Goal: Task Accomplishment & Management: Manage account settings

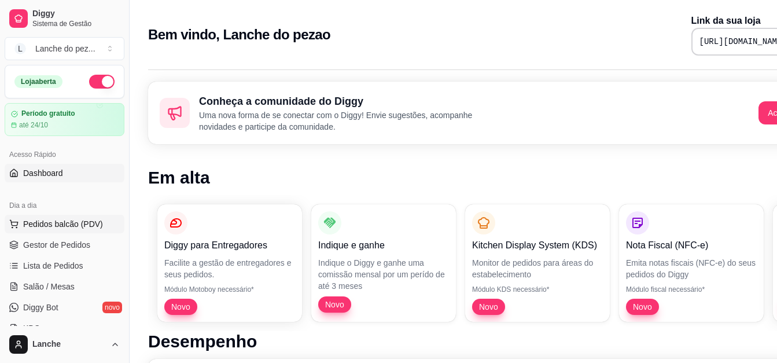
click at [59, 222] on span "Pedidos balcão (PDV)" at bounding box center [63, 224] width 80 height 12
click at [82, 244] on span "Gestor de Pedidos" at bounding box center [56, 245] width 67 height 12
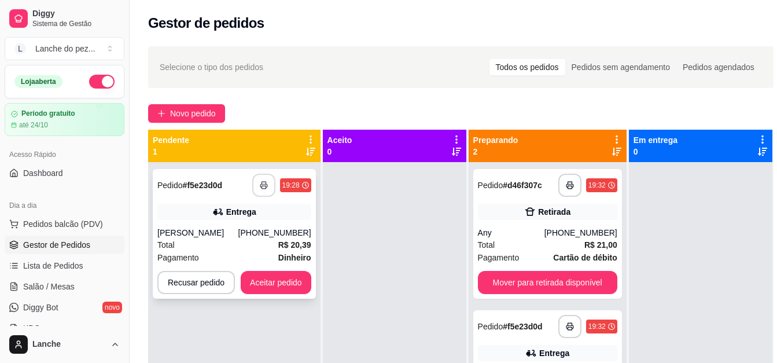
click at [262, 184] on icon "button" at bounding box center [264, 185] width 8 height 8
click at [563, 189] on button "button" at bounding box center [569, 185] width 23 height 23
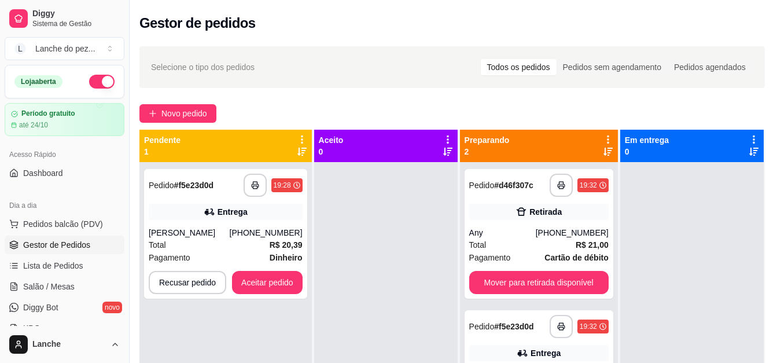
scroll to position [0, 10]
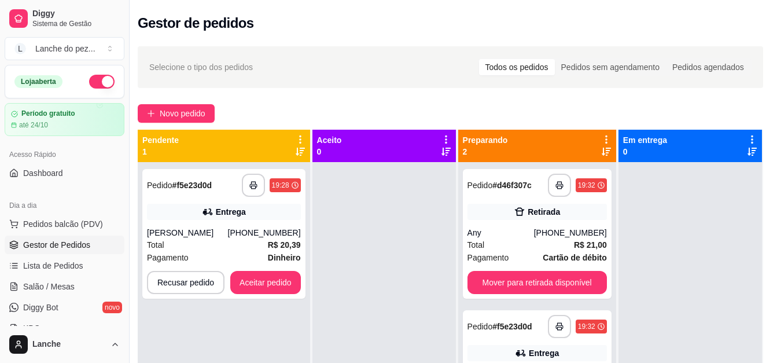
click at [766, 363] on html "**********" at bounding box center [378, 181] width 777 height 363
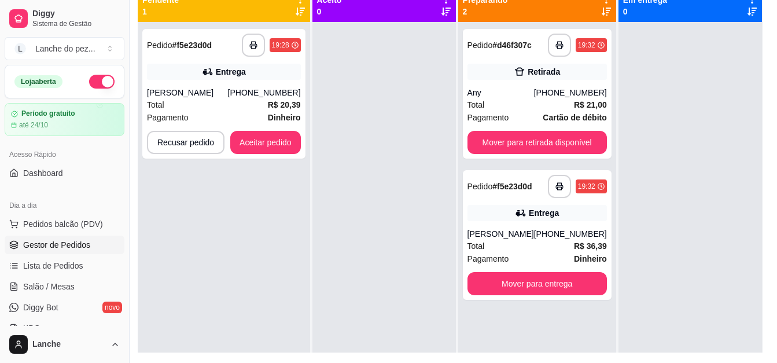
scroll to position [185, 10]
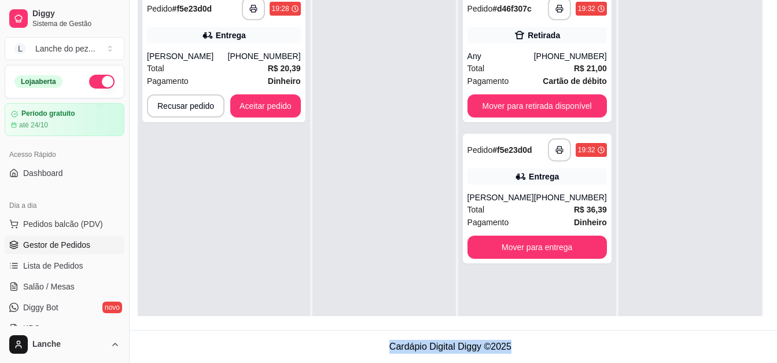
drag, startPoint x: 780, startPoint y: 367, endPoint x: 780, endPoint y: 355, distance: 12.2
click at [766, 186] on html "**********" at bounding box center [378, 5] width 777 height 363
click at [555, 146] on icon "button" at bounding box center [559, 150] width 8 height 8
click at [254, 95] on button "Aceitar pedido" at bounding box center [265, 106] width 68 height 23
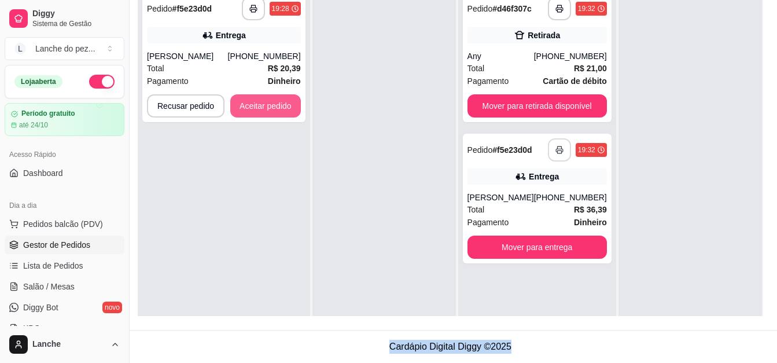
scroll to position [185, 0]
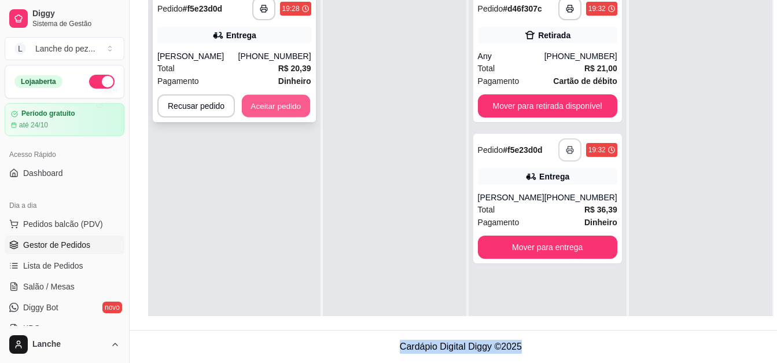
click at [276, 101] on button "Aceitar pedido" at bounding box center [276, 106] width 68 height 23
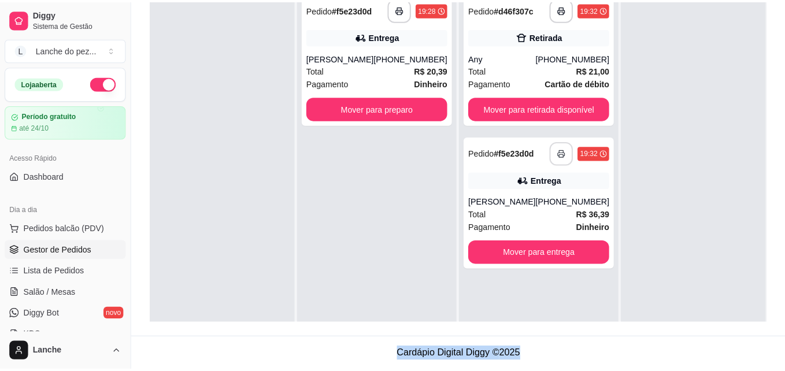
scroll to position [176, 0]
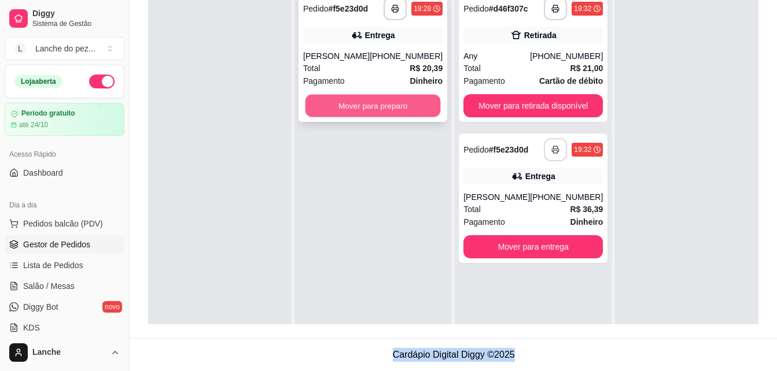
click at [369, 108] on button "Mover para preparo" at bounding box center [372, 106] width 135 height 23
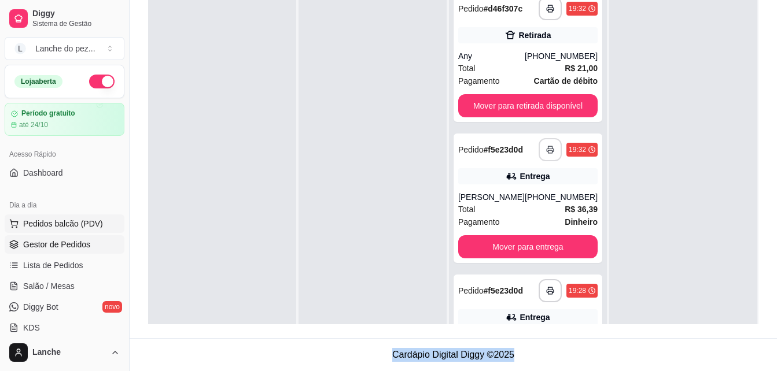
click at [93, 226] on span "Pedidos balcão (PDV)" at bounding box center [63, 224] width 80 height 12
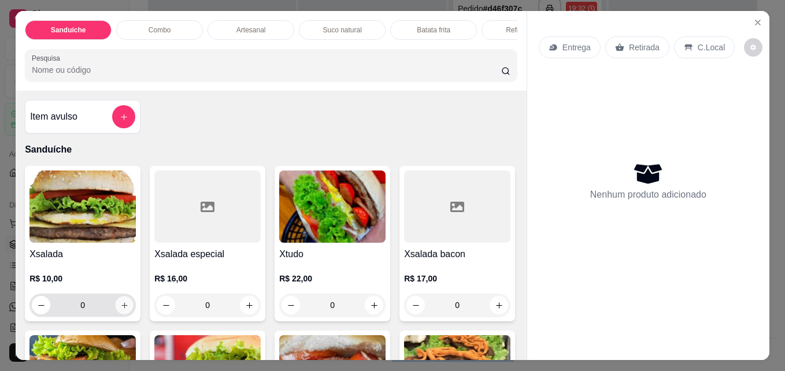
click at [126, 315] on button "increase-product-quantity" at bounding box center [125, 306] width 18 height 18
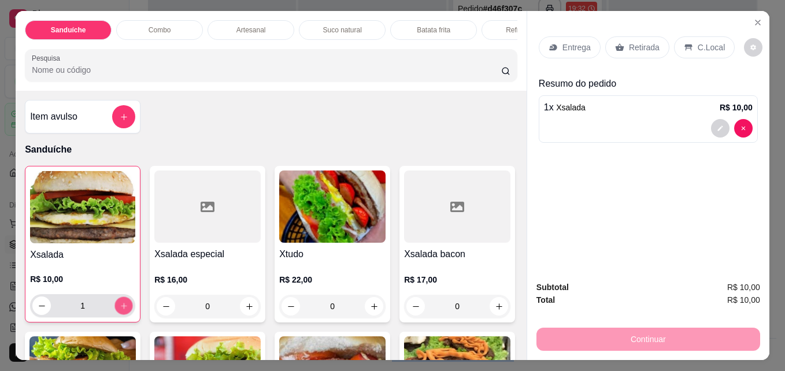
click at [126, 315] on button "increase-product-quantity" at bounding box center [124, 306] width 18 height 18
type input "2"
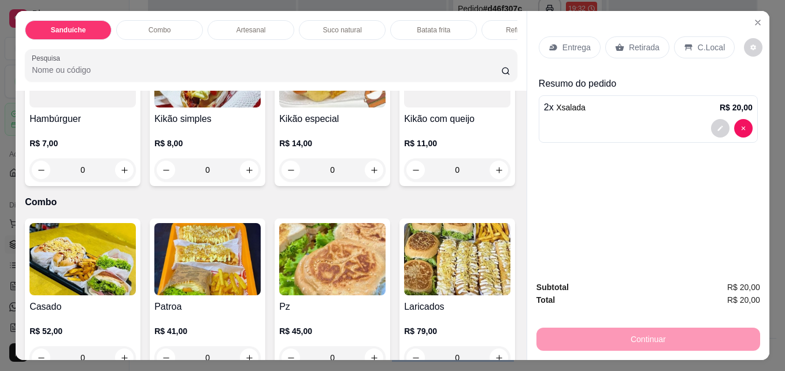
scroll to position [833, 0]
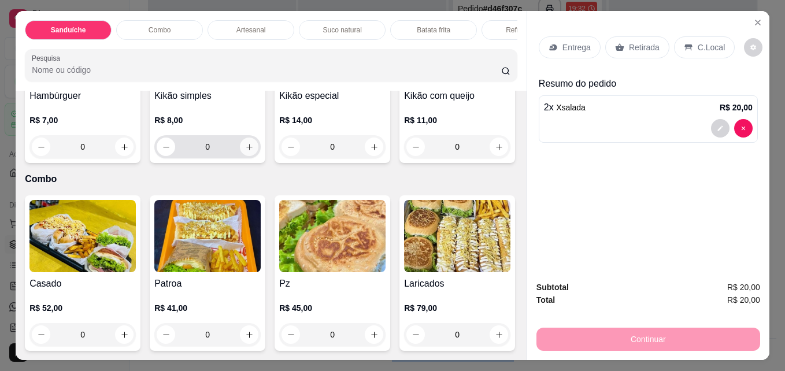
click at [254, 152] on icon "increase-product-quantity" at bounding box center [249, 147] width 9 height 9
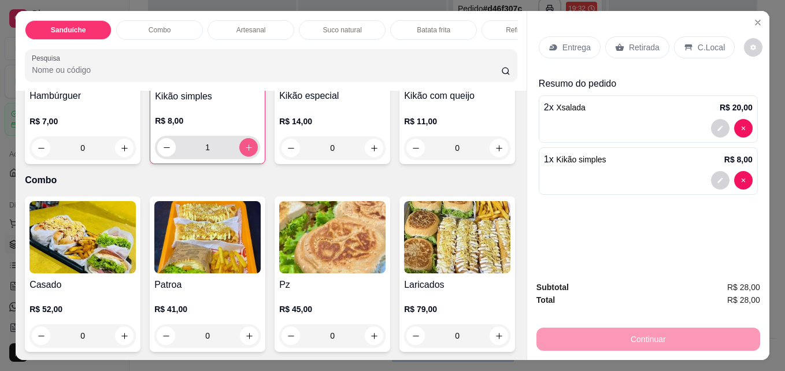
type input "1"
click at [684, 43] on icon at bounding box center [688, 47] width 9 height 9
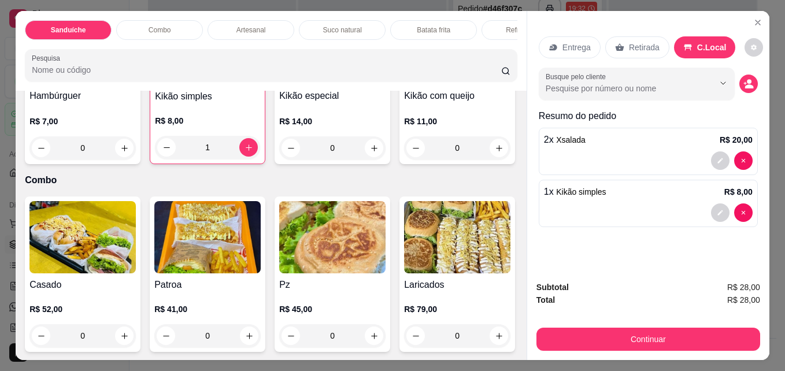
click at [572, 325] on div "Continuar" at bounding box center [649, 338] width 224 height 26
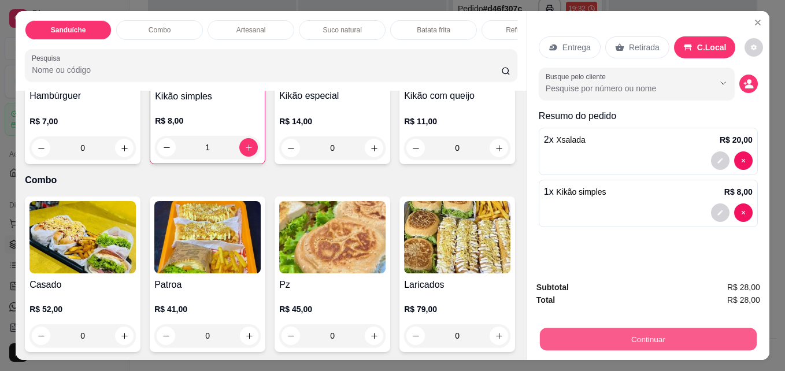
click at [571, 334] on button "Continuar" at bounding box center [648, 339] width 217 height 23
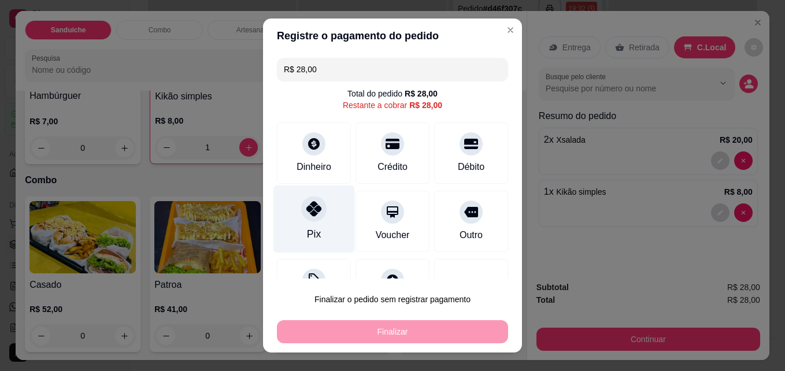
click at [301, 221] on div "Pix" at bounding box center [315, 220] width 82 height 68
type input "R$ 0,00"
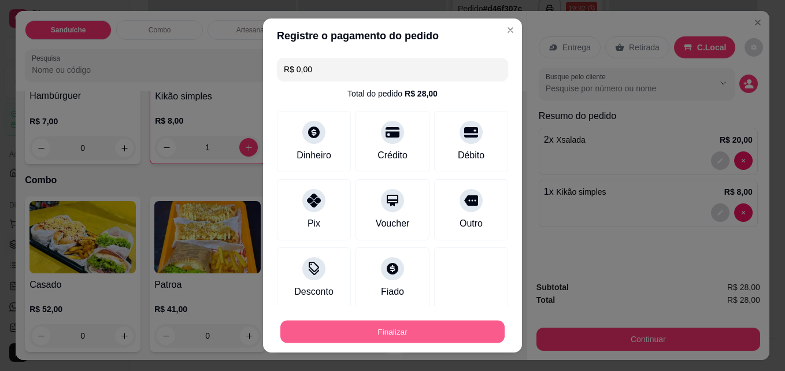
click at [313, 327] on button "Finalizar" at bounding box center [393, 332] width 224 height 23
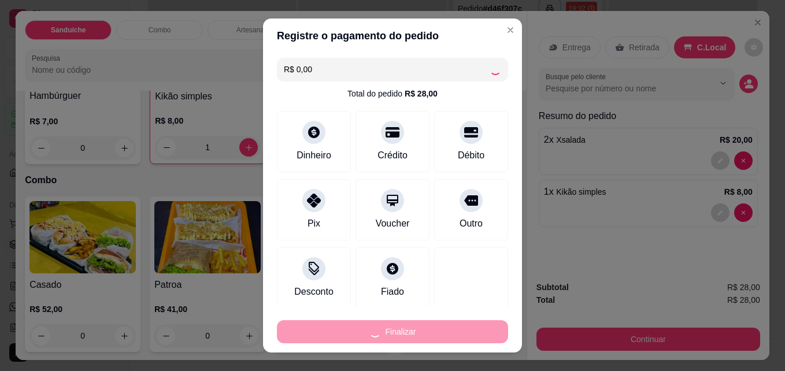
type input "0"
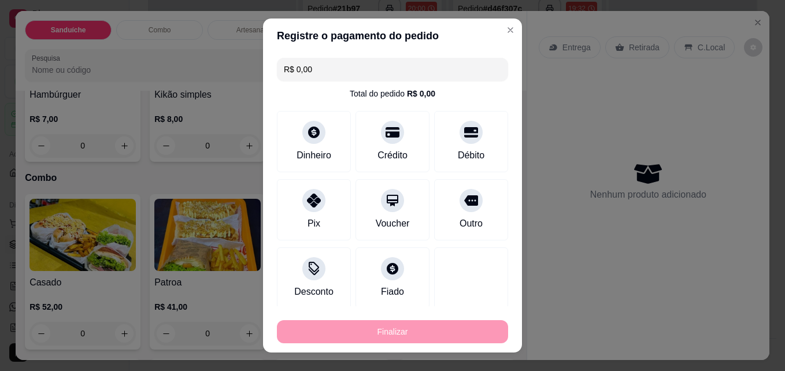
type input "-R$ 28,00"
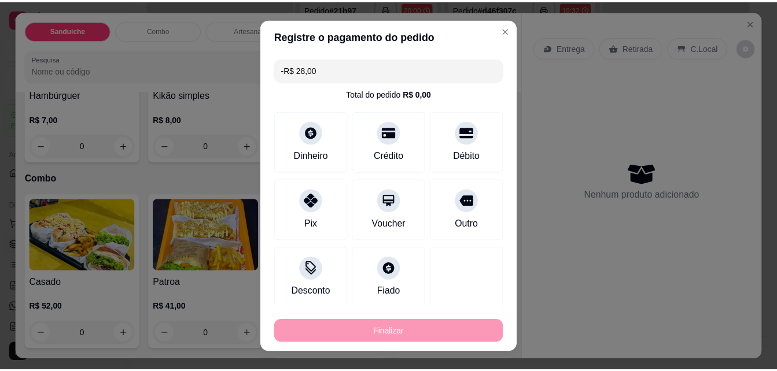
scroll to position [832, 0]
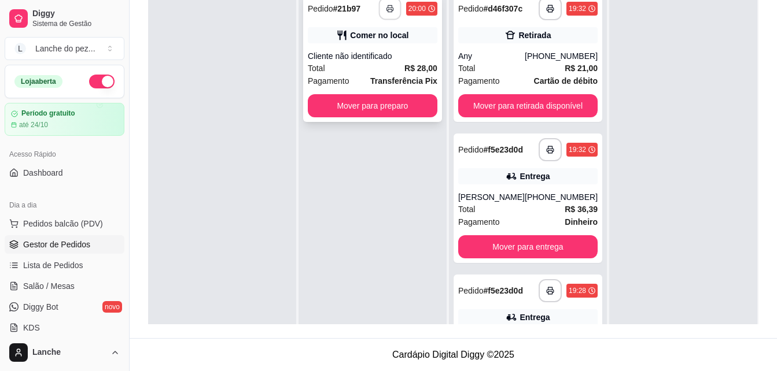
click at [389, 6] on polyline "button" at bounding box center [390, 6] width 4 height 2
click at [385, 13] on button "button" at bounding box center [389, 9] width 23 height 23
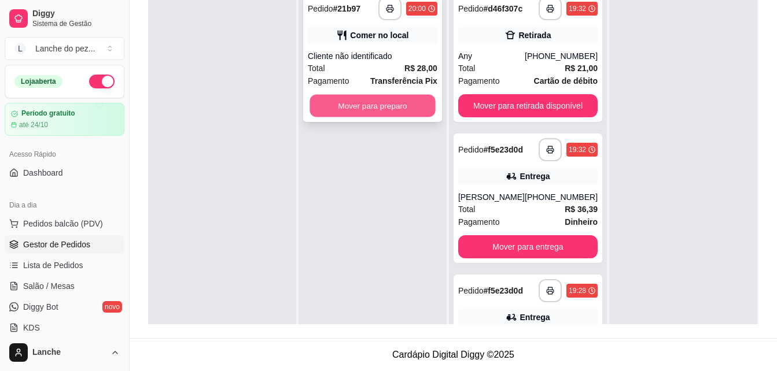
click at [388, 103] on button "Mover para preparo" at bounding box center [372, 106] width 126 height 23
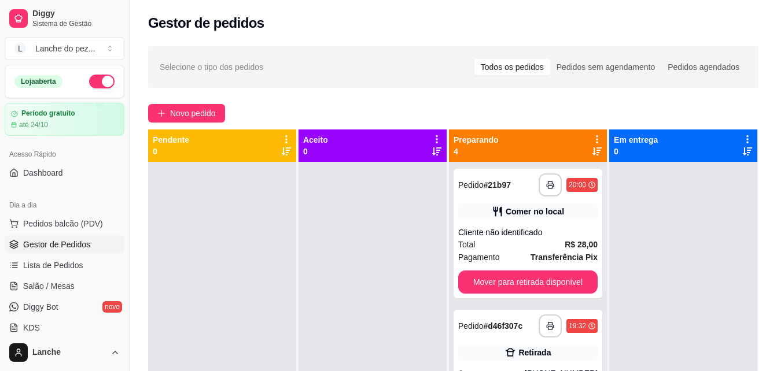
click at [261, 105] on div "Novo pedido" at bounding box center [453, 113] width 610 height 19
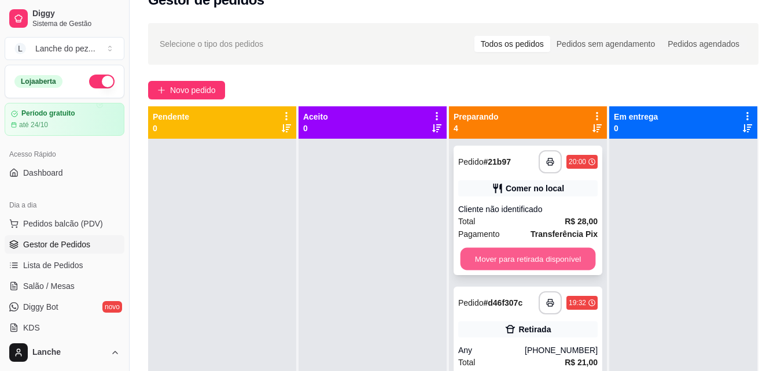
click at [541, 264] on button "Mover para retirada disponível" at bounding box center [527, 259] width 135 height 23
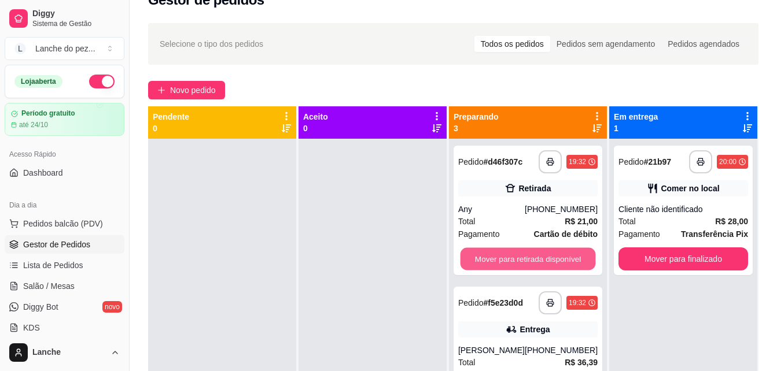
click at [541, 264] on button "Mover para retirada disponível" at bounding box center [527, 259] width 135 height 23
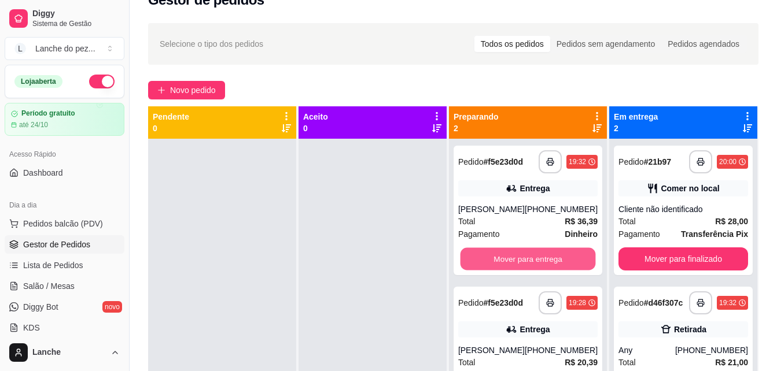
click at [541, 264] on button "Mover para entrega" at bounding box center [527, 259] width 135 height 23
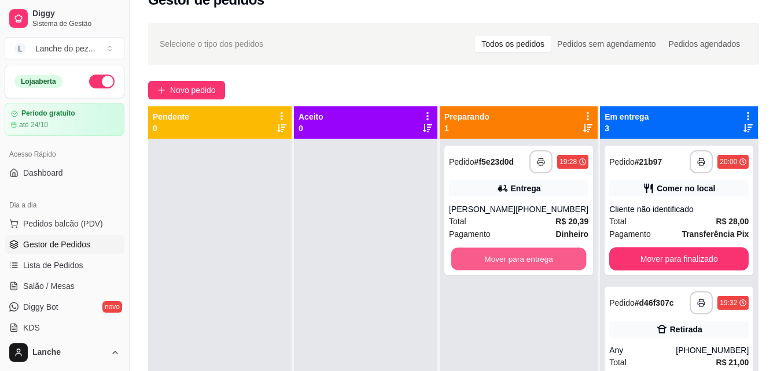
click at [541, 264] on button "Mover para entrega" at bounding box center [518, 259] width 135 height 23
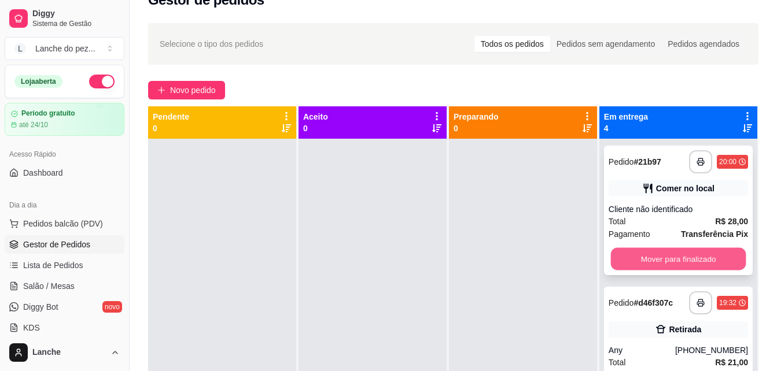
click at [682, 256] on button "Mover para finalizado" at bounding box center [677, 259] width 135 height 23
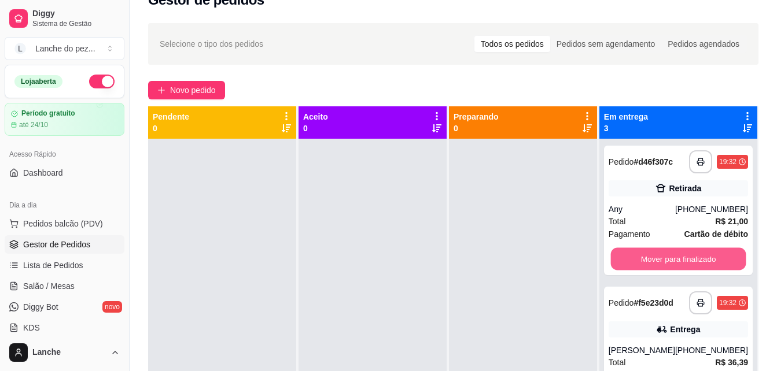
click at [682, 256] on button "Mover para finalizado" at bounding box center [677, 259] width 135 height 23
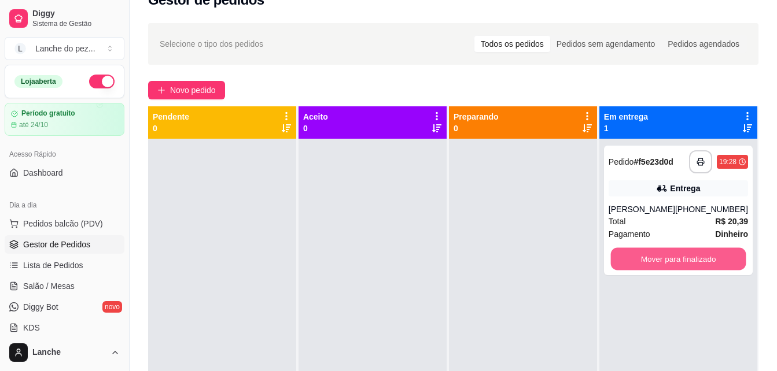
click at [682, 256] on button "Mover para finalizado" at bounding box center [677, 259] width 135 height 23
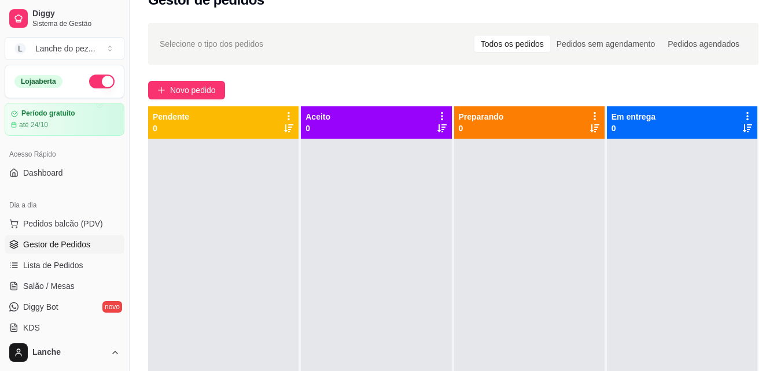
click at [202, 157] on div at bounding box center [223, 324] width 150 height 371
click at [64, 219] on span "Pedidos balcão (PDV)" at bounding box center [63, 224] width 80 height 12
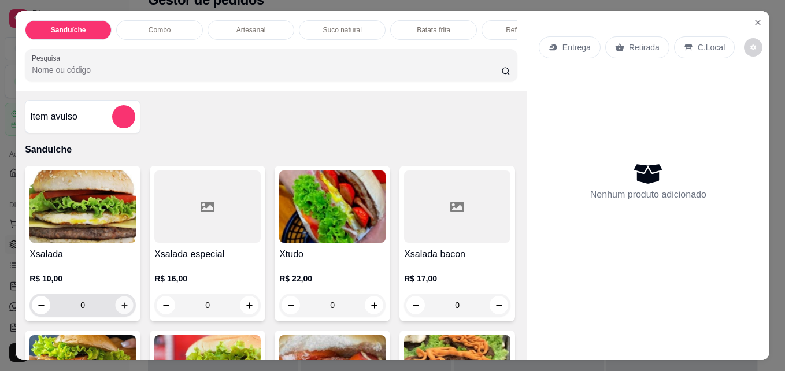
click at [120, 310] on icon "increase-product-quantity" at bounding box center [124, 305] width 9 height 9
type input "1"
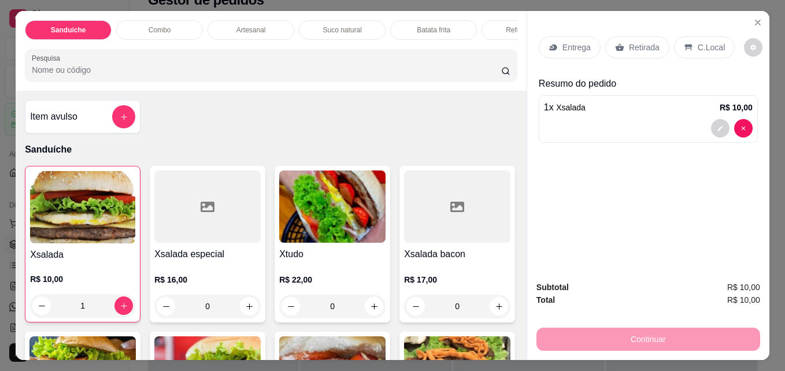
click at [705, 42] on p "C.Local" at bounding box center [711, 48] width 27 height 12
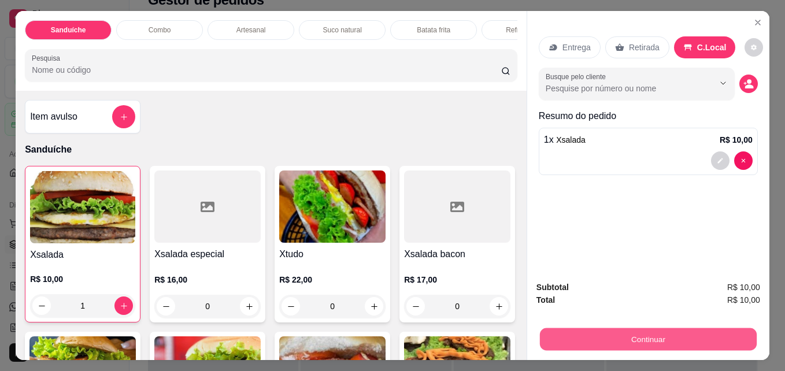
click at [668, 328] on button "Continuar" at bounding box center [648, 339] width 217 height 23
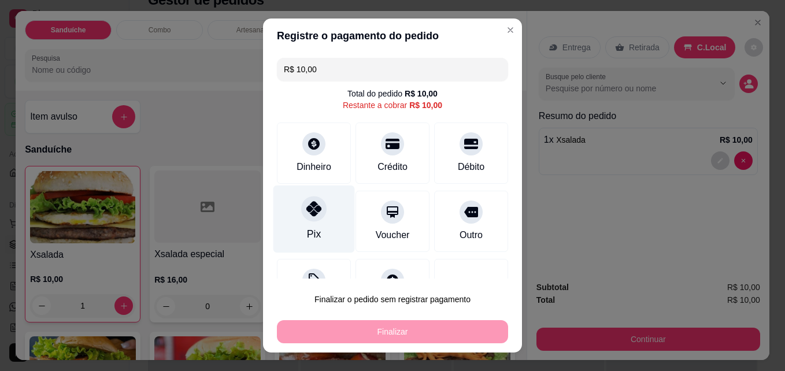
click at [331, 227] on div "Pix" at bounding box center [315, 220] width 82 height 68
type input "R$ 0,00"
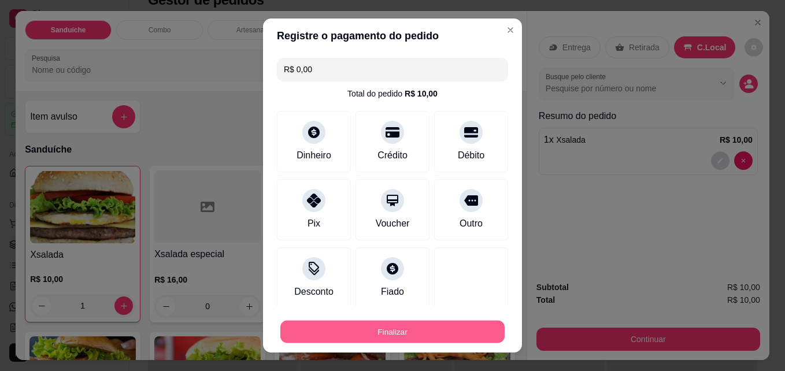
click at [338, 322] on button "Finalizar" at bounding box center [393, 332] width 224 height 23
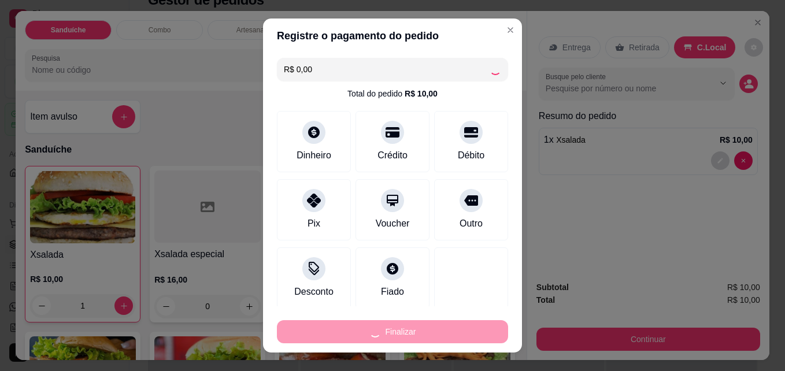
type input "0"
type input "-R$ 10,00"
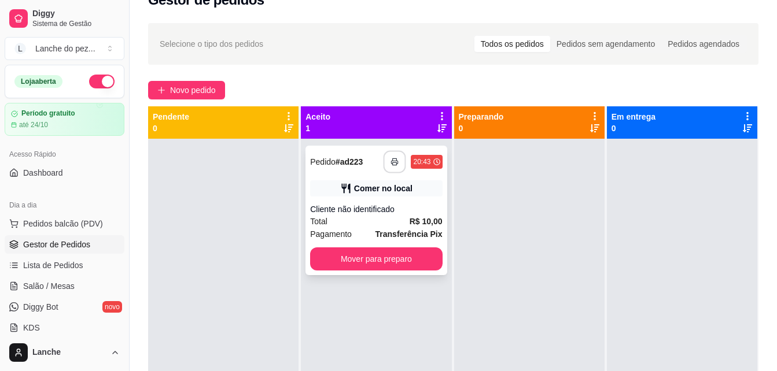
click at [386, 165] on button "button" at bounding box center [394, 162] width 23 height 23
click at [387, 160] on button "button" at bounding box center [394, 162] width 23 height 23
click at [391, 161] on icon "button" at bounding box center [395, 162] width 8 height 8
click at [73, 228] on span "Pedidos balcão (PDV)" at bounding box center [63, 224] width 80 height 12
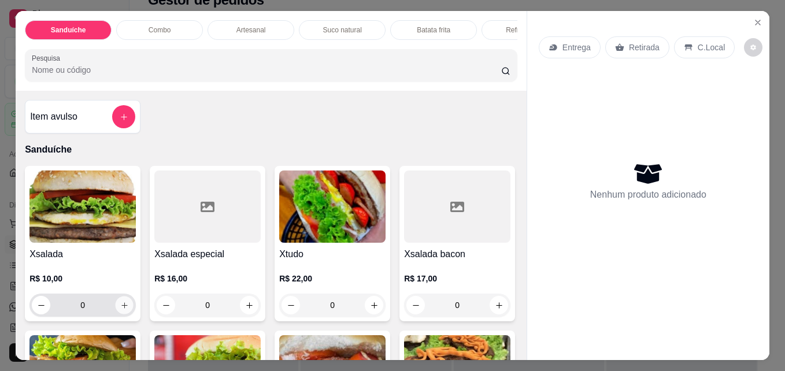
click at [120, 308] on icon "increase-product-quantity" at bounding box center [124, 305] width 9 height 9
type input "1"
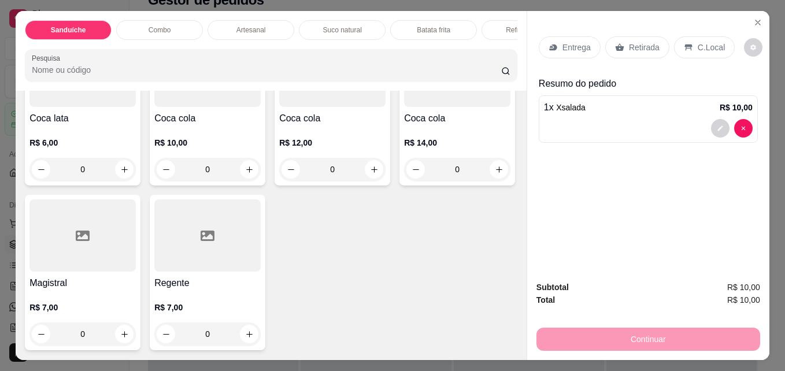
scroll to position [3054, 0]
click at [124, 174] on icon "increase-product-quantity" at bounding box center [124, 169] width 9 height 9
type input "1"
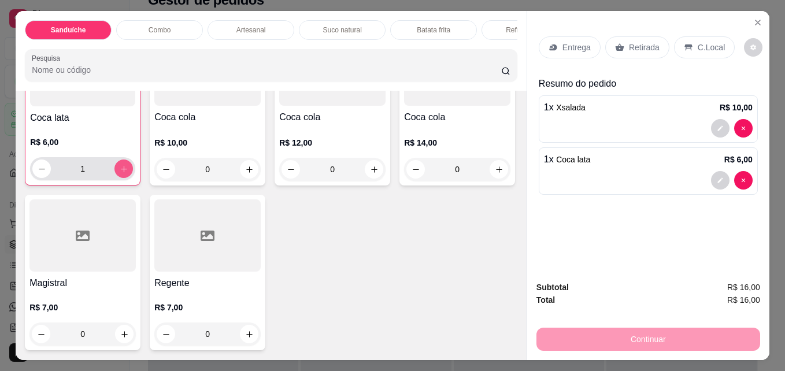
scroll to position [3054, 0]
click at [698, 44] on p "C.Local" at bounding box center [711, 48] width 27 height 12
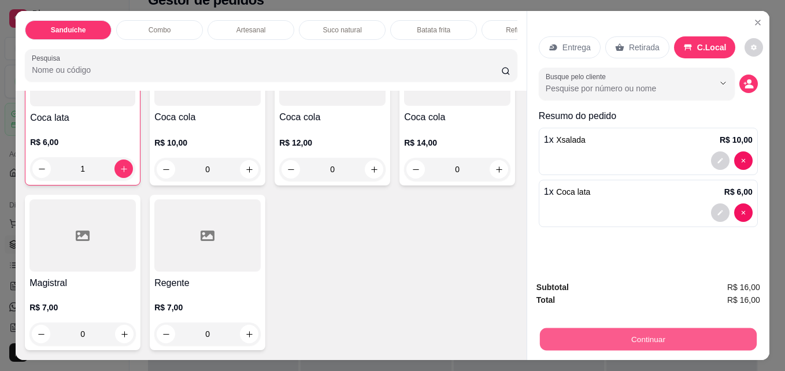
click at [651, 328] on button "Continuar" at bounding box center [648, 339] width 217 height 23
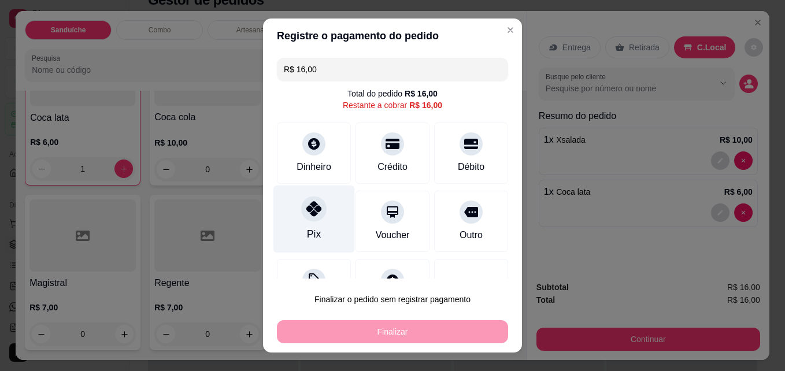
click at [301, 209] on div at bounding box center [313, 209] width 25 height 25
type input "R$ 0,00"
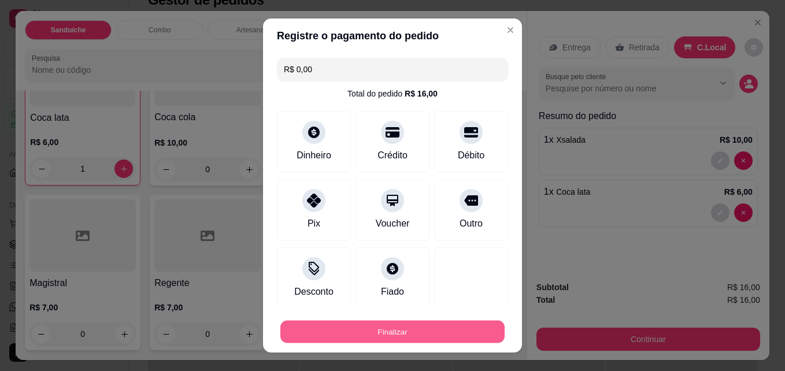
click at [320, 323] on button "Finalizar" at bounding box center [393, 332] width 224 height 23
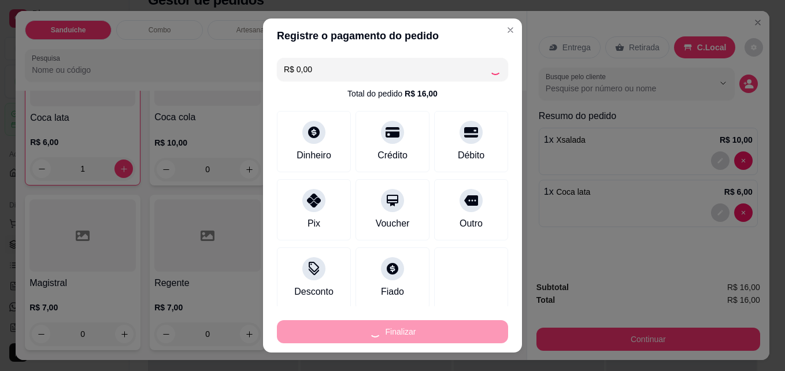
type input "0"
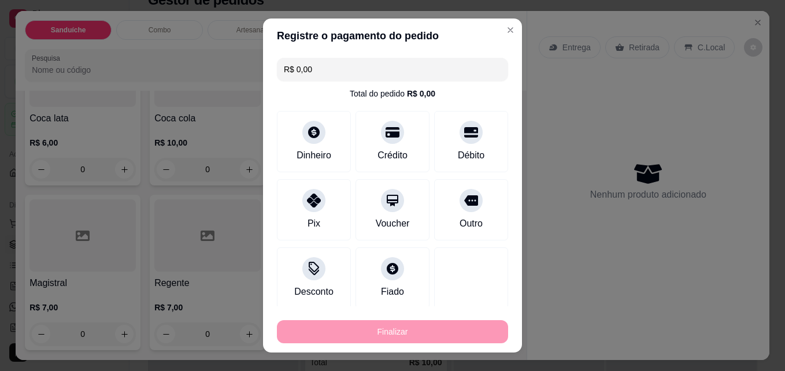
type input "-R$ 16,00"
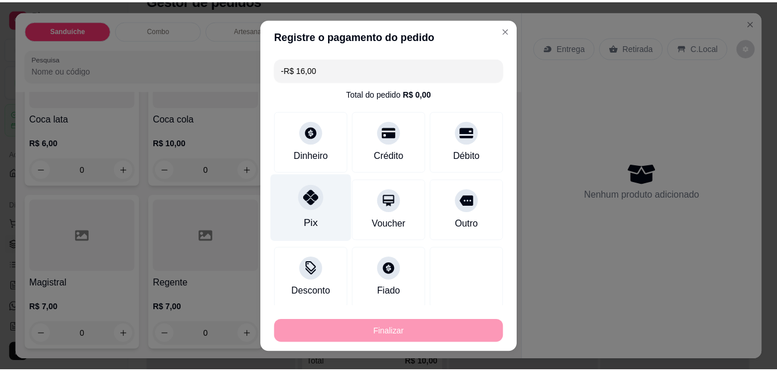
scroll to position [3053, 0]
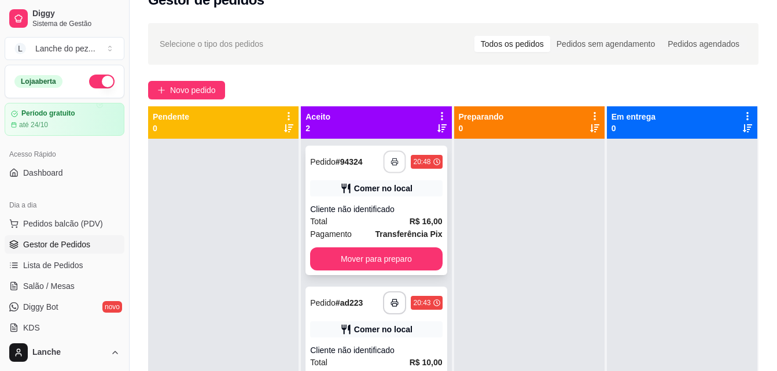
click at [396, 167] on button "button" at bounding box center [394, 162] width 23 height 23
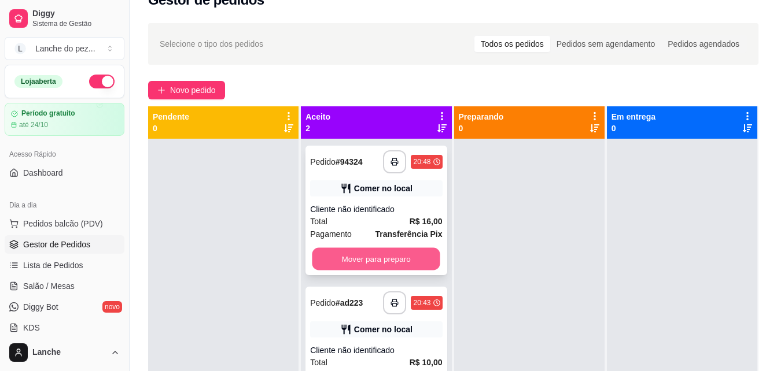
click at [398, 253] on button "Mover para preparo" at bounding box center [376, 259] width 128 height 23
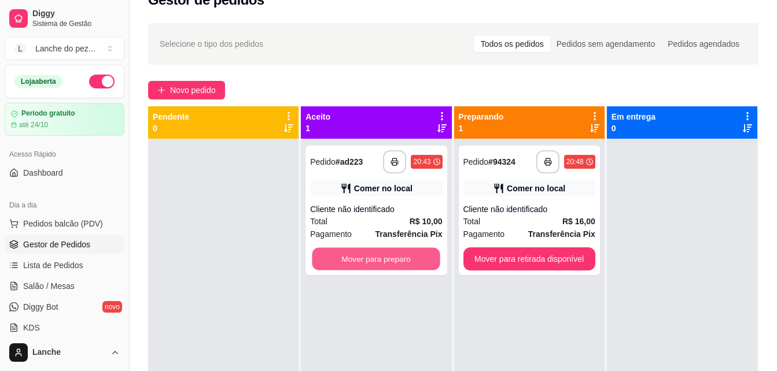
click at [398, 253] on button "Mover para preparo" at bounding box center [376, 259] width 128 height 23
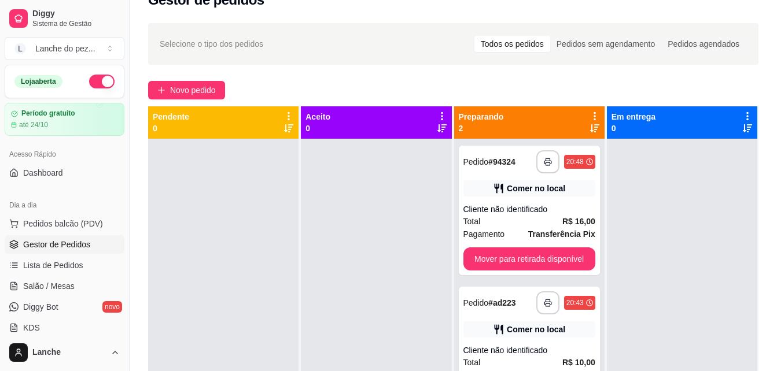
click at [339, 76] on div "**********" at bounding box center [453, 253] width 647 height 475
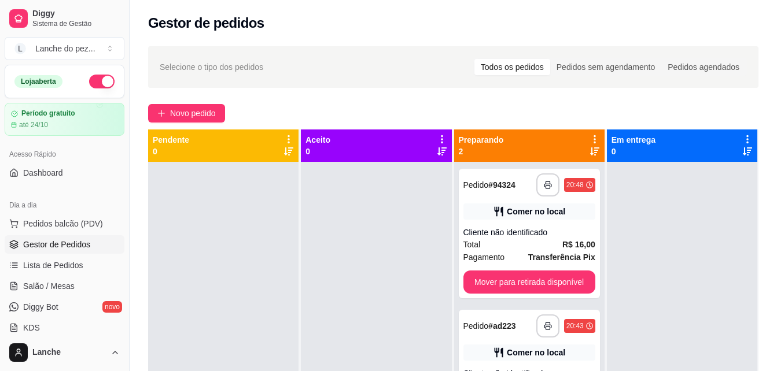
click at [406, 61] on div "Selecione o tipo dos pedidos Todos os pedidos Pedidos sem agendamento Pedidos a…" at bounding box center [453, 67] width 587 height 19
click at [289, 58] on div "Selecione o tipo dos pedidos Todos os pedidos Pedidos sem agendamento Pedidos a…" at bounding box center [453, 67] width 587 height 19
click at [189, 112] on span "Novo pedido" at bounding box center [193, 113] width 46 height 13
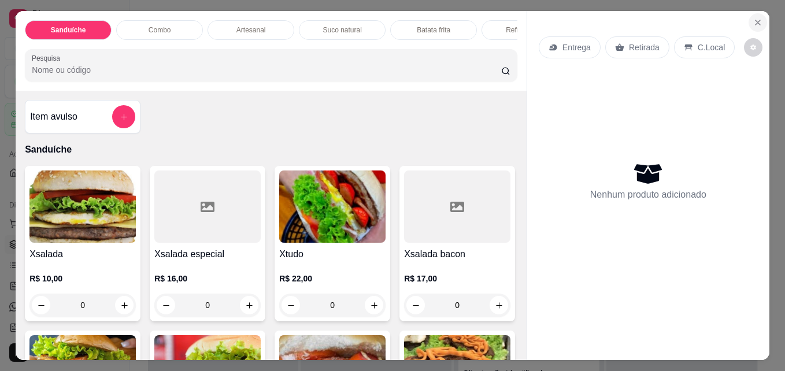
click at [756, 20] on icon "Close" at bounding box center [758, 22] width 9 height 9
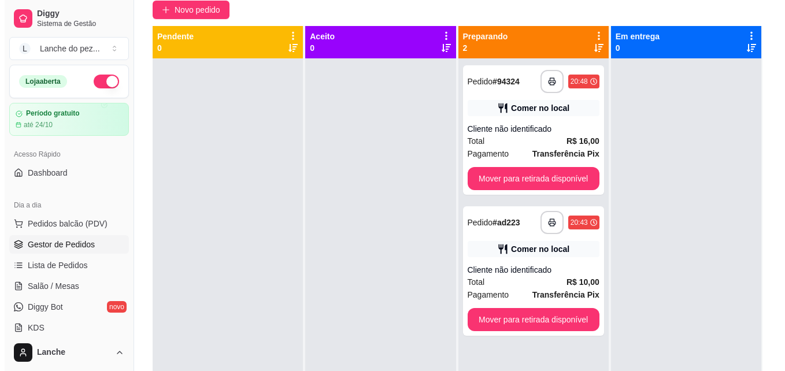
scroll to position [108, 0]
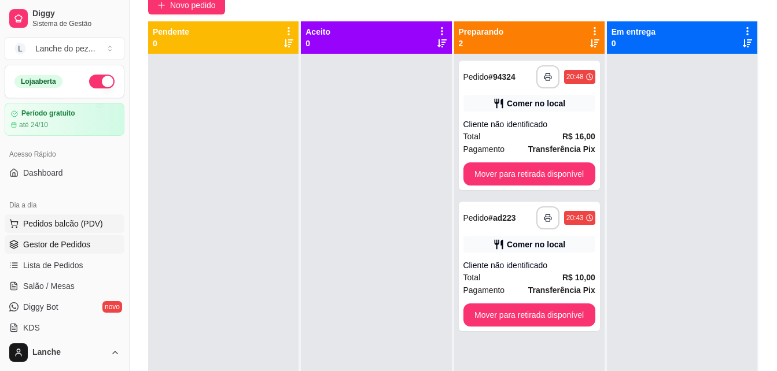
click at [106, 221] on button "Pedidos balcão (PDV)" at bounding box center [65, 224] width 120 height 19
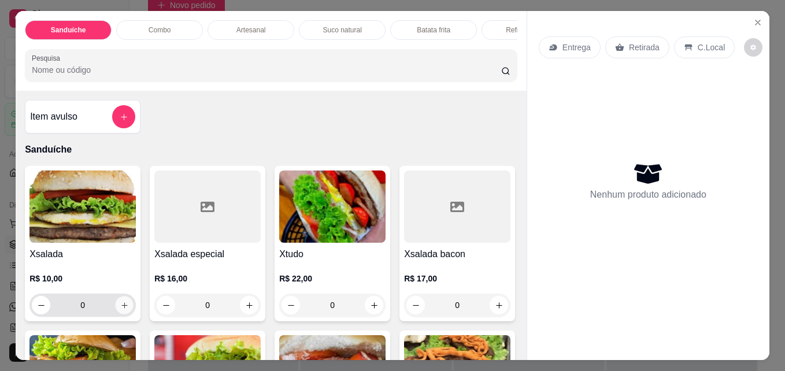
click at [121, 308] on icon "increase-product-quantity" at bounding box center [124, 305] width 6 height 6
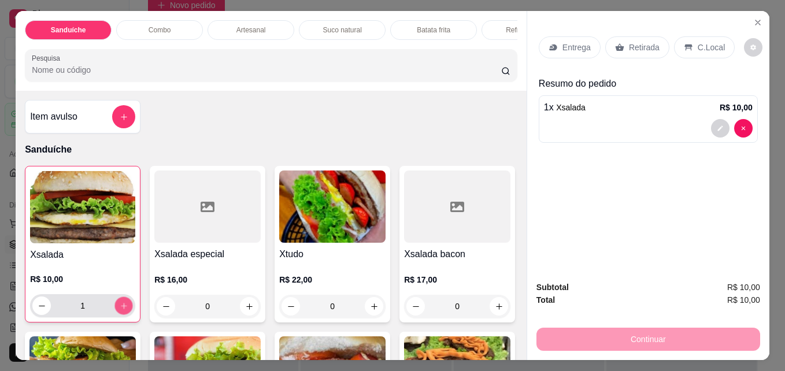
click at [120, 310] on icon "increase-product-quantity" at bounding box center [124, 306] width 9 height 9
click at [120, 311] on icon "increase-product-quantity" at bounding box center [124, 306] width 9 height 9
type input "4"
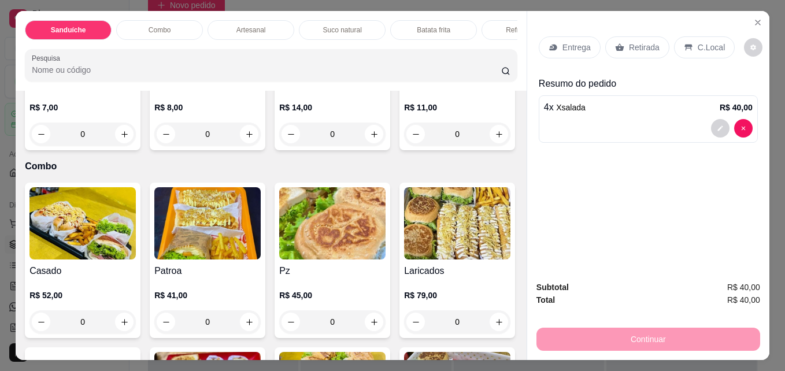
scroll to position [856, 0]
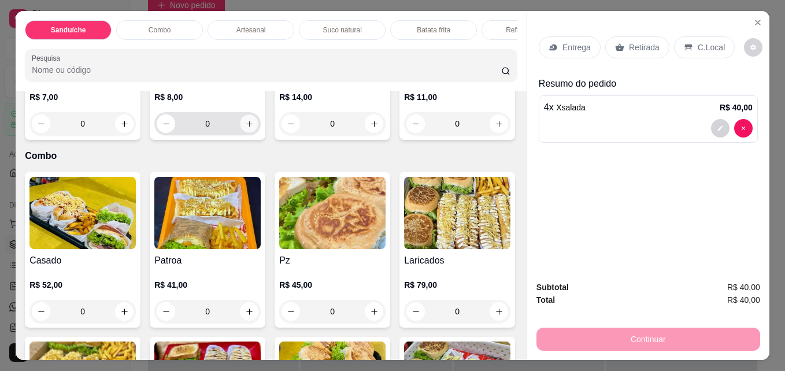
click at [259, 133] on button "increase-product-quantity" at bounding box center [250, 124] width 18 height 18
type input "1"
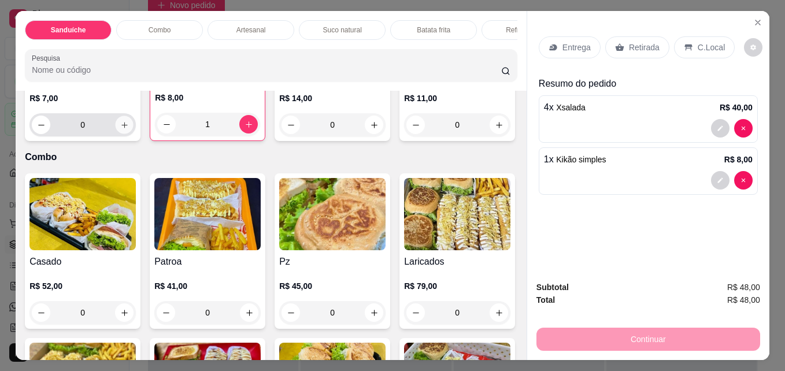
click at [129, 130] on icon "increase-product-quantity" at bounding box center [124, 125] width 9 height 9
type input "1"
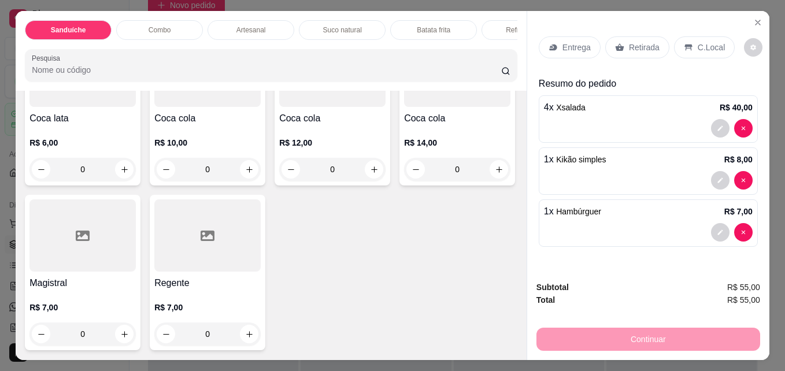
scroll to position [3106, 0]
click at [374, 171] on button "increase-product-quantity" at bounding box center [375, 170] width 18 height 18
type input "1"
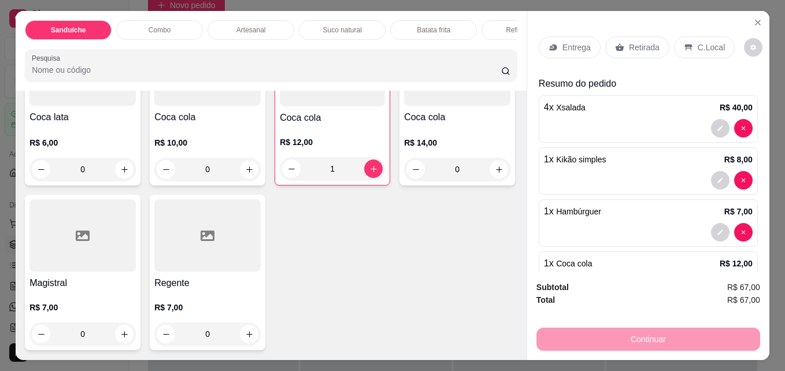
click at [699, 42] on p "C.Local" at bounding box center [711, 48] width 27 height 12
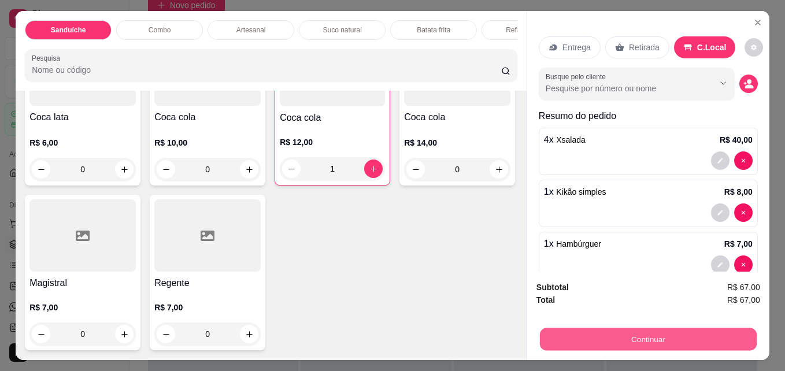
click at [628, 330] on button "Continuar" at bounding box center [648, 339] width 217 height 23
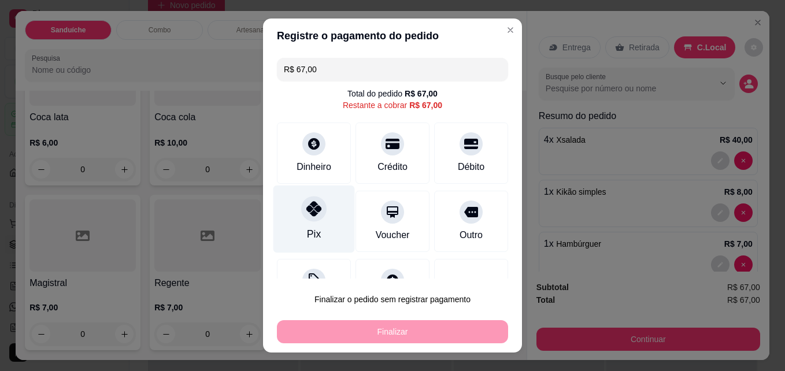
click at [335, 218] on div "Pix" at bounding box center [315, 220] width 82 height 68
type input "R$ 0,00"
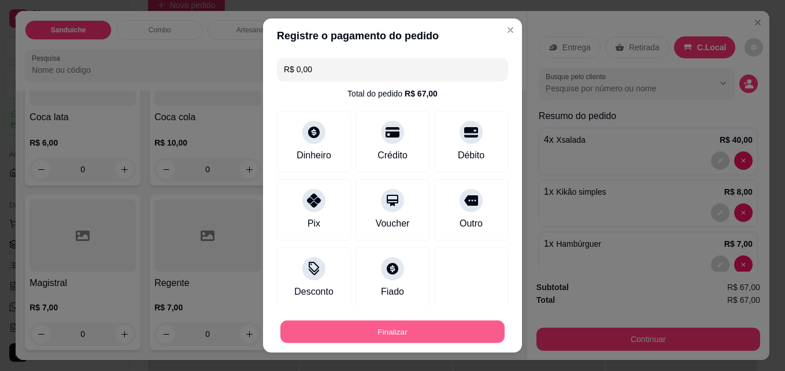
click at [382, 338] on button "Finalizar" at bounding box center [393, 332] width 224 height 23
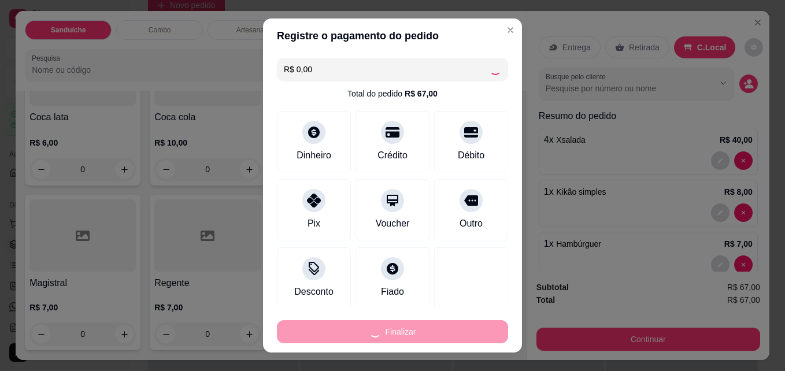
type input "0"
type input "-R$ 67,00"
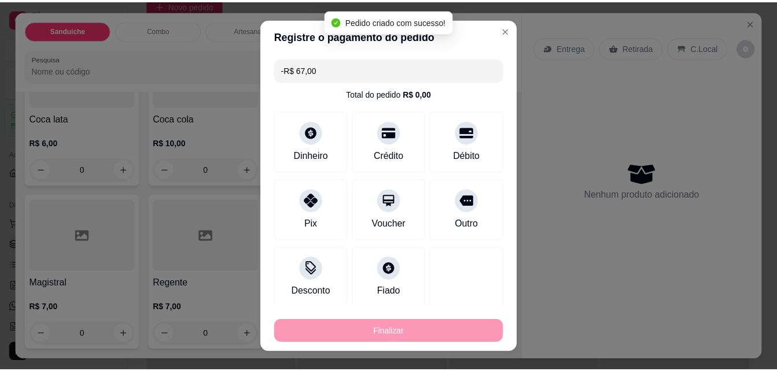
scroll to position [3104, 0]
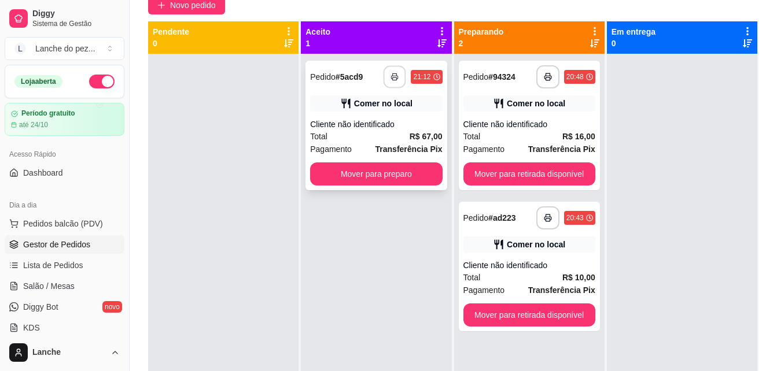
click at [393, 80] on rect "button" at bounding box center [395, 79] width 4 height 3
click at [392, 78] on icon "button" at bounding box center [395, 77] width 8 height 8
click at [396, 71] on button "button" at bounding box center [394, 77] width 23 height 23
click at [375, 99] on div "Comer no local" at bounding box center [383, 104] width 58 height 12
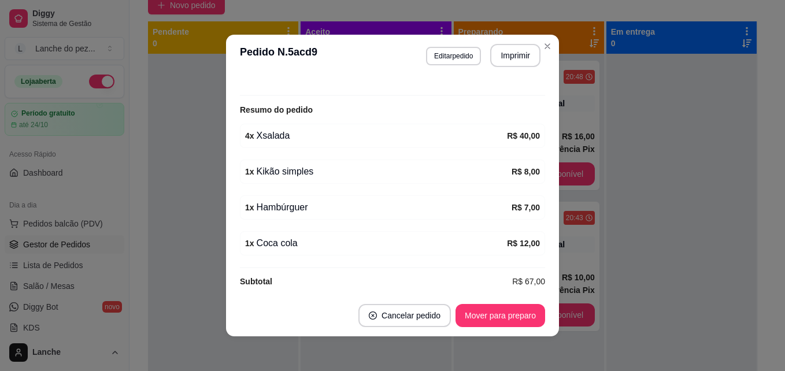
scroll to position [197, 0]
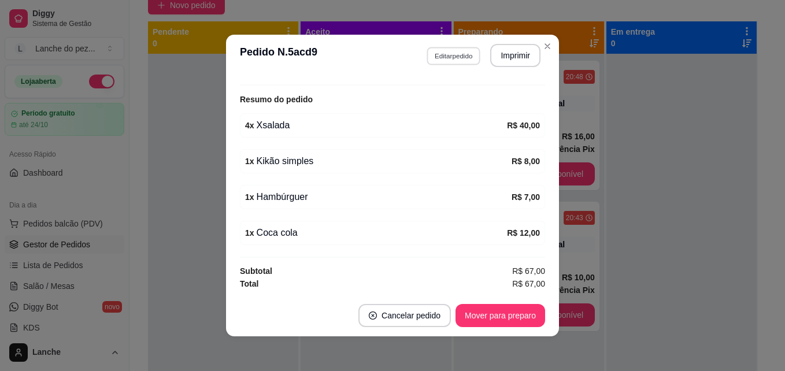
click at [449, 53] on button "Editar pedido" at bounding box center [454, 56] width 54 height 18
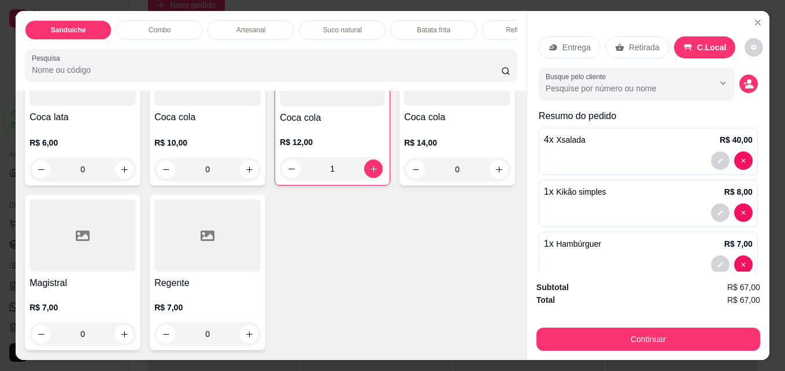
scroll to position [2566, 0]
type input "1"
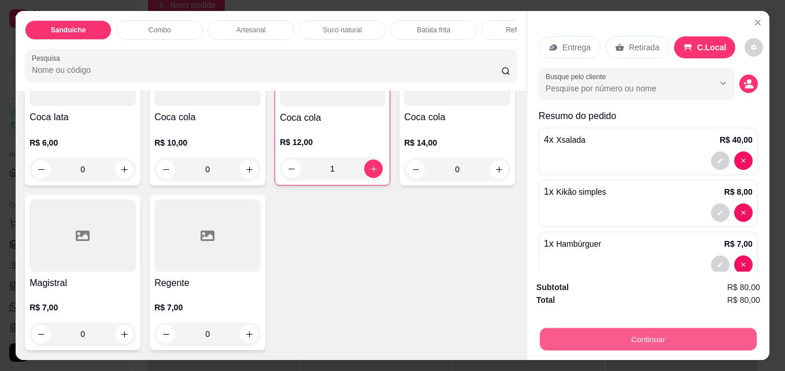
click at [649, 337] on button "Continuar" at bounding box center [648, 339] width 217 height 23
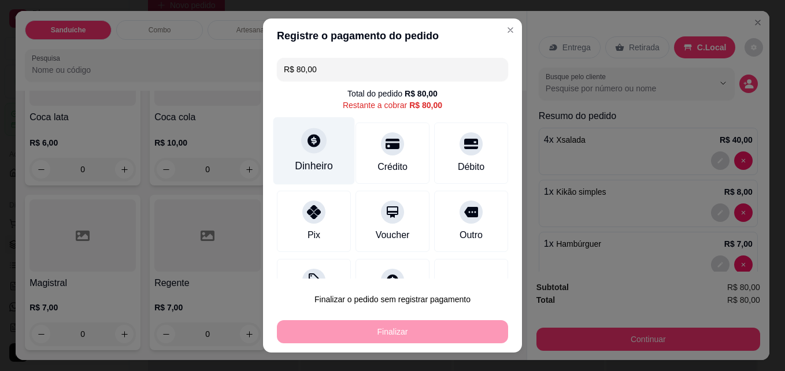
click at [321, 146] on div "Dinheiro" at bounding box center [315, 151] width 82 height 68
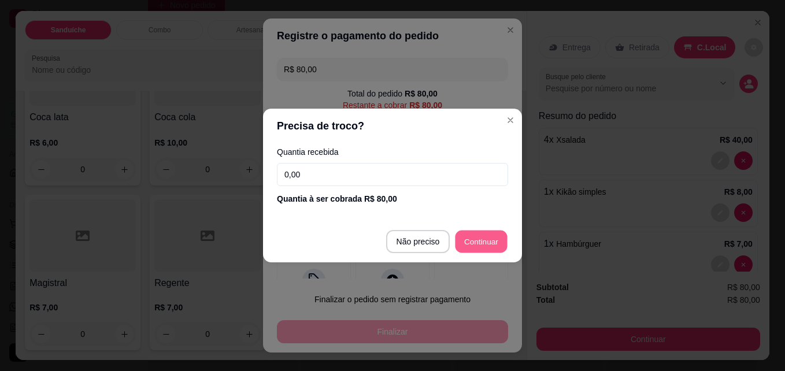
type input "R$ 0,00"
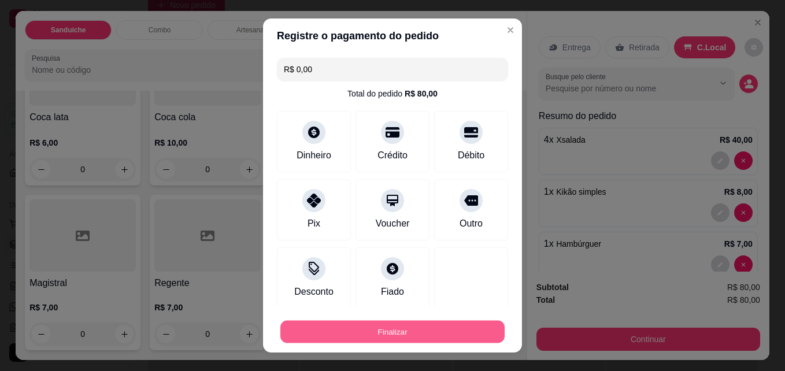
click at [429, 326] on button "Finalizar" at bounding box center [393, 332] width 224 height 23
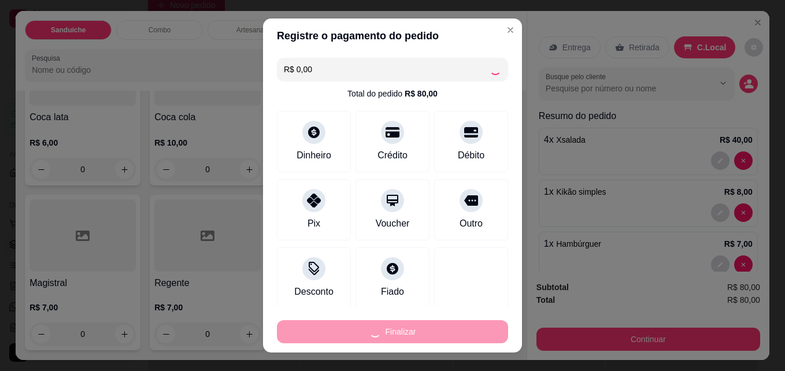
type input "0"
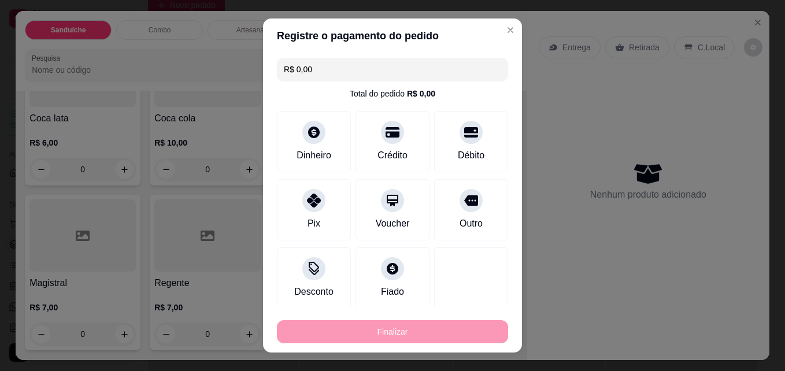
type input "-R$ 80,00"
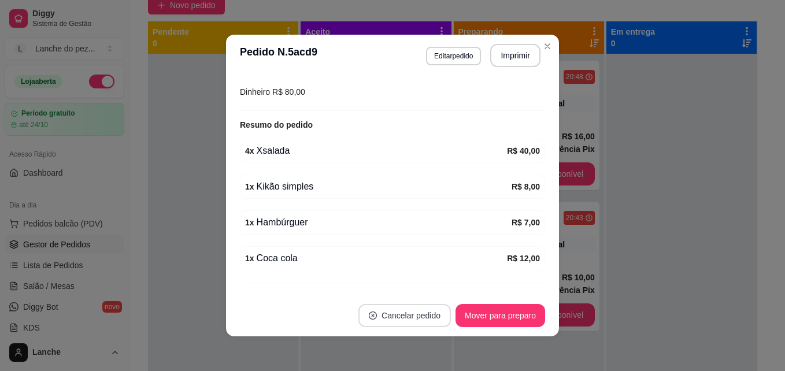
scroll to position [223, 0]
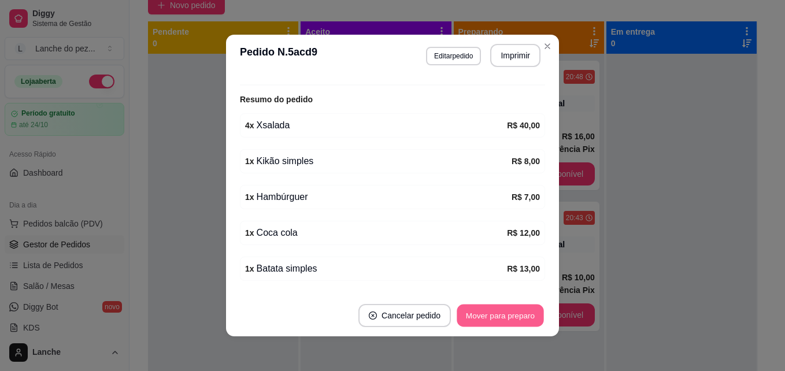
click at [496, 318] on button "Mover para preparo" at bounding box center [500, 316] width 87 height 23
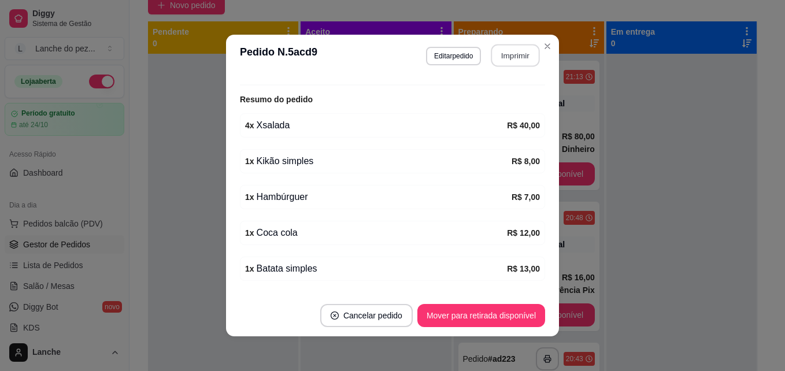
click at [518, 54] on button "Imprimir" at bounding box center [516, 56] width 49 height 23
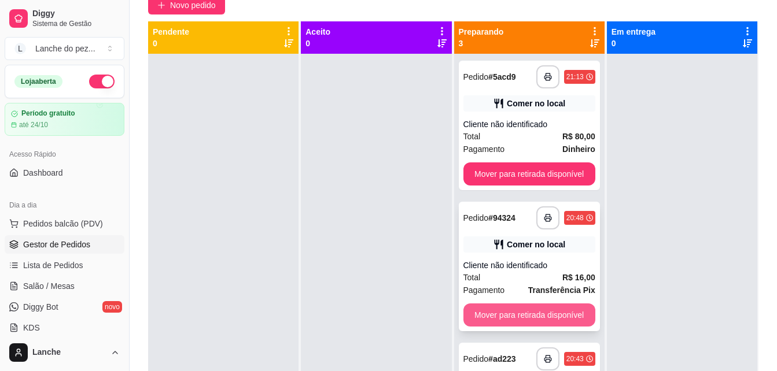
click at [541, 312] on button "Mover para retirada disponível" at bounding box center [529, 315] width 132 height 23
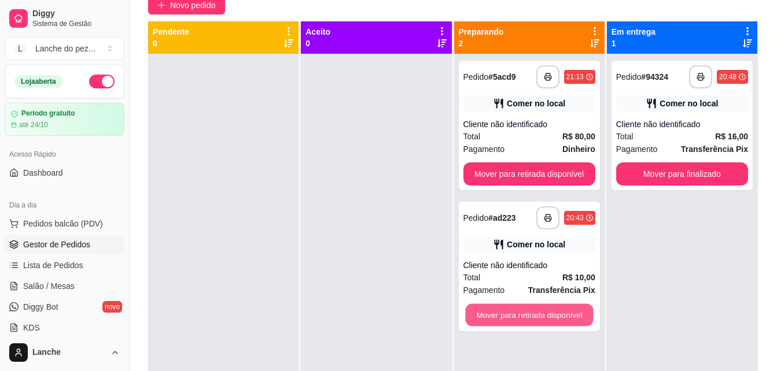
click at [541, 312] on button "Mover para retirada disponível" at bounding box center [529, 315] width 128 height 23
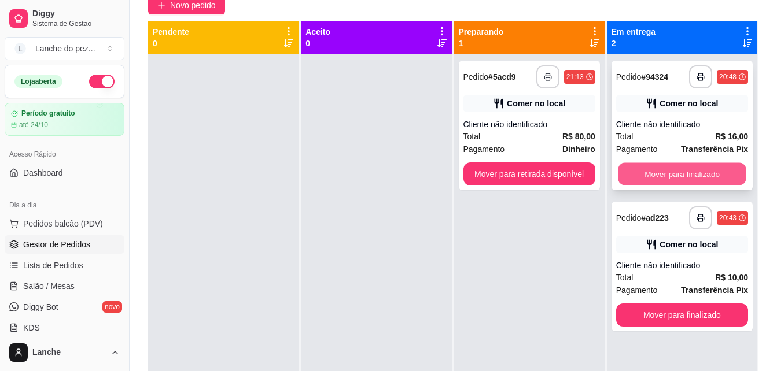
click at [698, 174] on button "Mover para finalizado" at bounding box center [682, 174] width 128 height 23
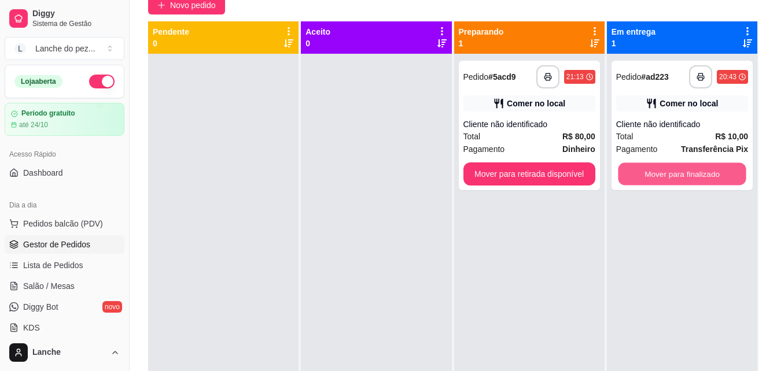
click at [698, 174] on button "Mover para finalizado" at bounding box center [682, 174] width 128 height 23
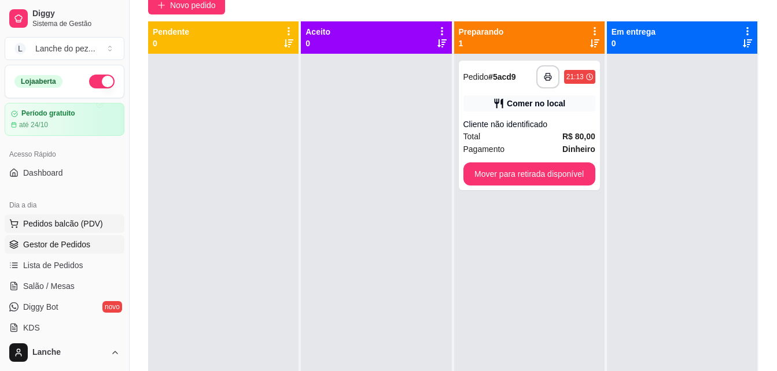
click at [74, 220] on span "Pedidos balcão (PDV)" at bounding box center [63, 224] width 80 height 12
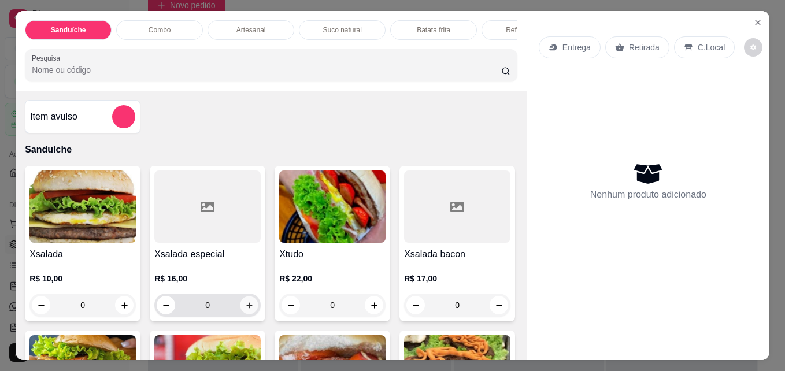
click at [245, 309] on icon "increase-product-quantity" at bounding box center [249, 305] width 9 height 9
type input "1"
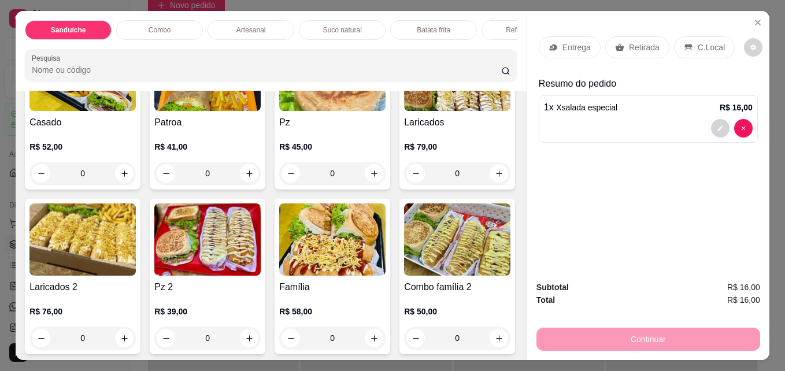
scroll to position [995, 0]
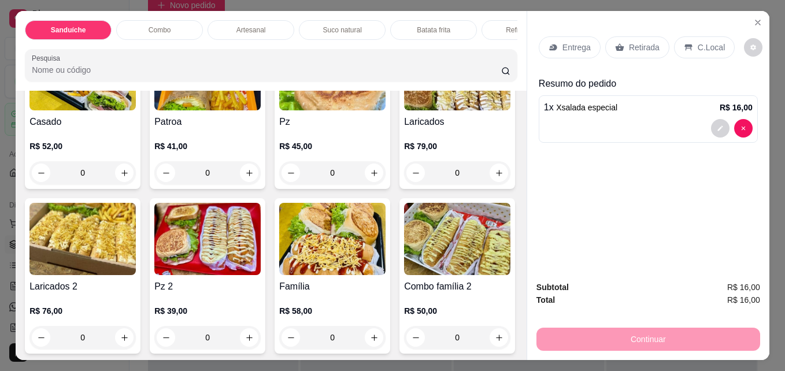
type input "1"
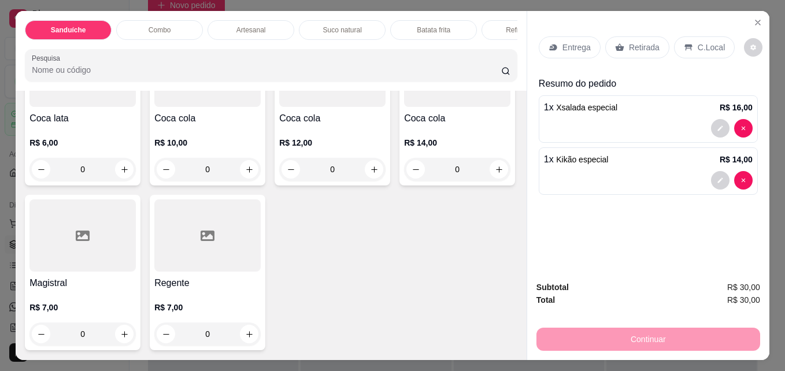
scroll to position [3073, 0]
click at [241, 179] on button "increase-product-quantity" at bounding box center [250, 170] width 18 height 18
type input "1"
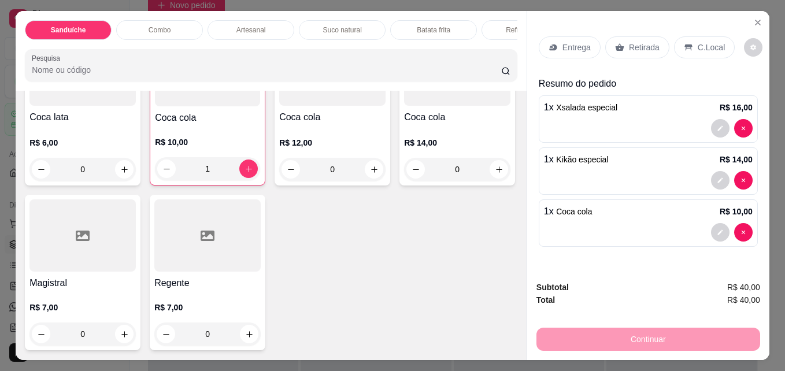
click at [707, 47] on p "C.Local" at bounding box center [711, 48] width 27 height 12
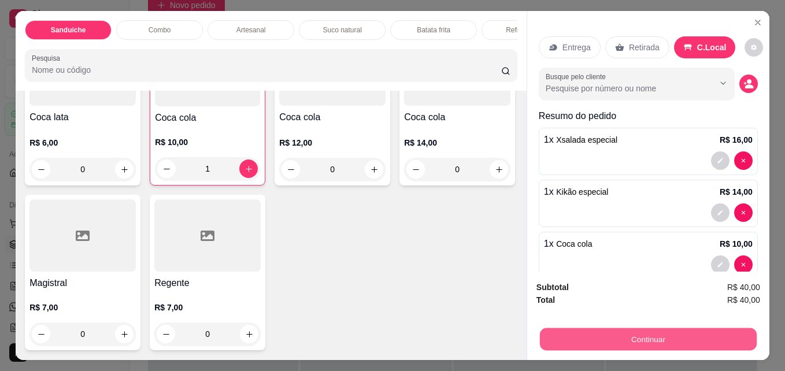
click at [642, 335] on button "Continuar" at bounding box center [648, 339] width 217 height 23
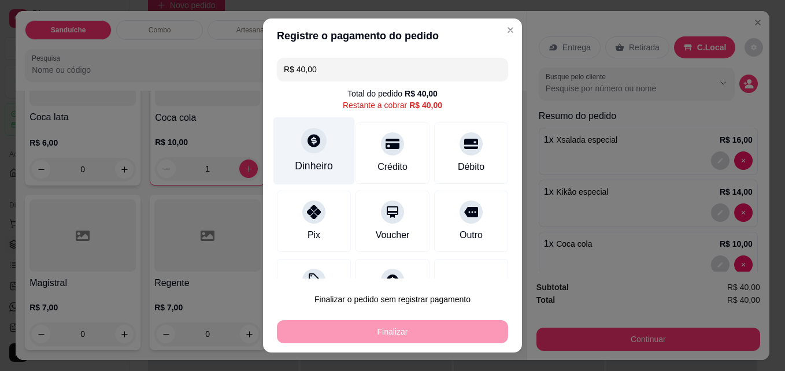
click at [309, 147] on icon at bounding box center [314, 140] width 15 height 15
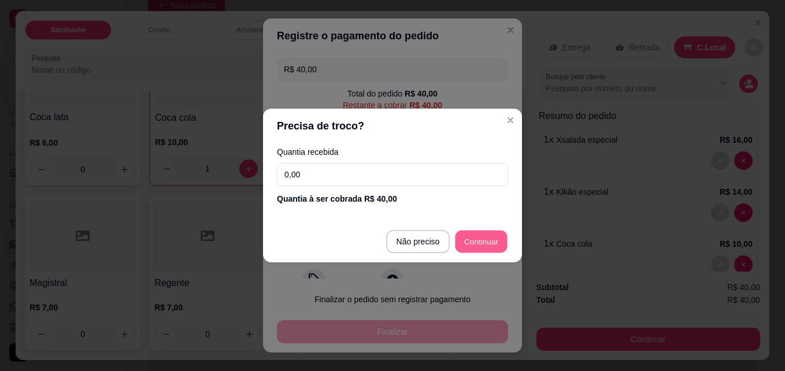
type input "R$ 0,00"
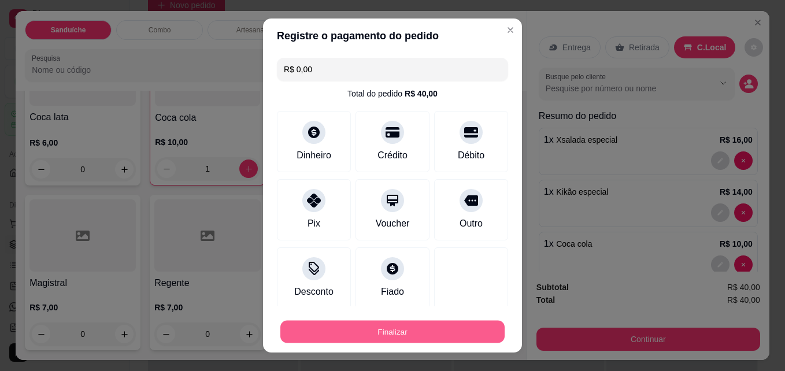
click at [395, 327] on button "Finalizar" at bounding box center [393, 332] width 224 height 23
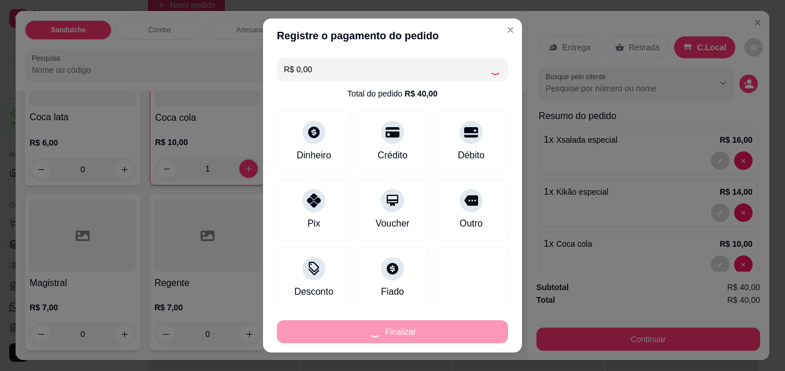
type input "0"
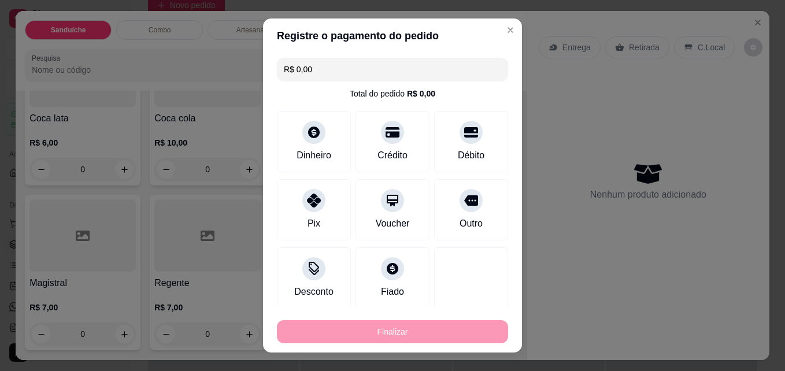
type input "-R$ 40,00"
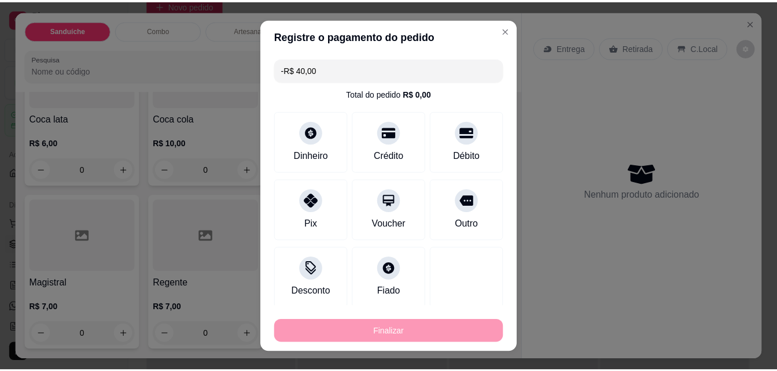
scroll to position [3071, 0]
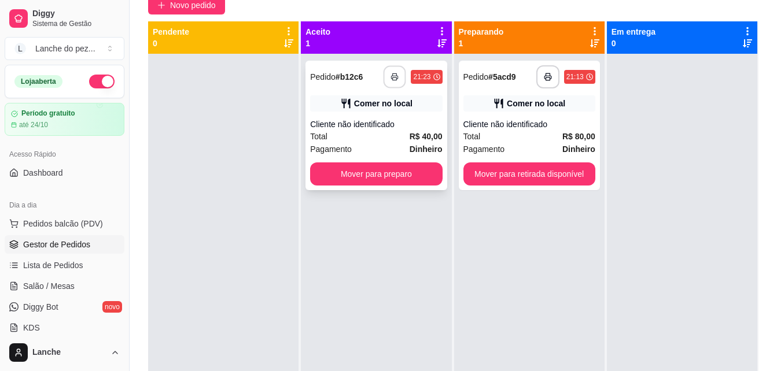
click at [392, 73] on icon "button" at bounding box center [395, 77] width 8 height 8
click at [390, 75] on icon "button" at bounding box center [394, 77] width 8 height 8
click at [352, 173] on button "Mover para preparo" at bounding box center [376, 174] width 128 height 23
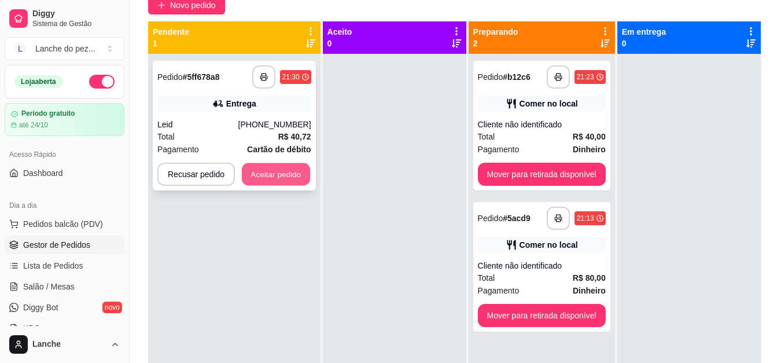
click at [277, 175] on button "Aceitar pedido" at bounding box center [276, 174] width 68 height 23
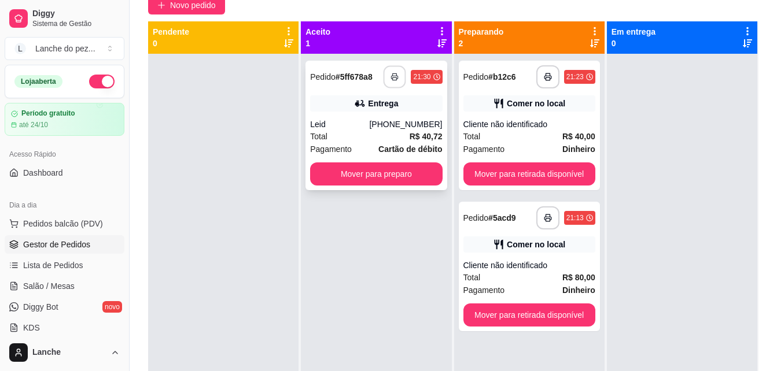
click at [392, 76] on icon "button" at bounding box center [395, 77] width 6 height 3
click at [391, 79] on icon "button" at bounding box center [395, 77] width 8 height 8
click at [338, 165] on button "Mover para preparo" at bounding box center [376, 174] width 128 height 23
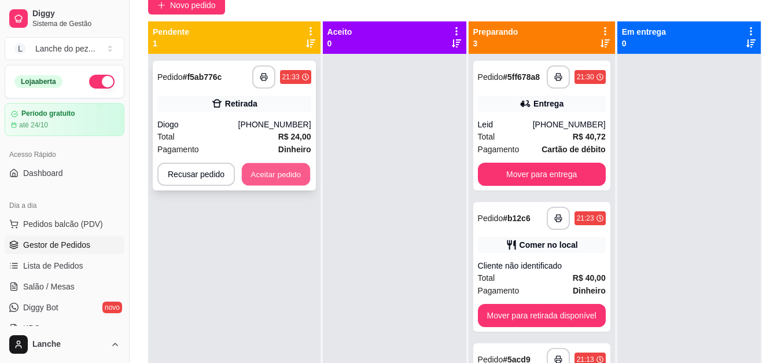
click at [276, 167] on button "Aceitar pedido" at bounding box center [276, 174] width 68 height 23
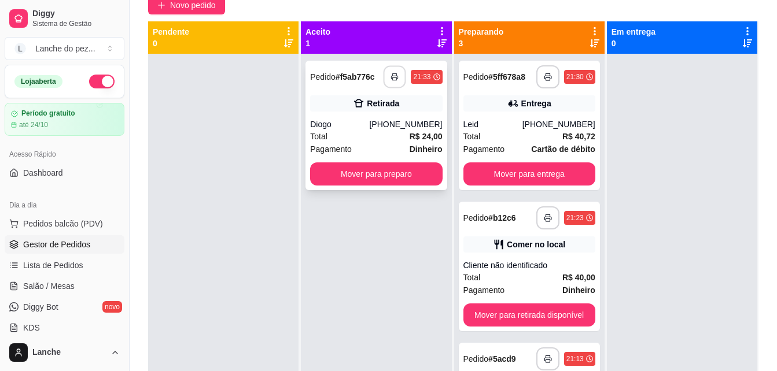
click at [392, 76] on icon "button" at bounding box center [395, 77] width 6 height 3
click at [385, 83] on button "button" at bounding box center [394, 77] width 23 height 23
click at [385, 169] on button "Mover para preparo" at bounding box center [376, 174] width 128 height 23
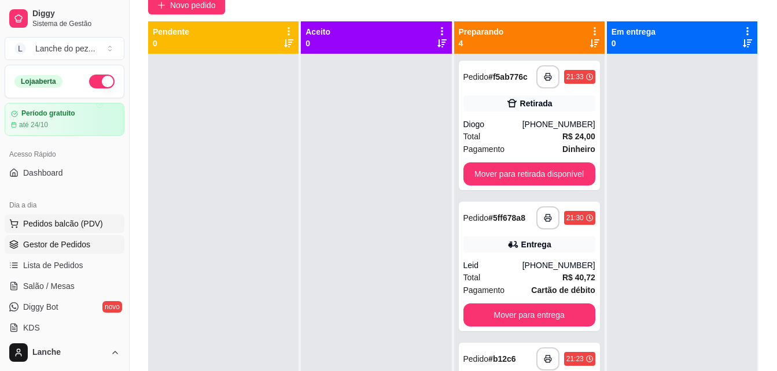
click at [100, 220] on button "Pedidos balcão (PDV)" at bounding box center [65, 224] width 120 height 19
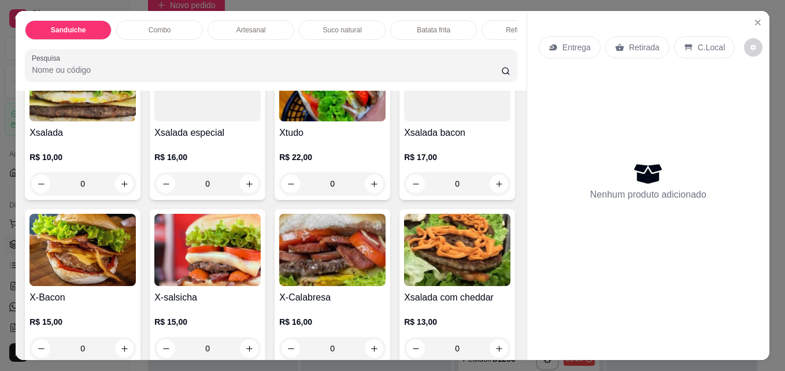
scroll to position [139, 0]
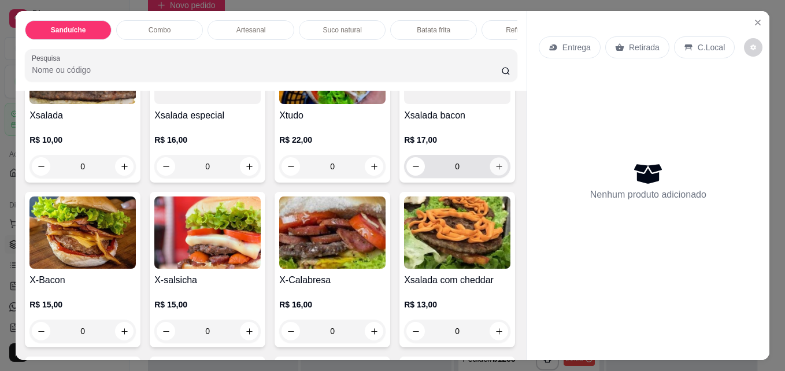
click at [495, 171] on icon "increase-product-quantity" at bounding box center [499, 167] width 9 height 9
type input "1"
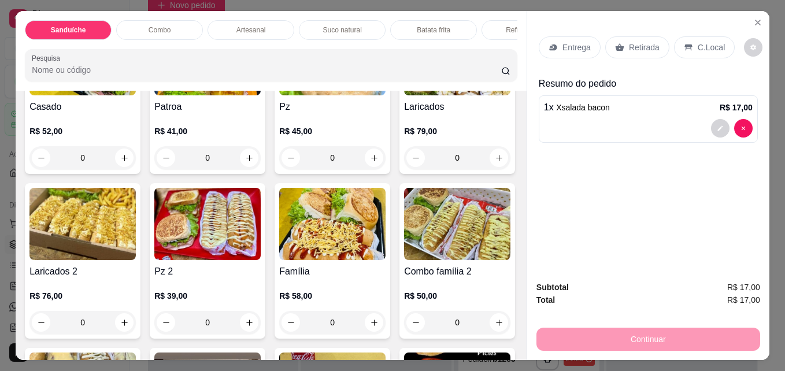
scroll to position [1018, 0]
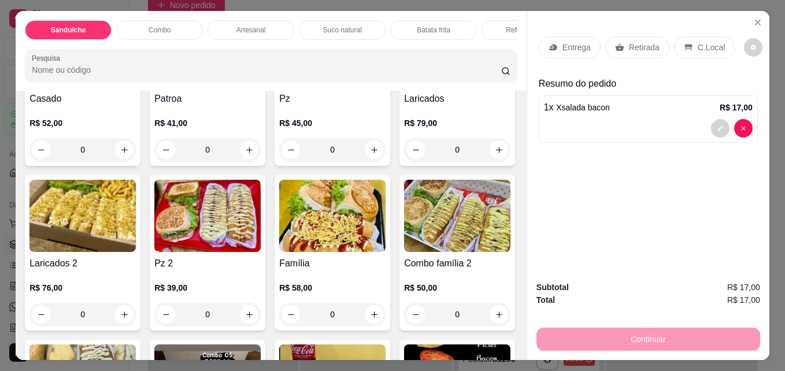
type input "1"
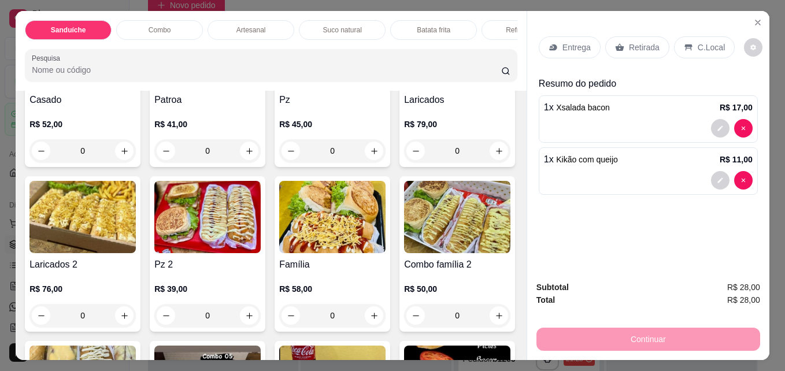
click at [708, 42] on p "C.Local" at bounding box center [711, 48] width 27 height 12
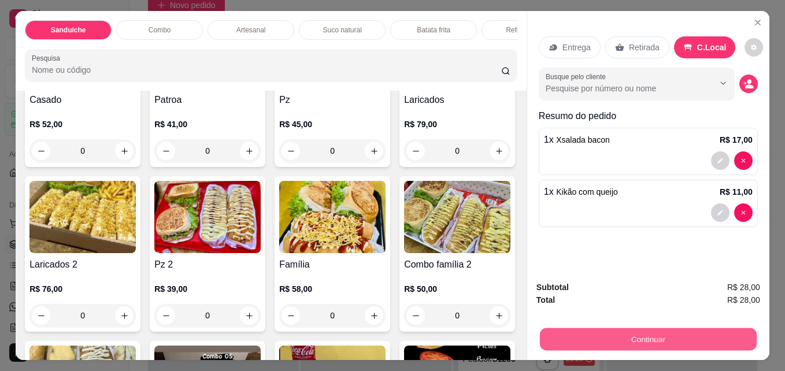
click at [603, 328] on button "Continuar" at bounding box center [648, 339] width 217 height 23
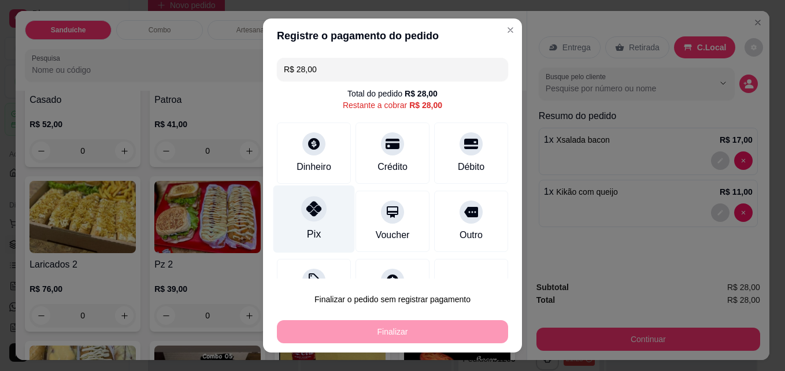
click at [296, 227] on div "Pix" at bounding box center [315, 220] width 82 height 68
type input "R$ 0,00"
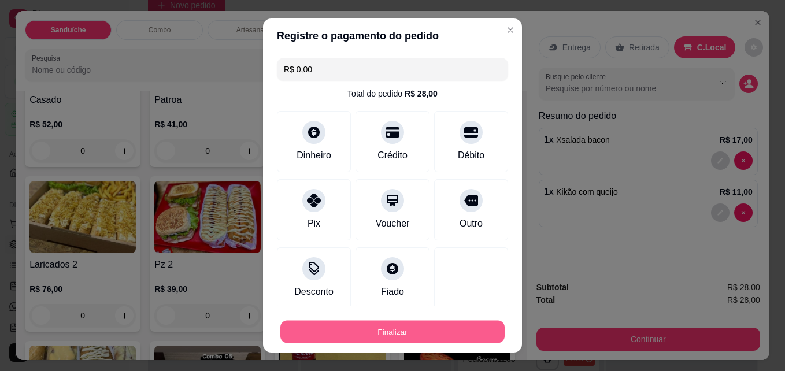
click at [360, 333] on button "Finalizar" at bounding box center [393, 332] width 224 height 23
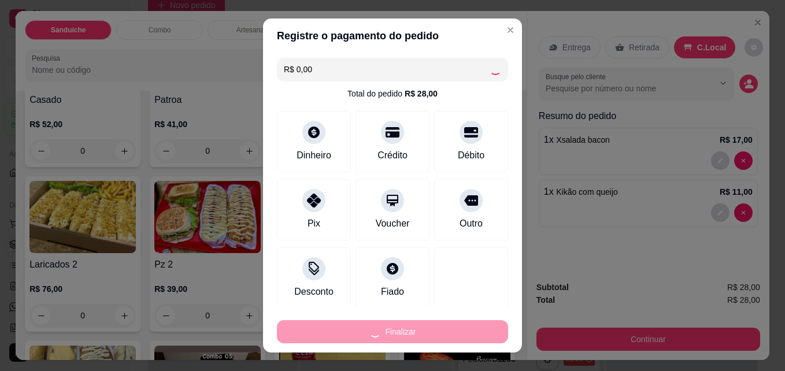
type input "0"
type input "-R$ 28,00"
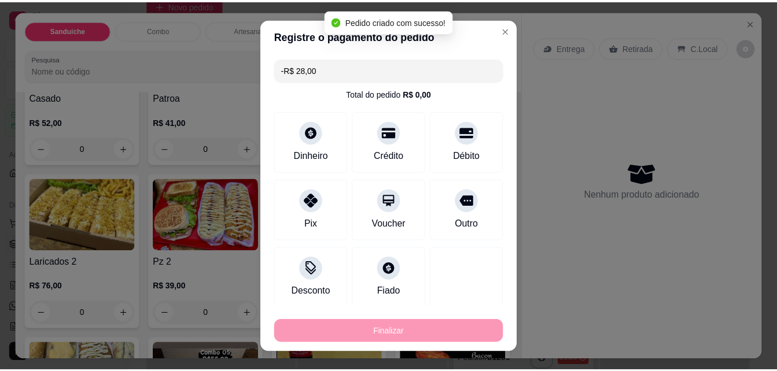
scroll to position [1017, 0]
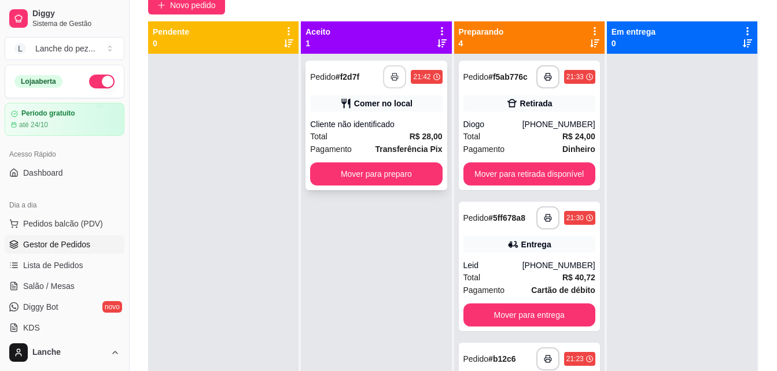
click at [392, 76] on icon "button" at bounding box center [395, 77] width 7 height 3
click at [388, 82] on button "button" at bounding box center [394, 77] width 23 height 23
click at [345, 172] on button "Mover para preparo" at bounding box center [376, 174] width 128 height 23
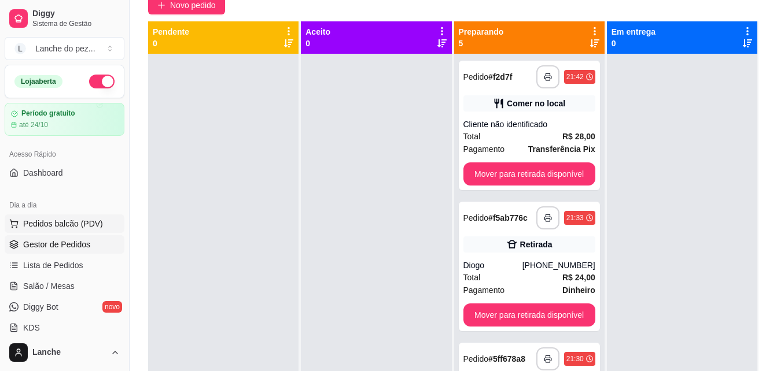
click at [74, 217] on button "Pedidos balcão (PDV)" at bounding box center [65, 224] width 120 height 19
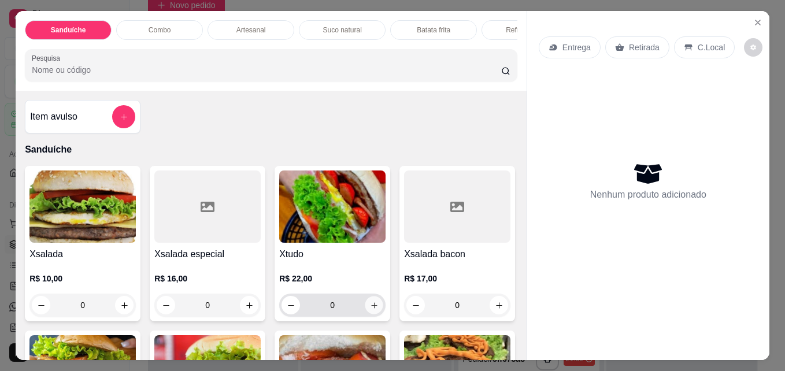
click at [370, 306] on icon "increase-product-quantity" at bounding box center [374, 305] width 9 height 9
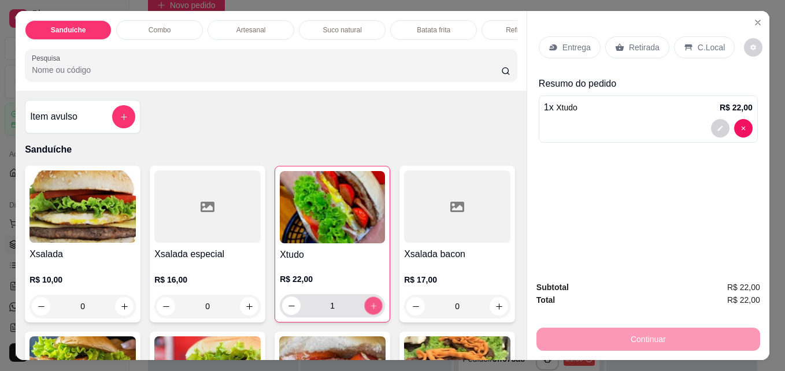
click at [370, 306] on icon "increase-product-quantity" at bounding box center [374, 306] width 9 height 9
type input "2"
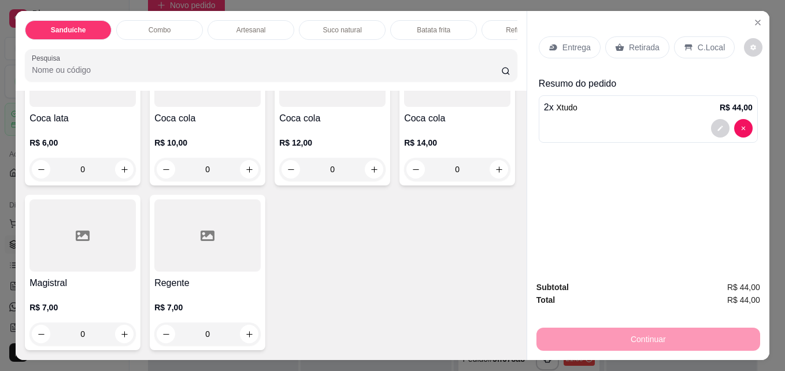
scroll to position [3105, 0]
click at [243, 172] on button "increase-product-quantity" at bounding box center [250, 170] width 18 height 18
type input "1"
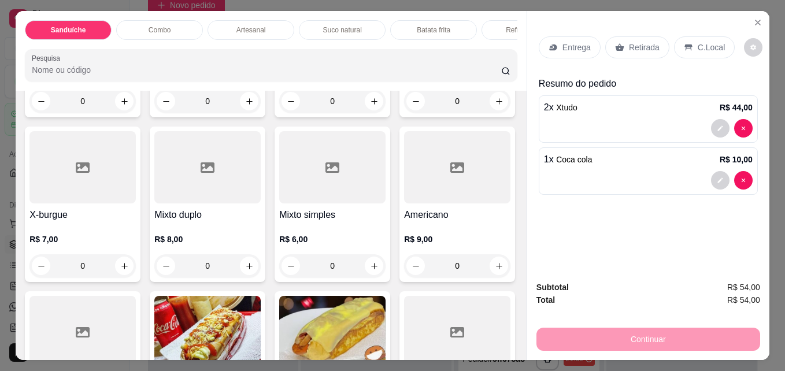
scroll to position [537, 0]
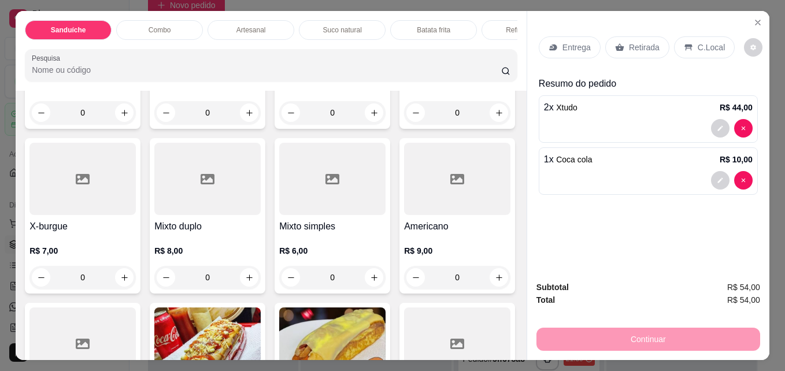
click at [711, 47] on p "C.Local" at bounding box center [711, 48] width 27 height 12
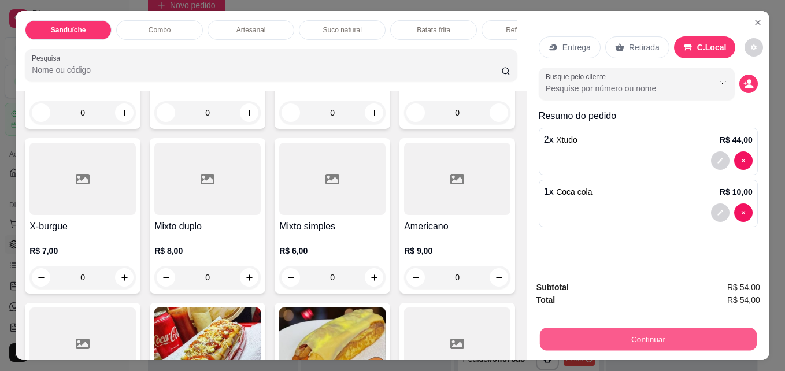
click at [610, 331] on button "Continuar" at bounding box center [648, 339] width 217 height 23
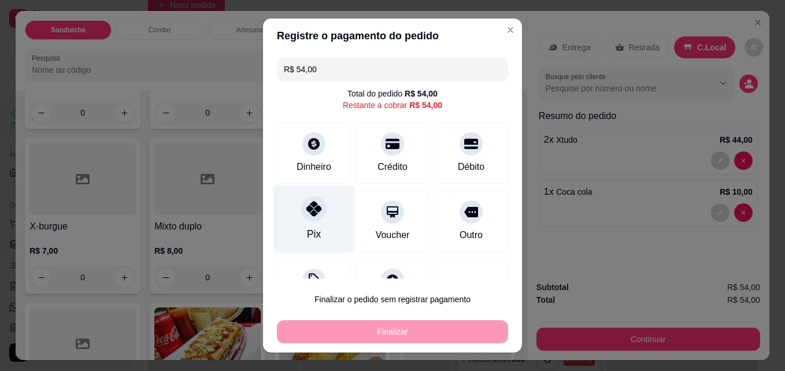
click at [307, 213] on icon at bounding box center [314, 208] width 15 height 15
type input "R$ 0,00"
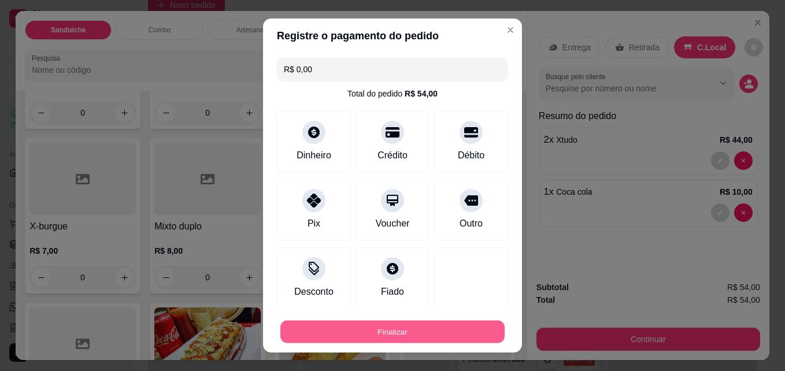
click at [339, 329] on button "Finalizar" at bounding box center [393, 332] width 224 height 23
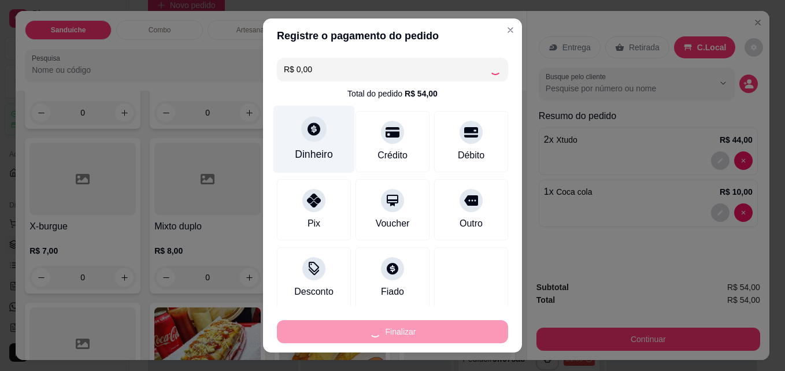
type input "0"
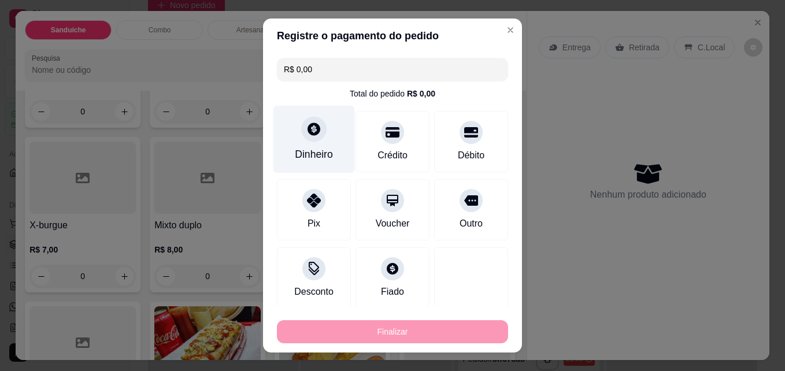
type input "-R$ 54,00"
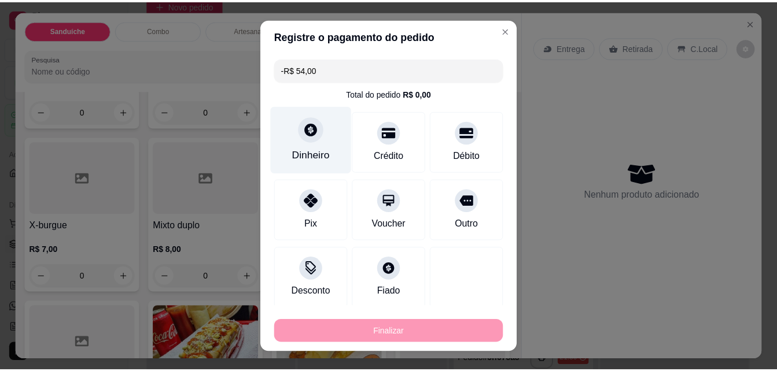
scroll to position [536, 0]
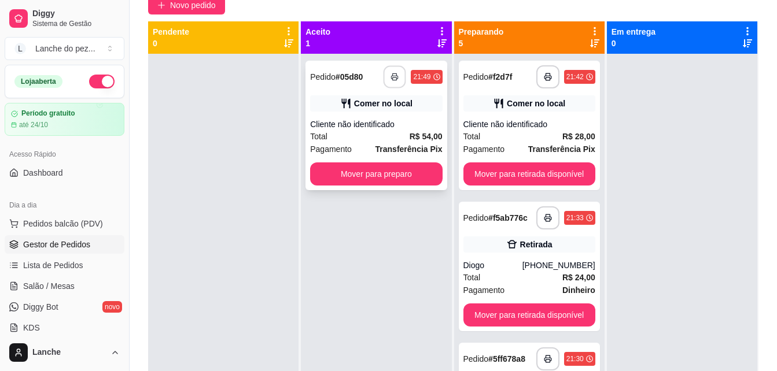
click at [383, 70] on button "button" at bounding box center [394, 77] width 23 height 23
click at [391, 76] on icon "button" at bounding box center [395, 77] width 8 height 8
click at [85, 224] on span "Pedidos balcão (PDV)" at bounding box center [63, 224] width 80 height 12
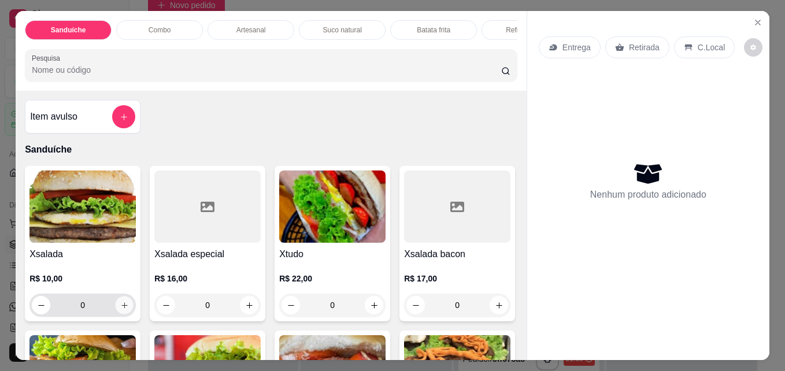
click at [120, 309] on icon "increase-product-quantity" at bounding box center [124, 305] width 9 height 9
type input "1"
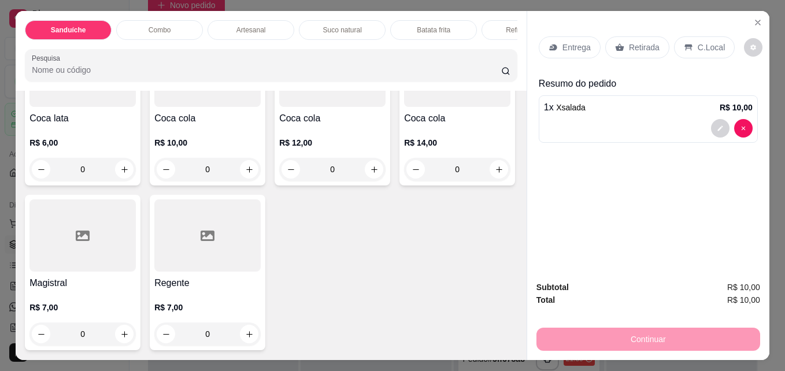
scroll to position [2756, 0]
type input "1"
click at [710, 49] on div "C.Local" at bounding box center [704, 47] width 61 height 22
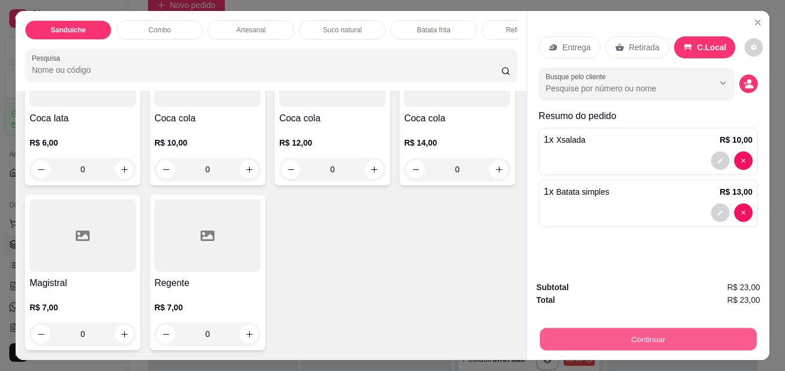
click at [597, 328] on button "Continuar" at bounding box center [648, 339] width 217 height 23
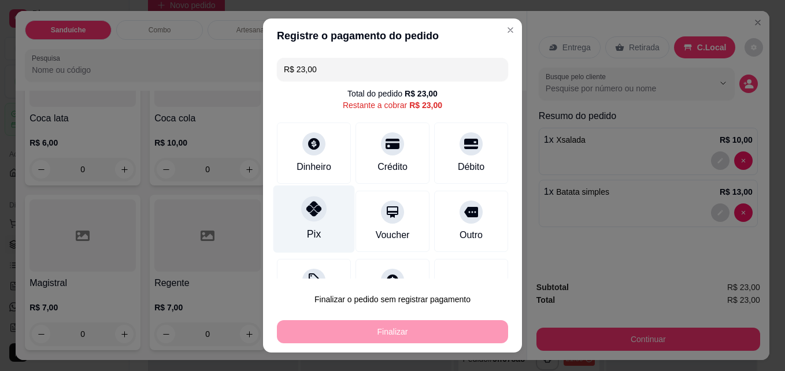
click at [328, 213] on div "Pix" at bounding box center [315, 220] width 82 height 68
type input "R$ 0,00"
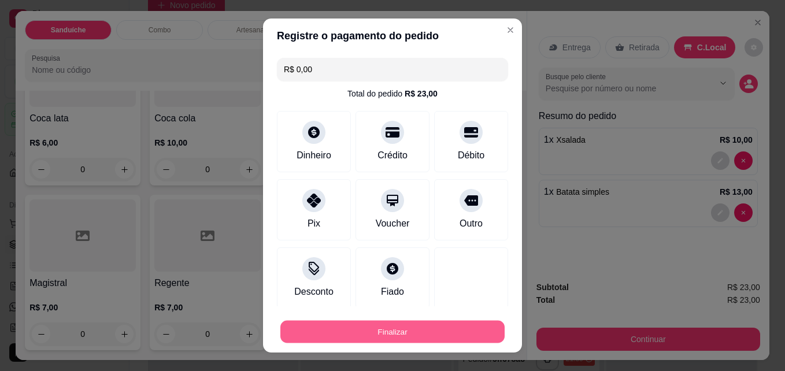
click at [328, 339] on button "Finalizar" at bounding box center [393, 332] width 224 height 23
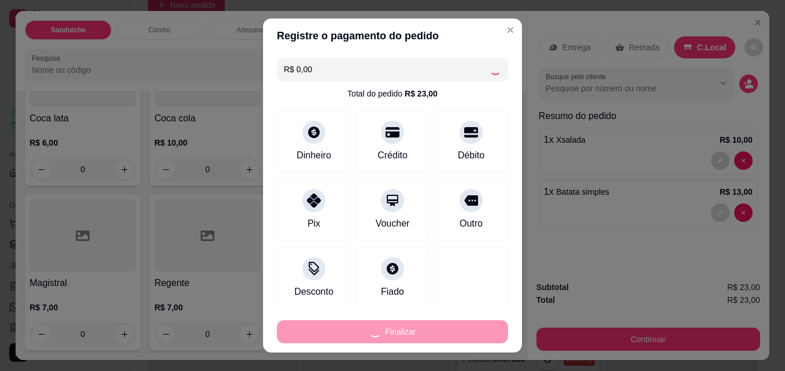
type input "0"
type input "-R$ 23,00"
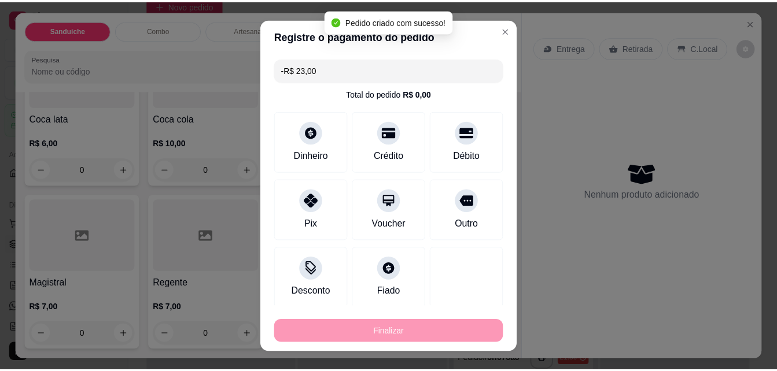
scroll to position [2755, 0]
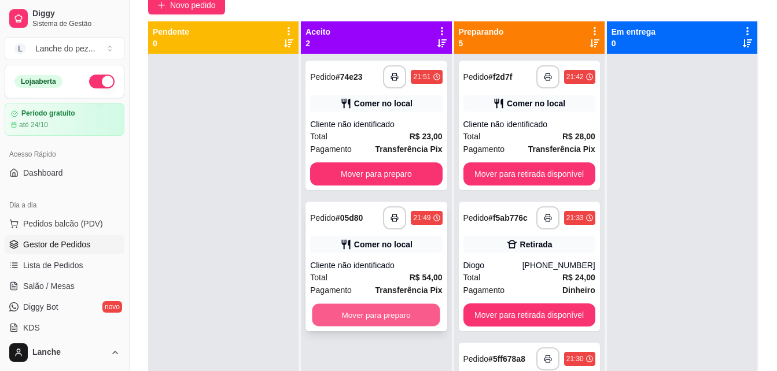
click at [361, 307] on button "Mover para preparo" at bounding box center [376, 315] width 128 height 23
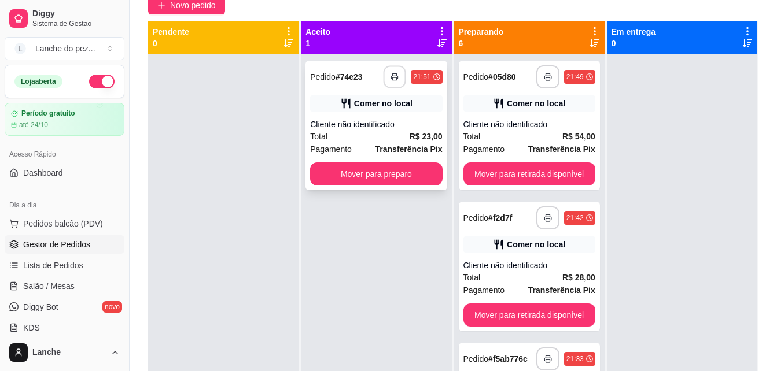
click at [391, 76] on icon "button" at bounding box center [395, 77] width 8 height 8
click at [389, 71] on button "button" at bounding box center [394, 77] width 23 height 23
click at [393, 171] on button "Mover para preparo" at bounding box center [376, 174] width 128 height 23
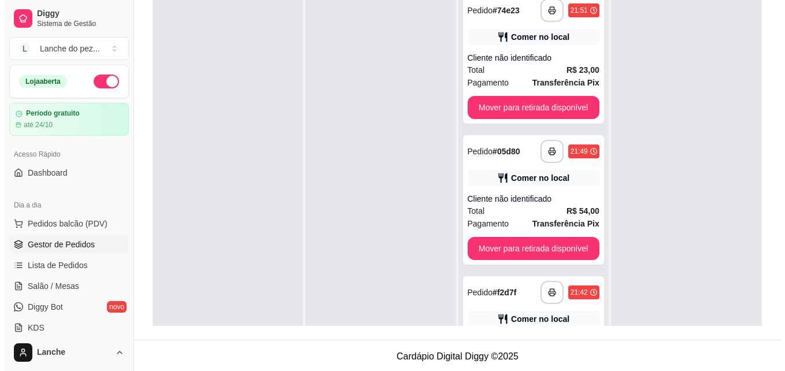
scroll to position [176, 0]
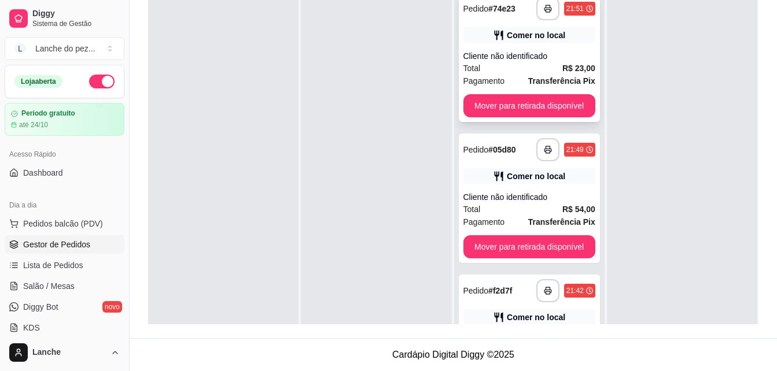
click at [570, 32] on div "Comer no local" at bounding box center [529, 35] width 132 height 16
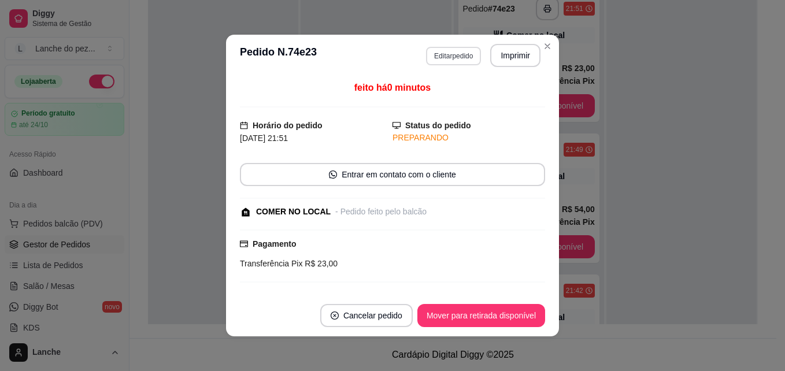
click at [441, 59] on button "Editar pedido" at bounding box center [453, 56] width 55 height 19
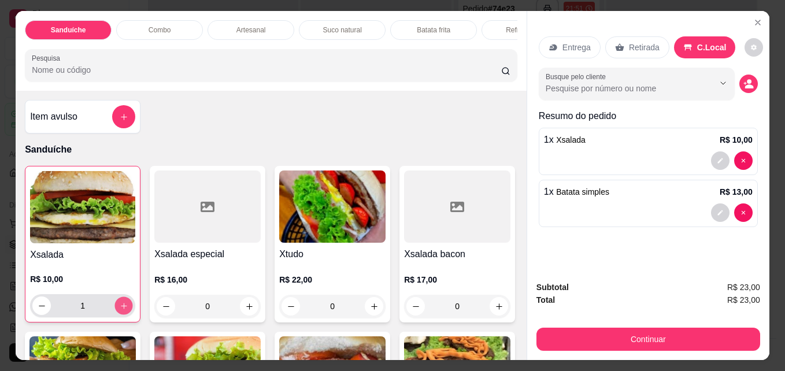
click at [115, 310] on button "increase-product-quantity" at bounding box center [124, 306] width 18 height 18
type input "2"
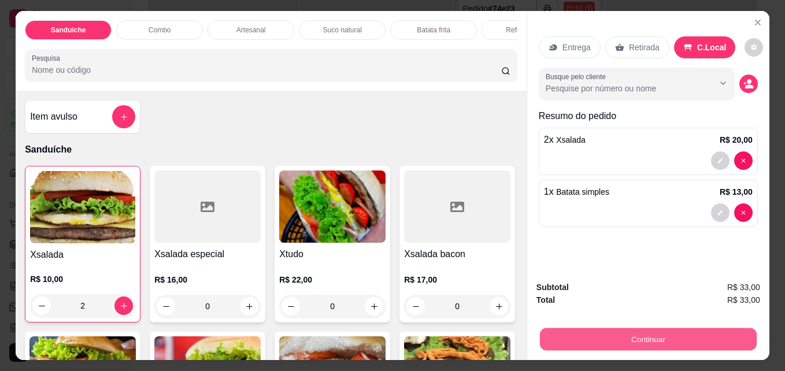
click at [680, 334] on button "Continuar" at bounding box center [648, 339] width 217 height 23
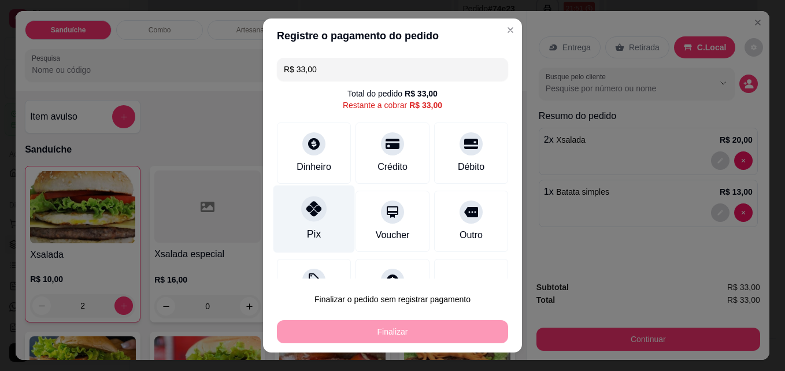
click at [311, 225] on div "Pix" at bounding box center [315, 220] width 82 height 68
type input "R$ 0,00"
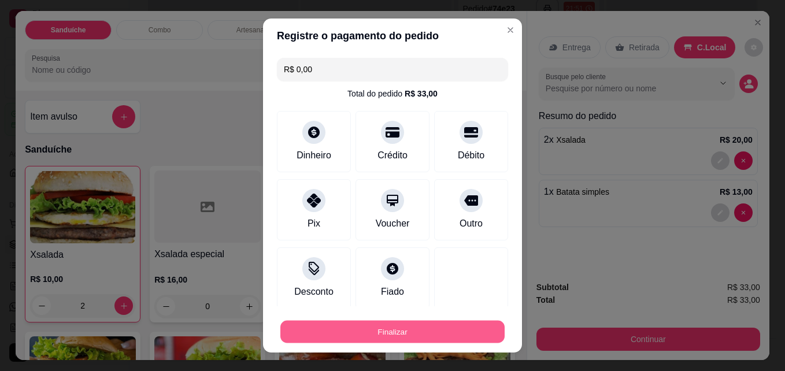
click at [372, 337] on button "Finalizar" at bounding box center [393, 332] width 224 height 23
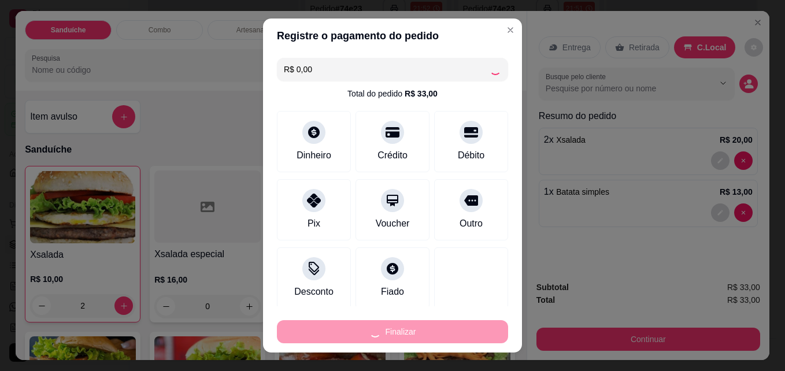
type input "0"
type input "-R$ 33,00"
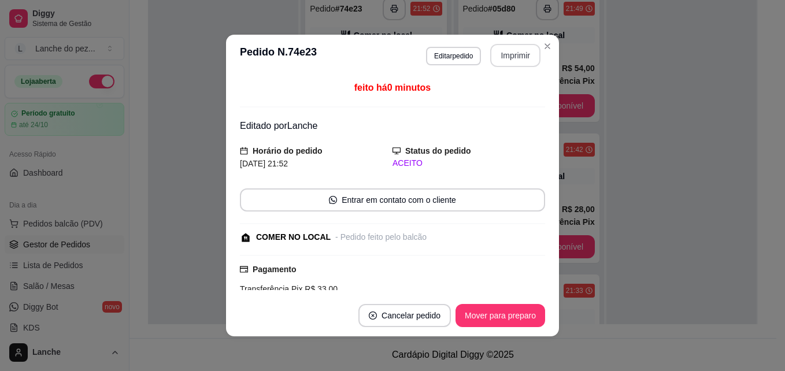
click at [493, 49] on button "Imprimir" at bounding box center [515, 55] width 50 height 23
click at [510, 56] on button "Imprimir" at bounding box center [516, 56] width 49 height 23
click at [463, 313] on button "Mover para preparo" at bounding box center [500, 316] width 87 height 23
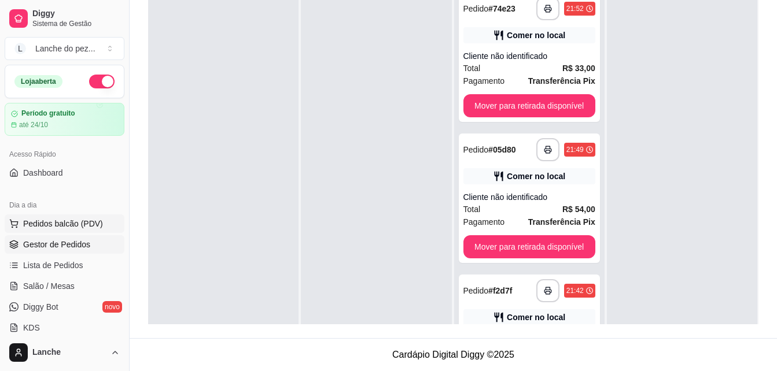
click at [53, 229] on span "Pedidos balcão (PDV)" at bounding box center [63, 224] width 80 height 12
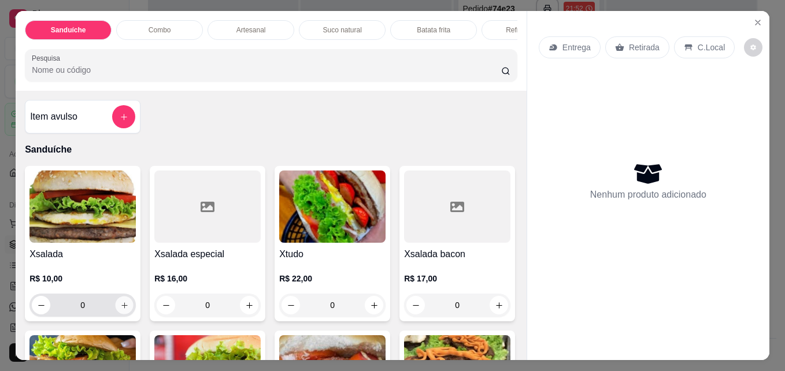
click at [120, 309] on icon "increase-product-quantity" at bounding box center [124, 305] width 9 height 9
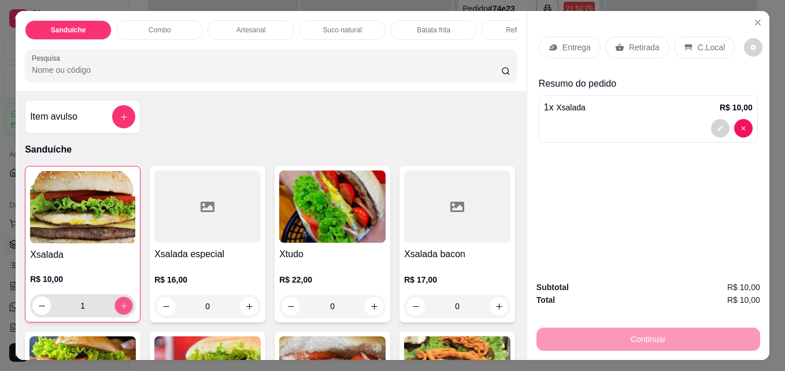
click at [120, 309] on icon "increase-product-quantity" at bounding box center [124, 306] width 9 height 9
type input "2"
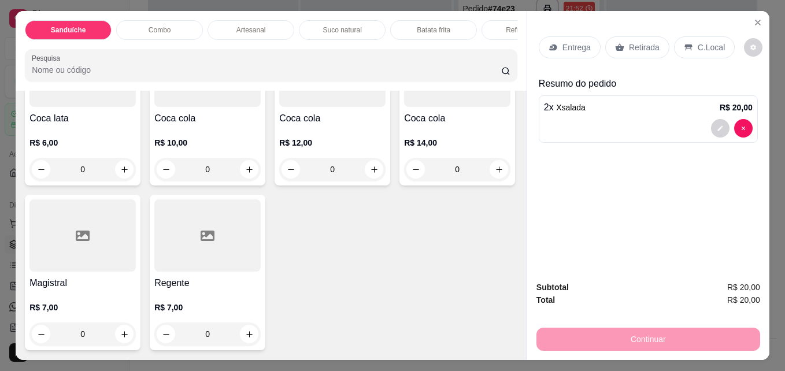
scroll to position [3105, 0]
click at [250, 165] on button "increase-product-quantity" at bounding box center [250, 170] width 18 height 18
type input "1"
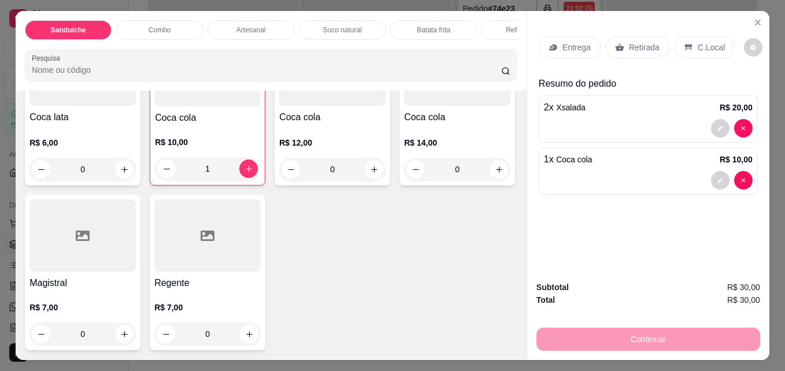
click at [685, 45] on icon at bounding box center [689, 48] width 8 height 6
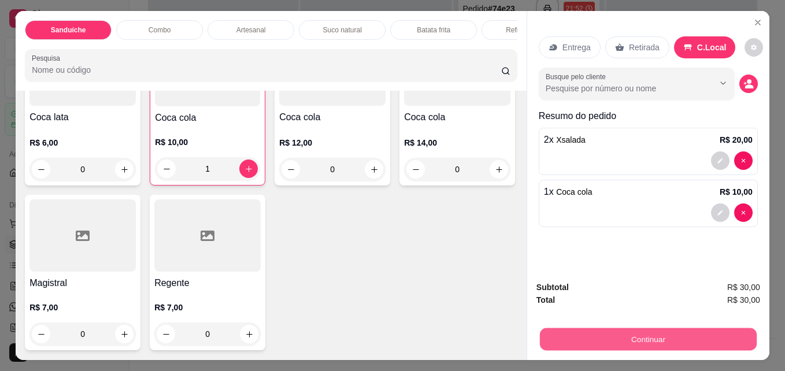
click at [607, 343] on button "Continuar" at bounding box center [648, 339] width 217 height 23
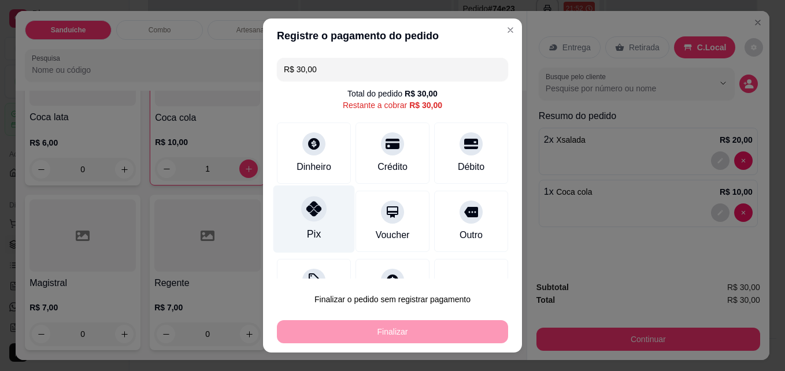
click at [294, 195] on div "Pix" at bounding box center [315, 220] width 82 height 68
type input "R$ 0,00"
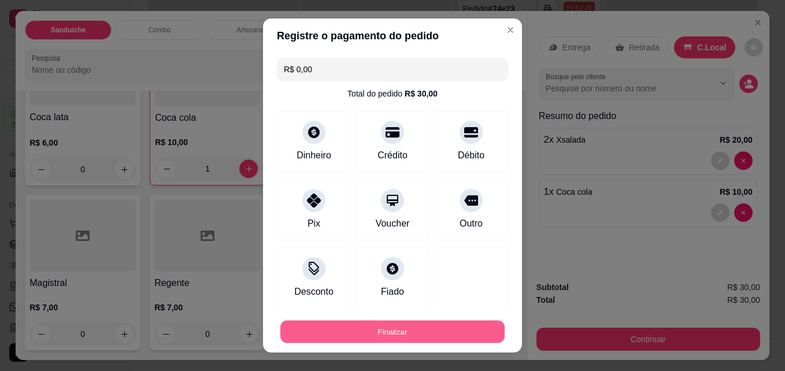
click at [346, 337] on button "Finalizar" at bounding box center [393, 332] width 224 height 23
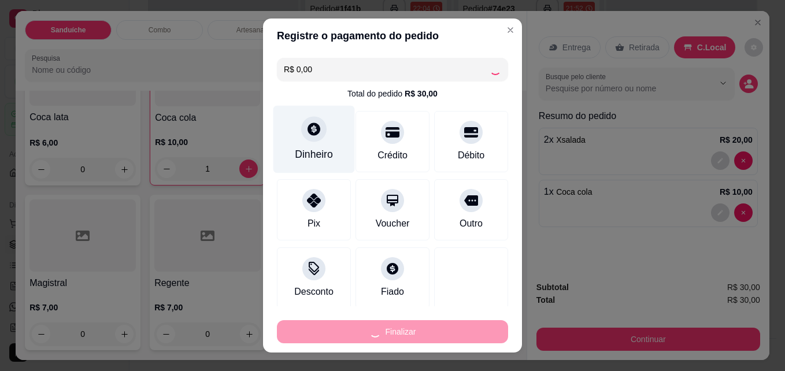
type input "0"
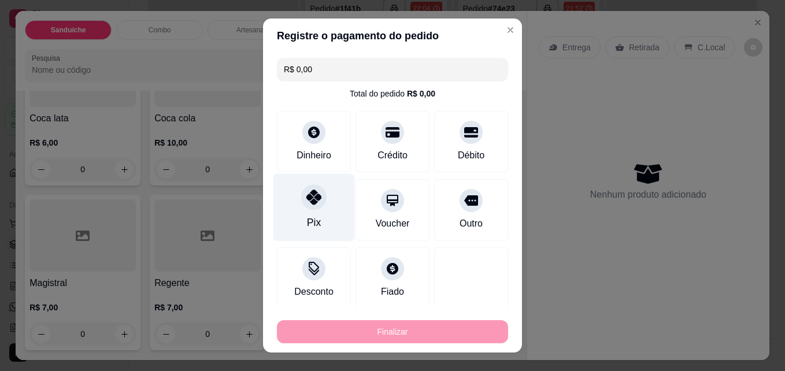
type input "-R$ 30,00"
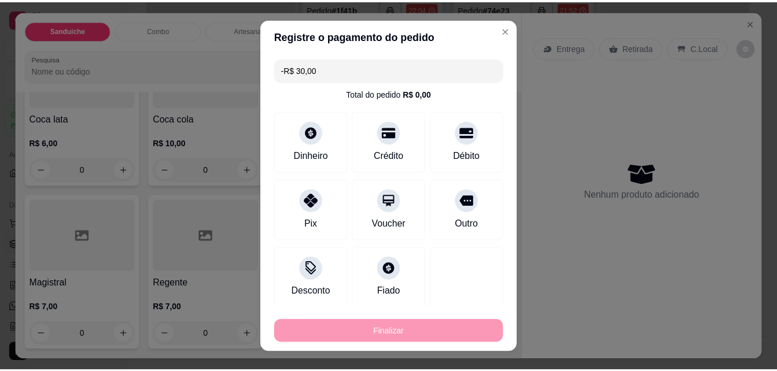
scroll to position [3104, 0]
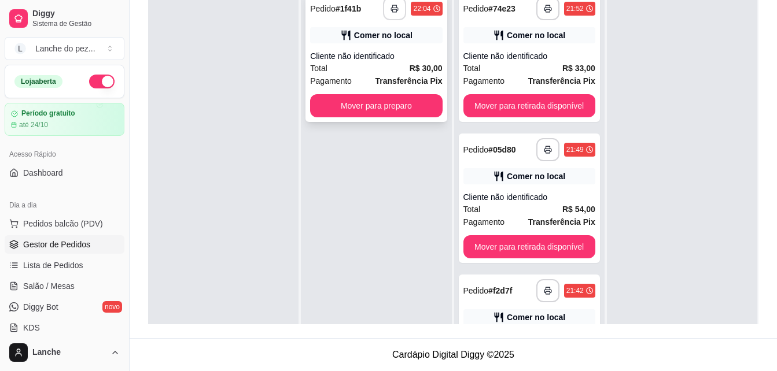
click at [390, 8] on icon "button" at bounding box center [394, 9] width 8 height 8
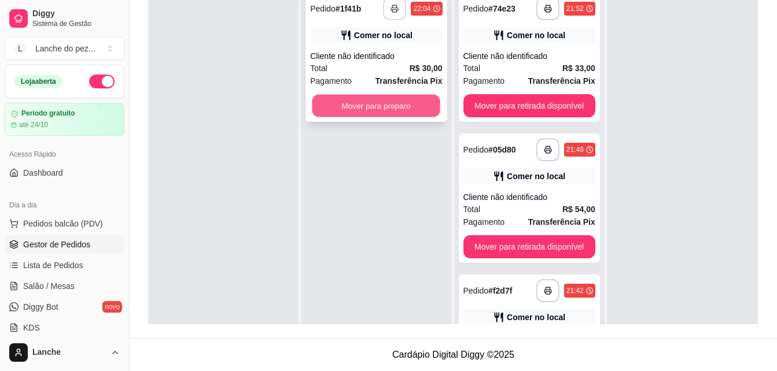
click at [371, 106] on button "Mover para preparo" at bounding box center [376, 106] width 128 height 23
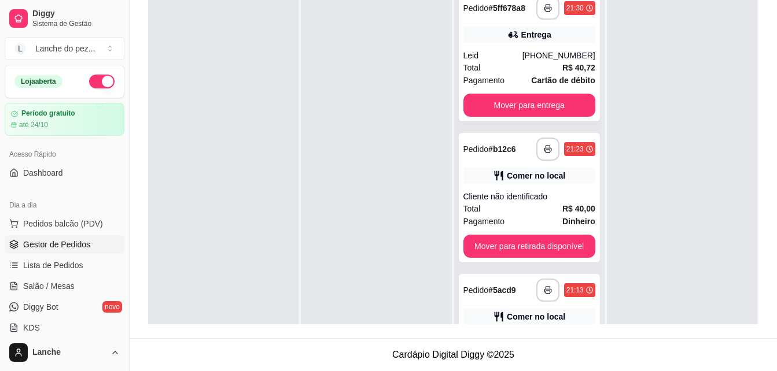
scroll to position [769, 0]
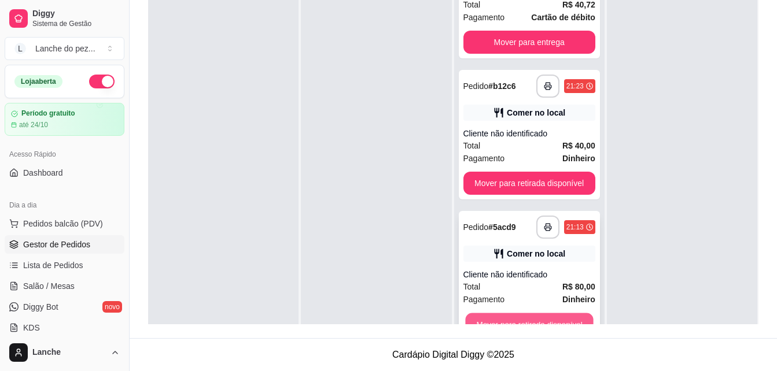
click at [549, 318] on button "Mover para retirada disponível" at bounding box center [529, 324] width 128 height 23
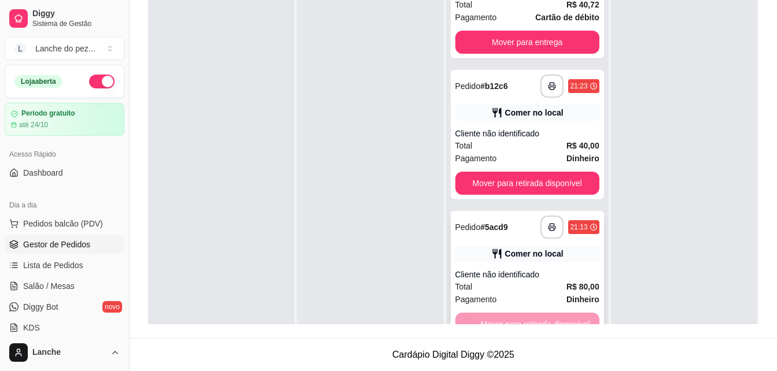
scroll to position [628, 0]
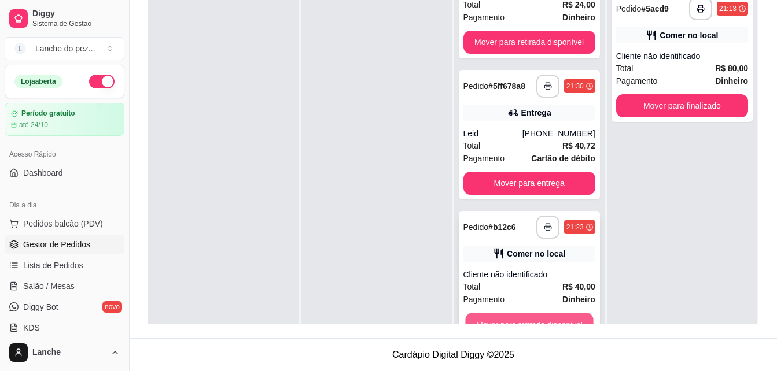
click at [541, 320] on button "Mover para retirada disponível" at bounding box center [529, 324] width 128 height 23
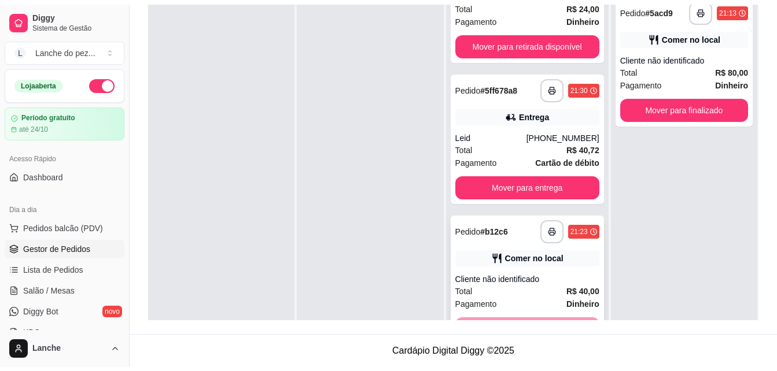
scroll to position [487, 0]
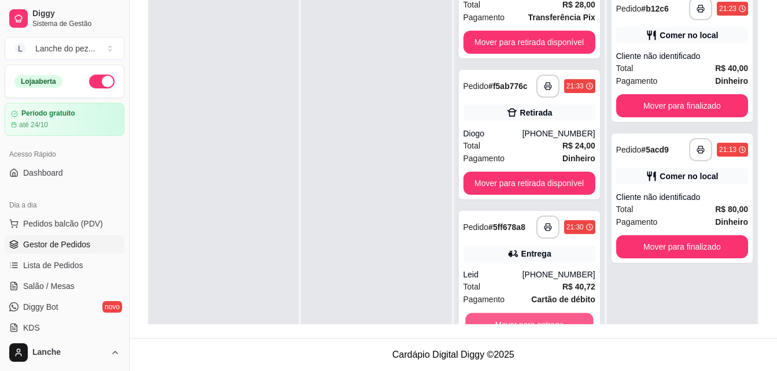
click at [541, 320] on button "Mover para entrega" at bounding box center [529, 324] width 128 height 23
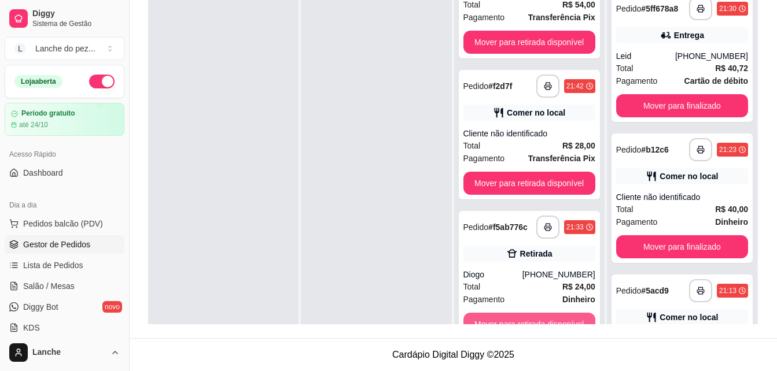
scroll to position [346, 0]
click at [541, 320] on button "Mover para retirada disponível" at bounding box center [529, 324] width 128 height 23
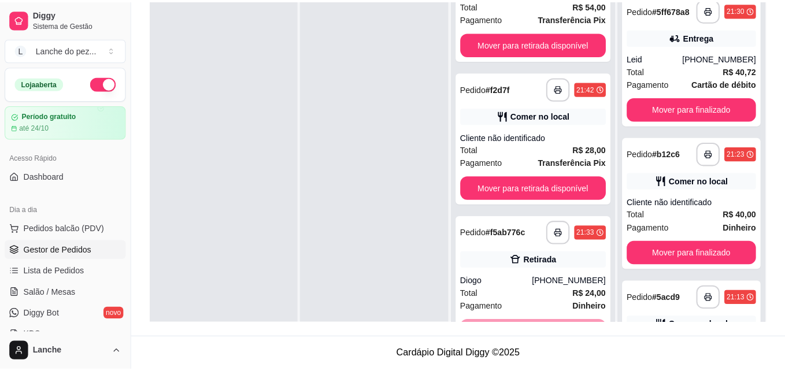
scroll to position [205, 0]
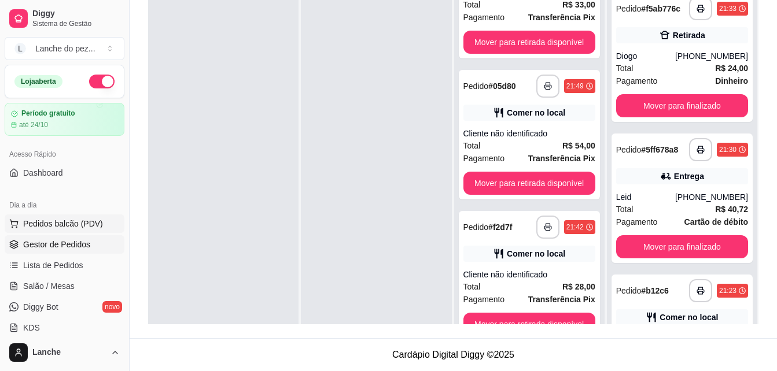
click at [81, 224] on span "Pedidos balcão (PDV)" at bounding box center [63, 224] width 80 height 12
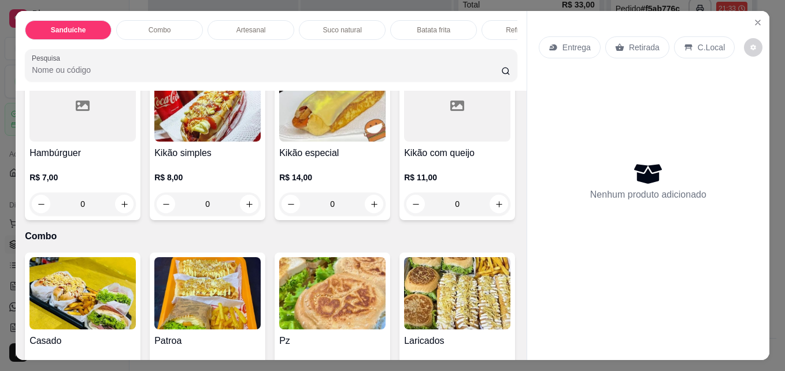
scroll to position [763, 0]
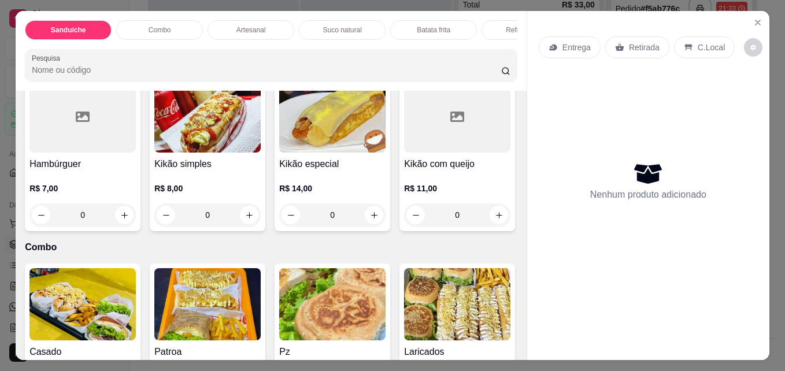
click at [124, 55] on icon "increase-product-quantity" at bounding box center [124, 50] width 9 height 9
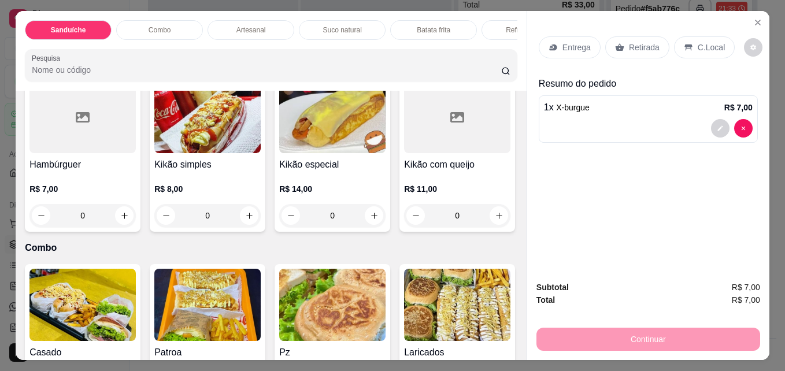
click at [124, 55] on icon "increase-product-quantity" at bounding box center [124, 50] width 9 height 9
type input "2"
click at [698, 46] on p "C.Local" at bounding box center [711, 48] width 27 height 12
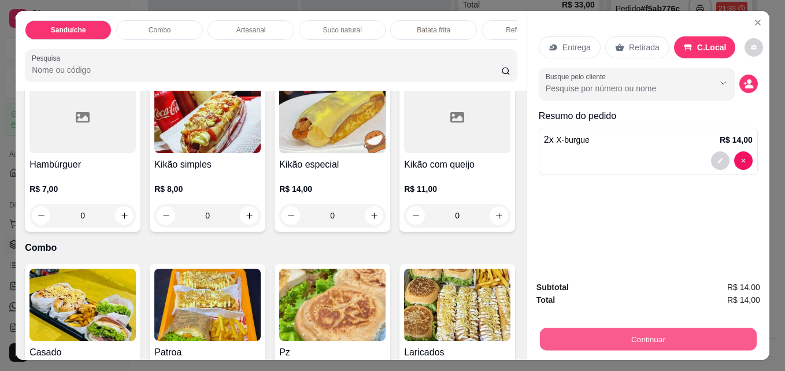
click at [600, 328] on button "Continuar" at bounding box center [648, 339] width 217 height 23
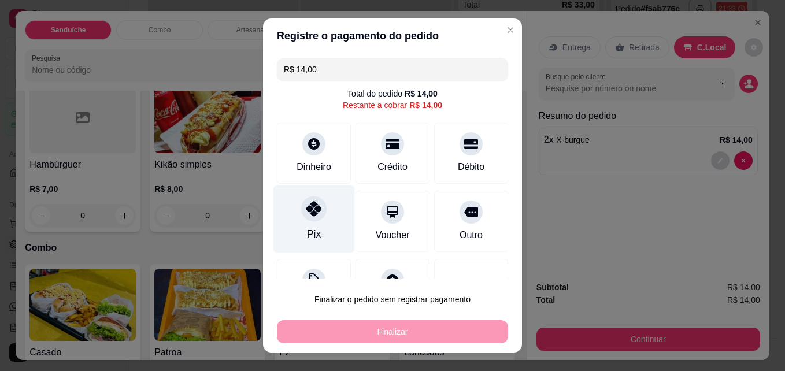
click at [321, 225] on div "Pix" at bounding box center [315, 220] width 82 height 68
type input "R$ 0,00"
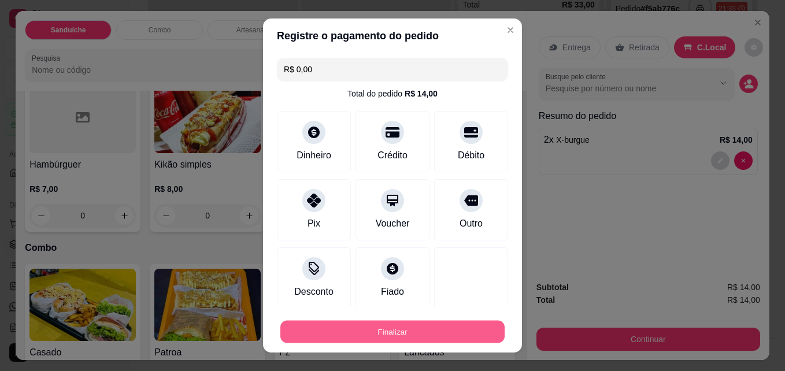
click at [360, 335] on button "Finalizar" at bounding box center [393, 332] width 224 height 23
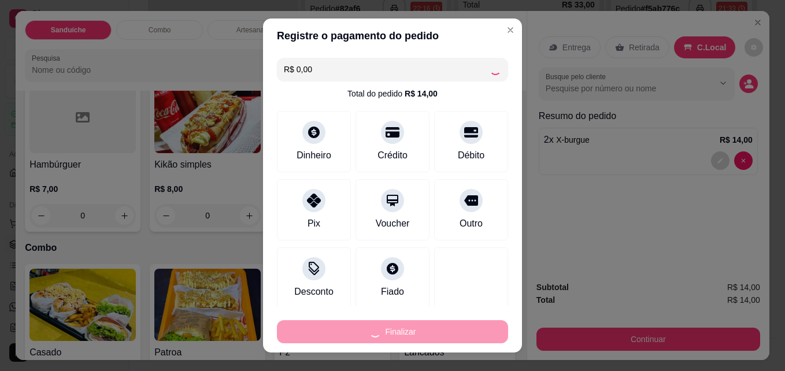
type input "0"
type input "-R$ 14,00"
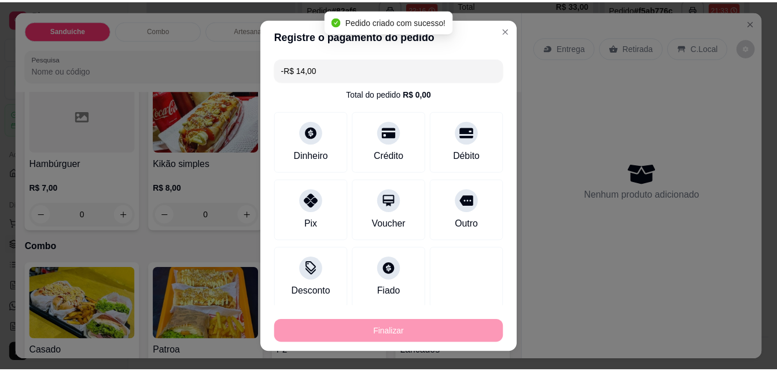
scroll to position [763, 0]
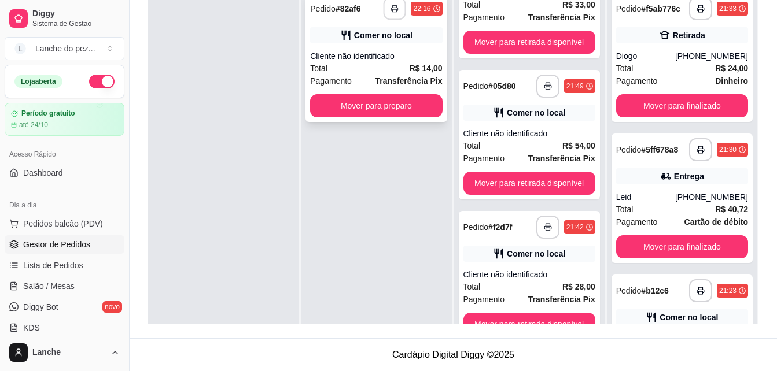
click at [388, 2] on button "button" at bounding box center [394, 9] width 23 height 23
click at [391, 9] on icon "button" at bounding box center [395, 9] width 8 height 8
click at [408, 107] on button "Mover para preparo" at bounding box center [376, 105] width 132 height 23
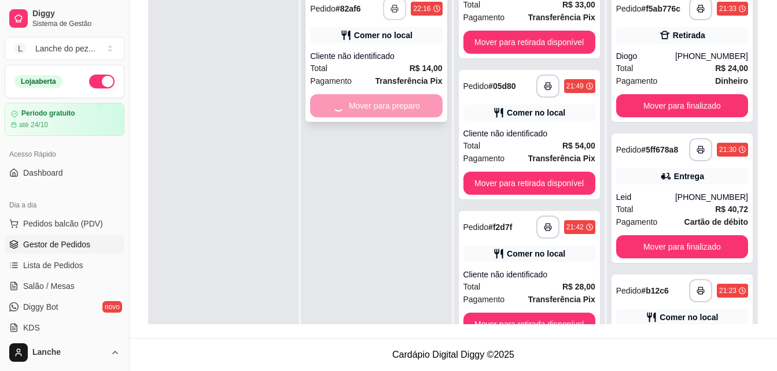
scroll to position [346, 0]
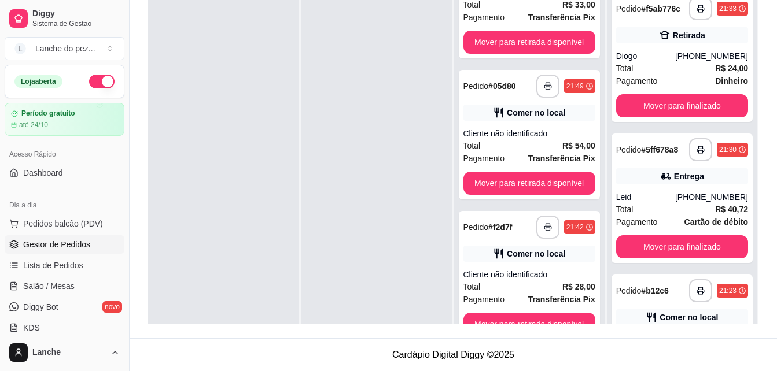
click at [759, 316] on div "**********" at bounding box center [453, 100] width 647 height 475
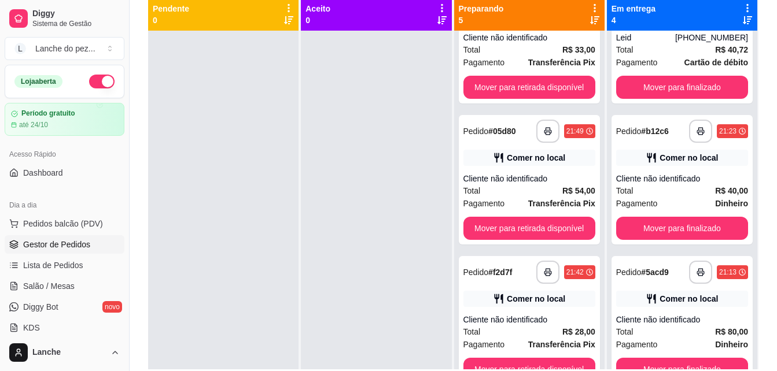
scroll to position [176, 0]
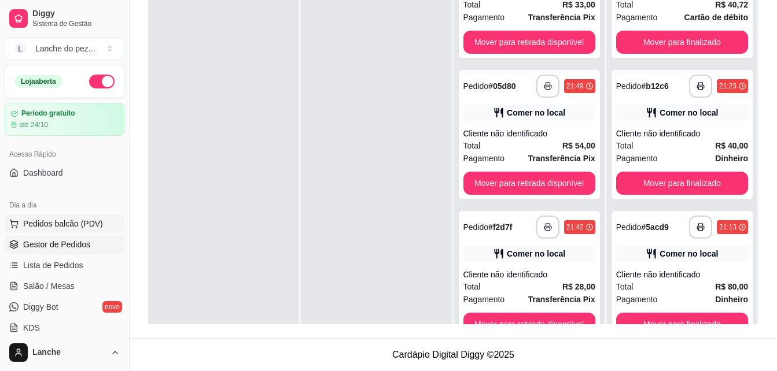
click at [80, 222] on span "Pedidos balcão (PDV)" at bounding box center [63, 224] width 80 height 12
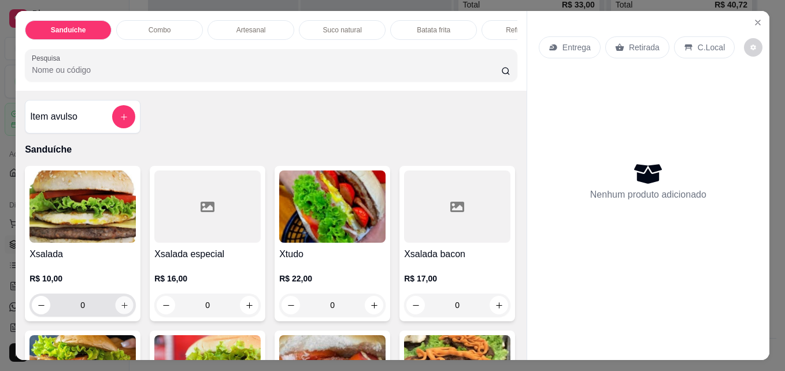
click at [119, 315] on button "increase-product-quantity" at bounding box center [125, 306] width 18 height 18
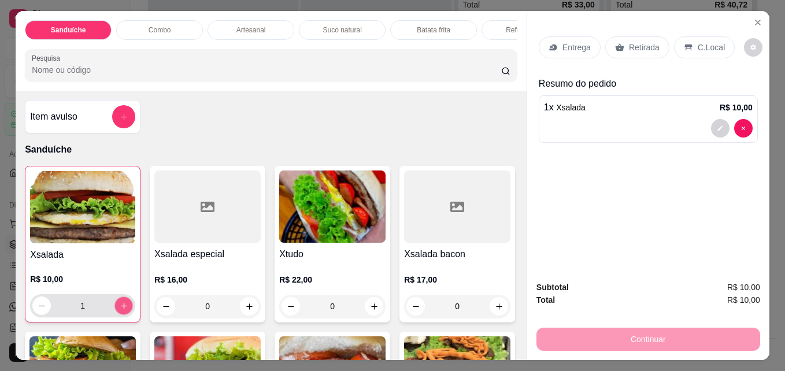
click at [119, 315] on button "increase-product-quantity" at bounding box center [124, 306] width 18 height 18
type input "2"
click at [704, 42] on p "C.Local" at bounding box center [711, 48] width 27 height 12
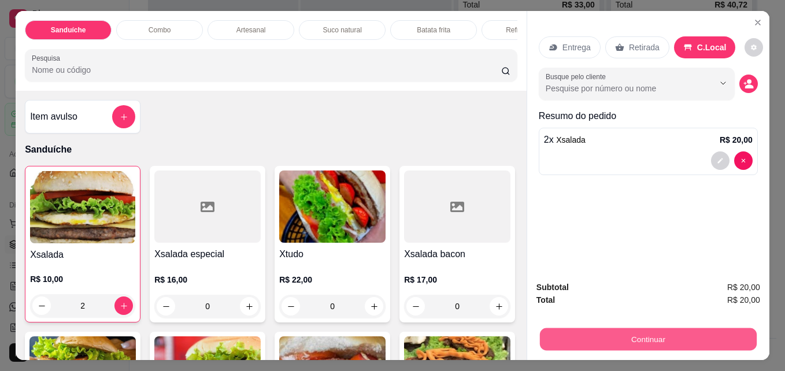
click at [640, 334] on button "Continuar" at bounding box center [648, 339] width 217 height 23
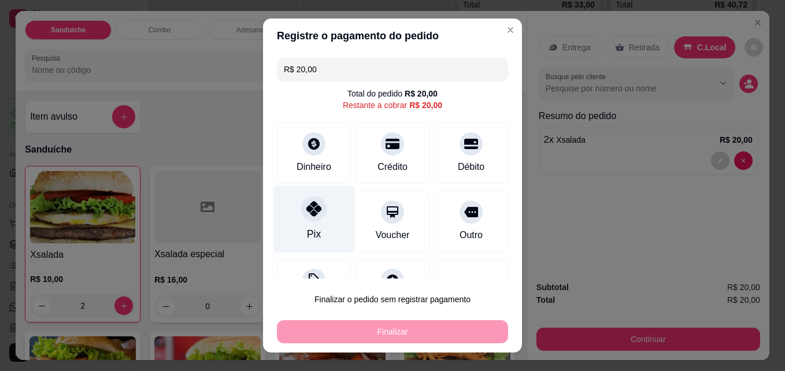
click at [311, 224] on div "Pix" at bounding box center [315, 220] width 82 height 68
type input "R$ 0,00"
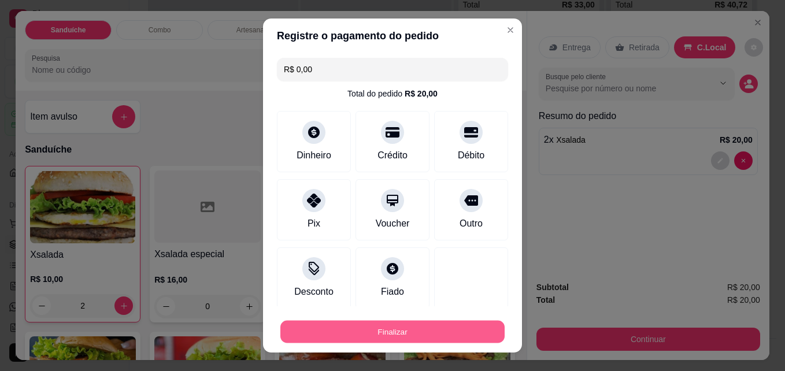
click at [389, 325] on button "Finalizar" at bounding box center [393, 332] width 224 height 23
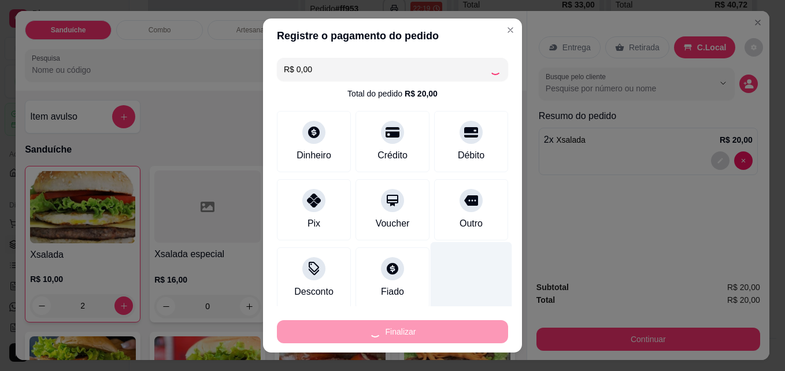
type input "0"
type input "-R$ 20,00"
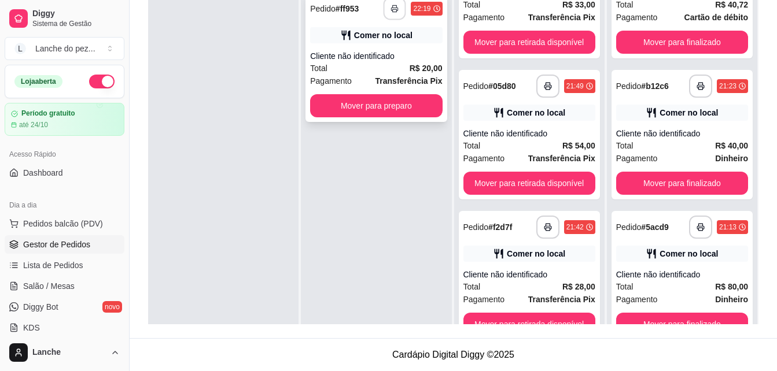
click at [391, 10] on icon "button" at bounding box center [395, 9] width 8 height 8
click at [391, 10] on button "button" at bounding box center [394, 9] width 23 height 23
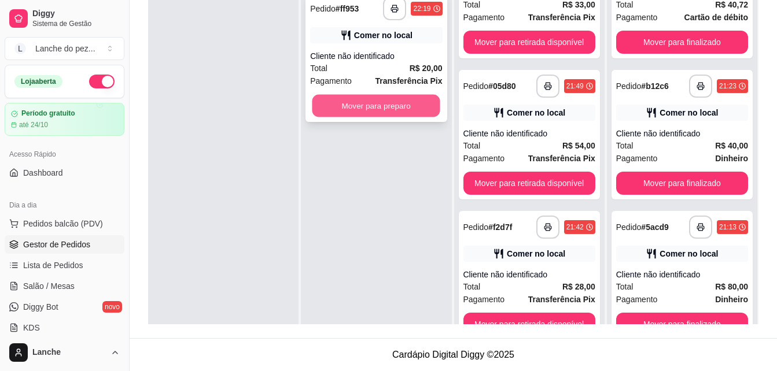
click at [357, 111] on button "Mover para preparo" at bounding box center [376, 106] width 128 height 23
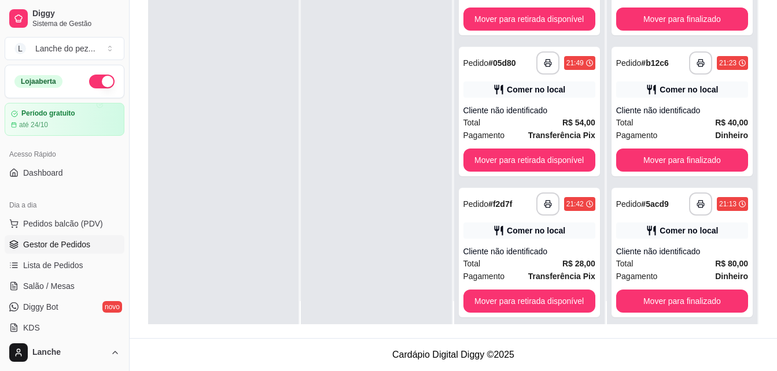
scroll to position [32, 0]
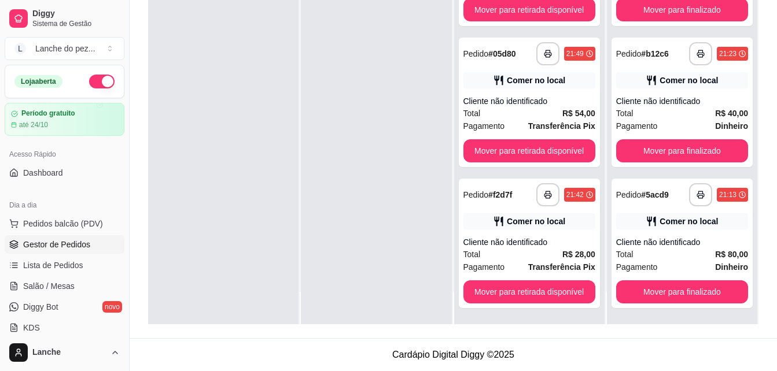
click at [607, 316] on div "**********" at bounding box center [682, 138] width 150 height 371
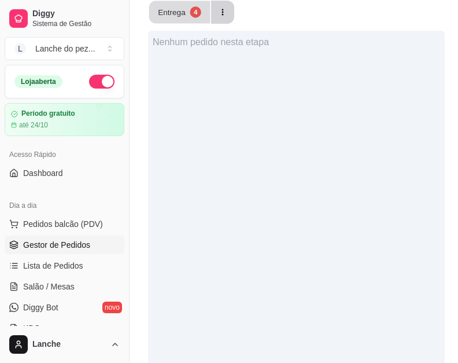
click at [159, 9] on div "Entrega" at bounding box center [172, 11] width 28 height 11
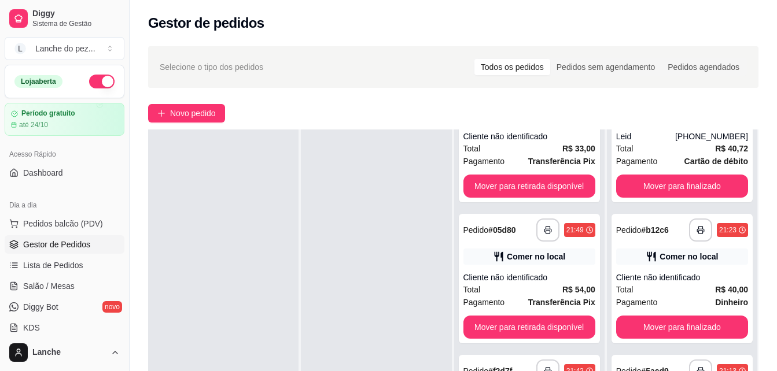
scroll to position [176, 0]
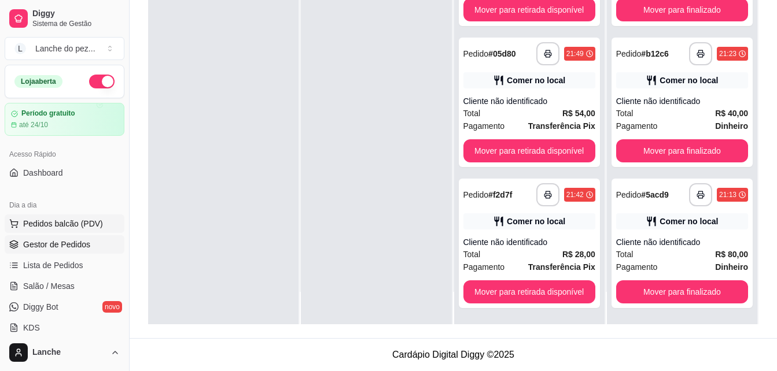
click at [87, 220] on span "Pedidos balcão (PDV)" at bounding box center [63, 224] width 80 height 12
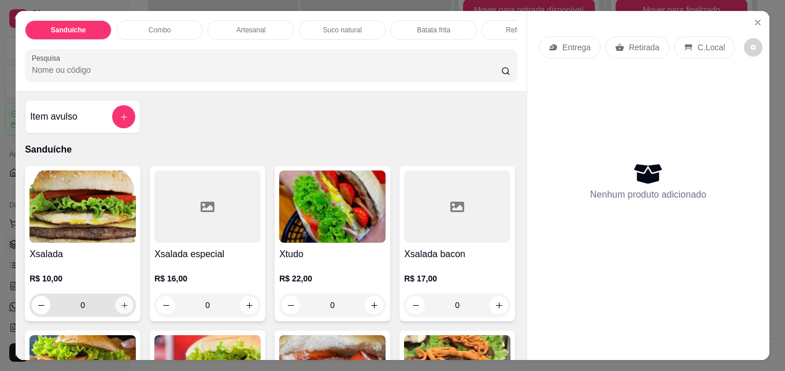
click at [124, 308] on icon "increase-product-quantity" at bounding box center [124, 305] width 9 height 9
type input "1"
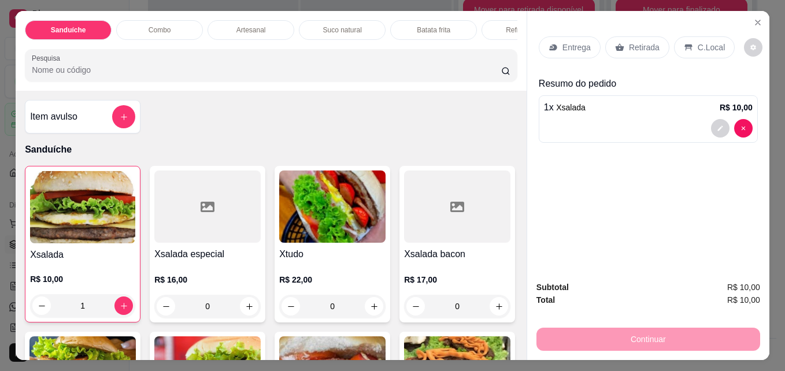
click at [698, 43] on p "C.Local" at bounding box center [711, 48] width 27 height 12
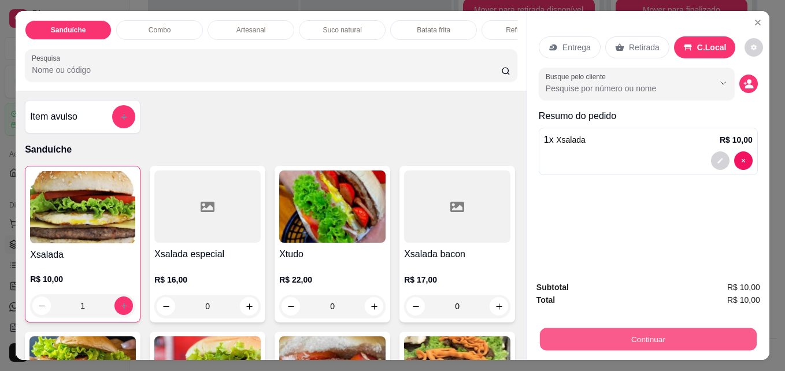
click at [669, 332] on button "Continuar" at bounding box center [648, 339] width 217 height 23
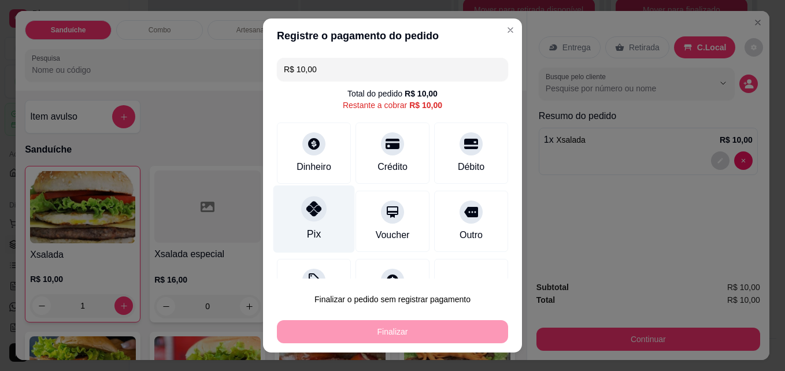
click at [314, 222] on div "Pix" at bounding box center [315, 220] width 82 height 68
type input "R$ 0,00"
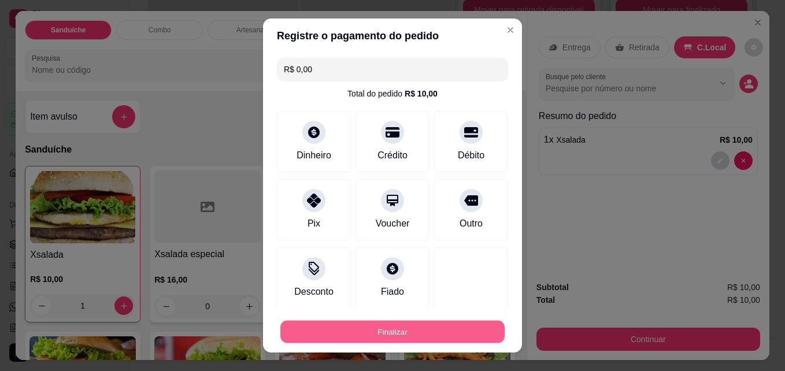
click at [317, 334] on button "Finalizar" at bounding box center [393, 332] width 224 height 23
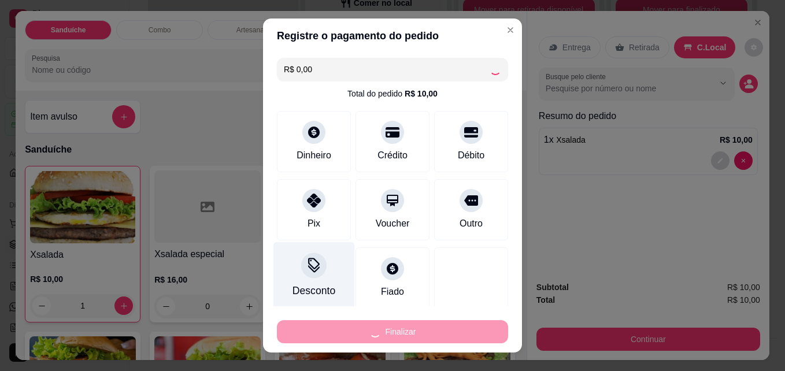
type input "0"
type input "-R$ 10,00"
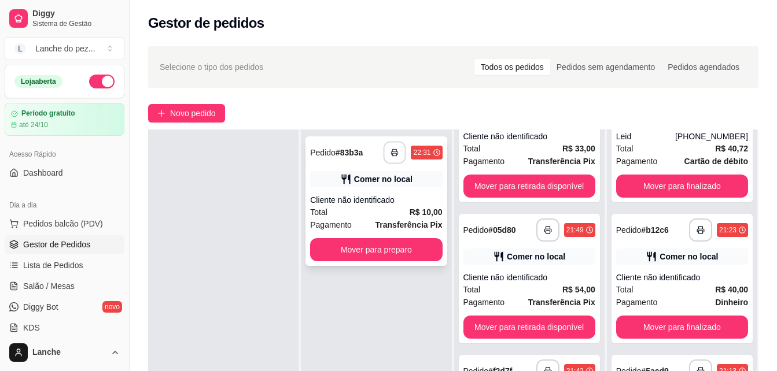
click at [387, 145] on button "button" at bounding box center [394, 153] width 23 height 23
click at [391, 153] on icon "button" at bounding box center [395, 153] width 8 height 8
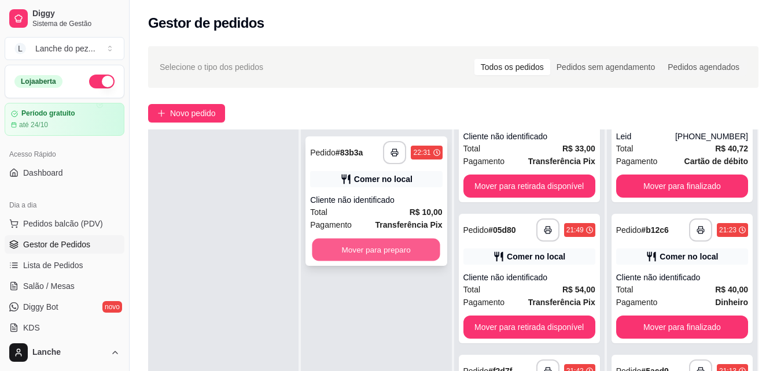
click at [370, 257] on button "Mover para preparo" at bounding box center [376, 250] width 128 height 23
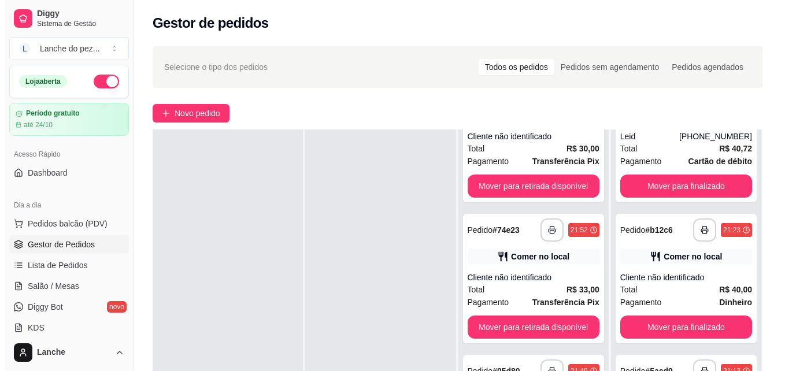
scroll to position [628, 0]
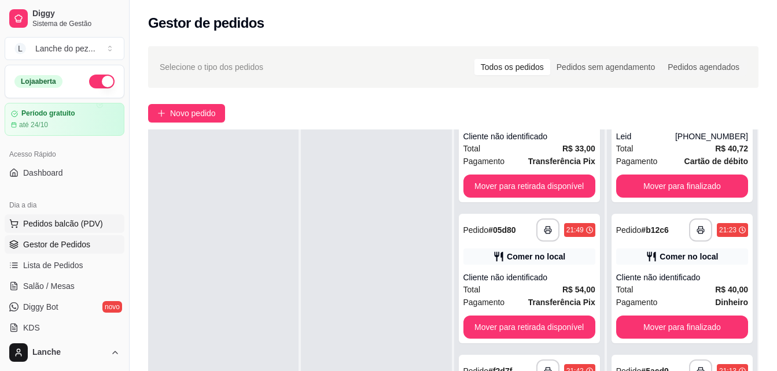
click at [97, 228] on span "Pedidos balcão (PDV)" at bounding box center [63, 224] width 80 height 12
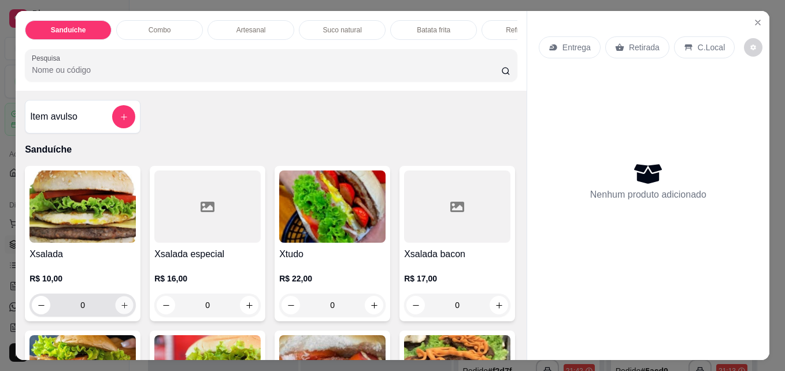
click at [128, 311] on button "increase-product-quantity" at bounding box center [125, 306] width 18 height 18
type input "1"
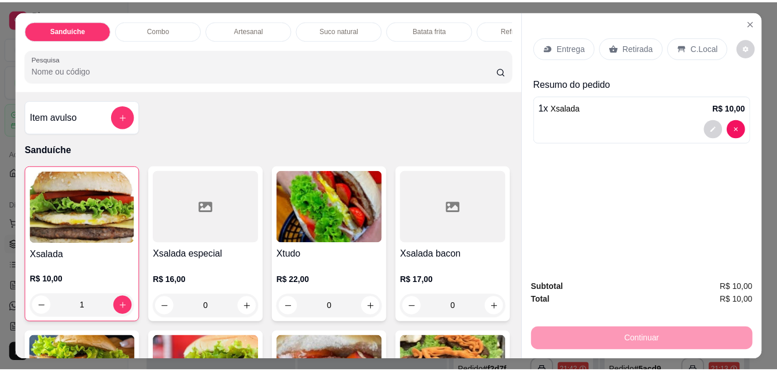
scroll to position [43, 0]
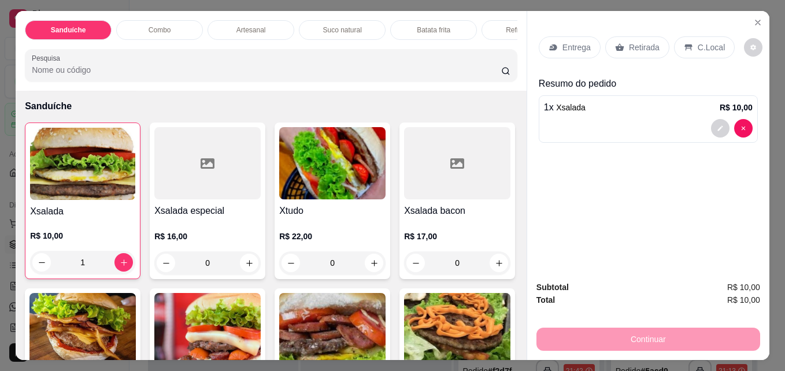
click at [713, 42] on p "C.Local" at bounding box center [711, 48] width 27 height 12
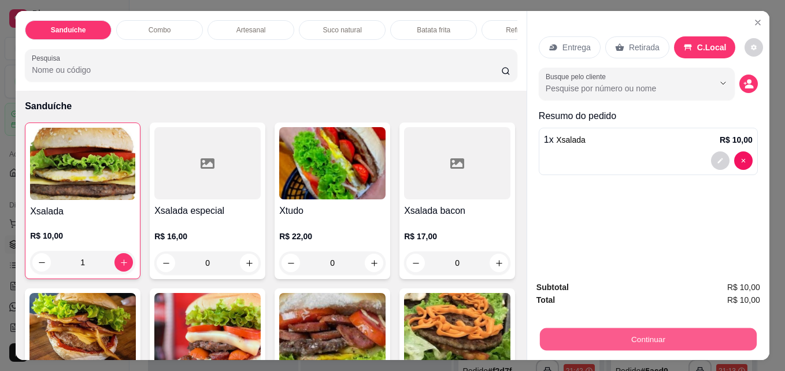
click at [652, 342] on button "Continuar" at bounding box center [648, 339] width 217 height 23
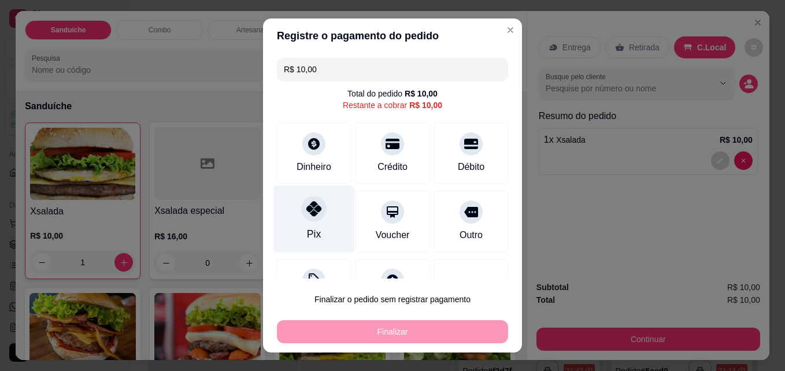
click at [293, 211] on div "Pix" at bounding box center [315, 220] width 82 height 68
type input "R$ 0,00"
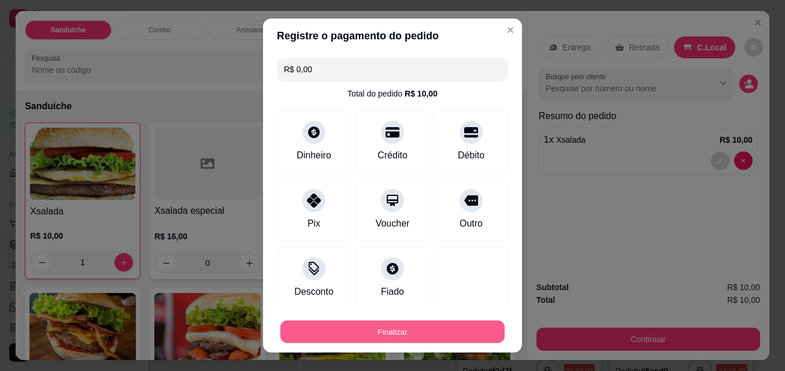
click at [357, 328] on button "Finalizar" at bounding box center [393, 332] width 224 height 23
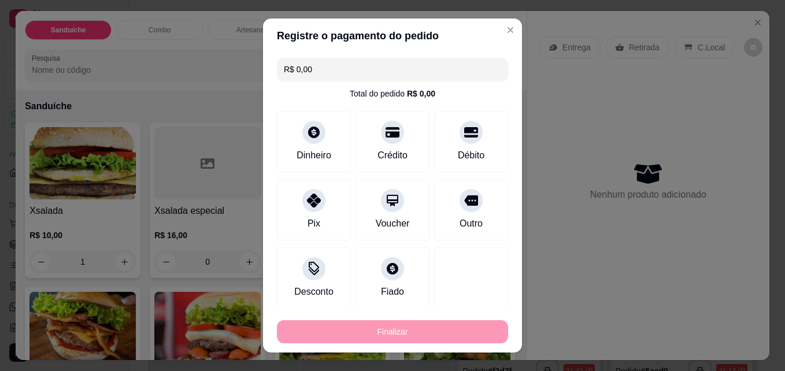
type input "0"
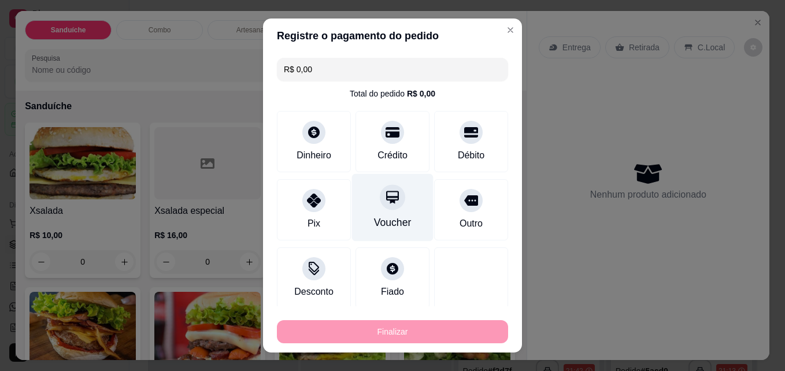
type input "-R$ 10,00"
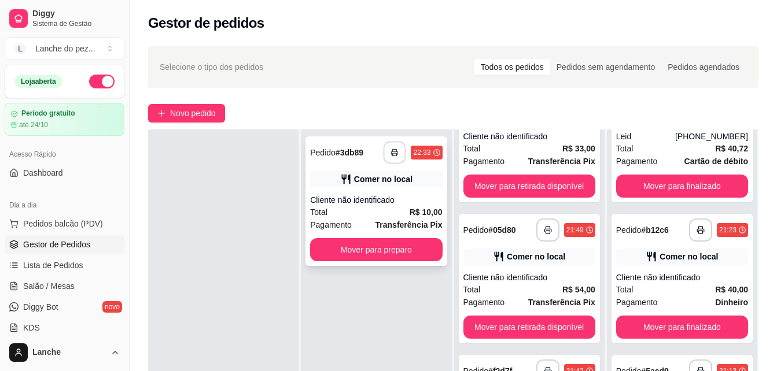
click at [388, 147] on button "button" at bounding box center [394, 153] width 23 height 23
click at [383, 147] on button "button" at bounding box center [394, 153] width 23 height 23
click at [426, 179] on div "Comer no local" at bounding box center [376, 179] width 132 height 16
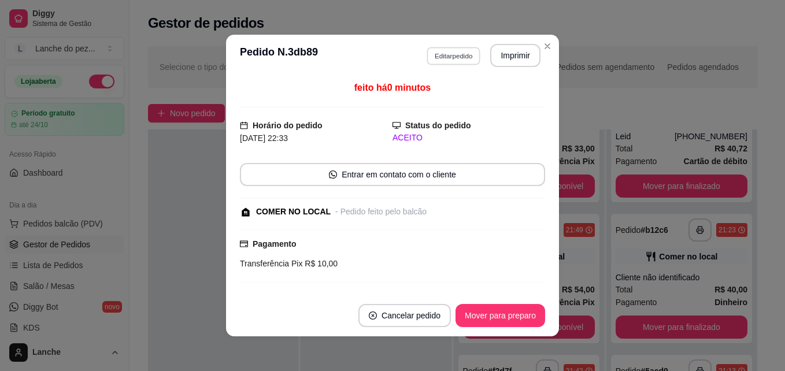
click at [436, 58] on button "Editar pedido" at bounding box center [454, 56] width 54 height 18
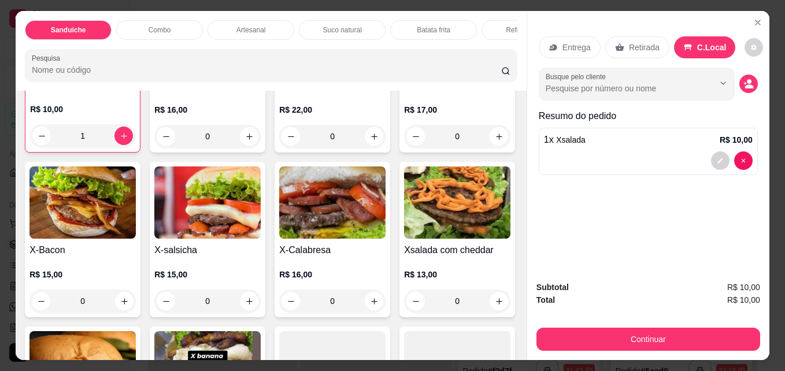
scroll to position [185, 0]
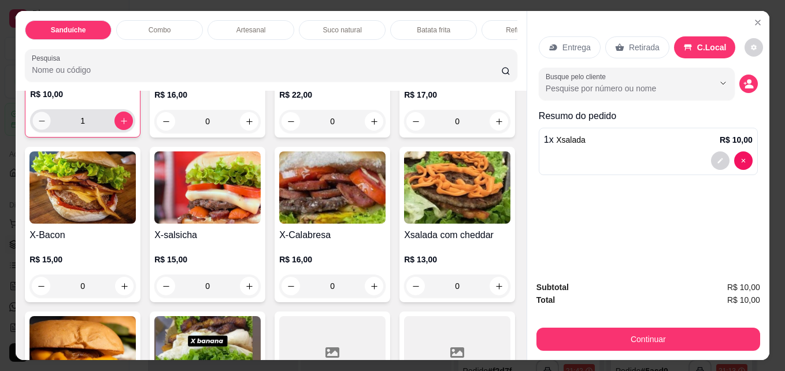
click at [40, 126] on icon "decrease-product-quantity" at bounding box center [42, 121] width 9 height 9
type input "0"
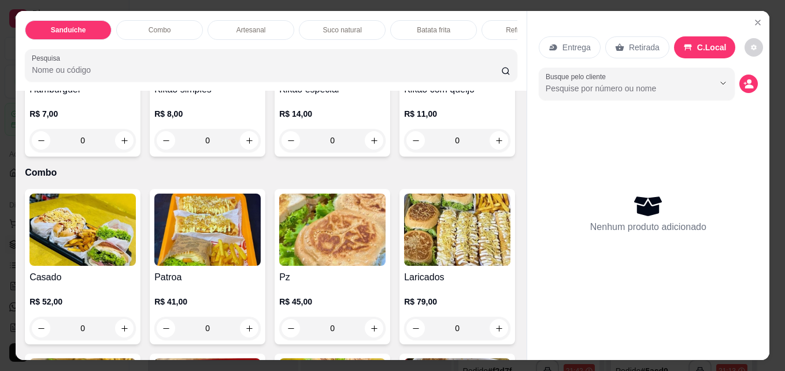
scroll to position [855, 0]
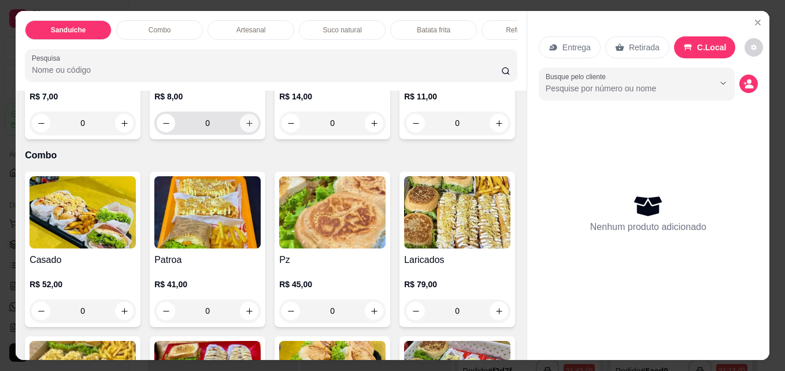
click at [259, 132] on button "increase-product-quantity" at bounding box center [249, 123] width 19 height 19
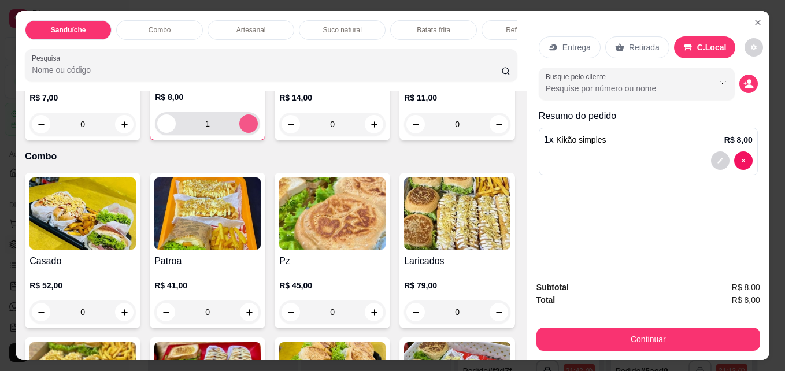
type input "1"
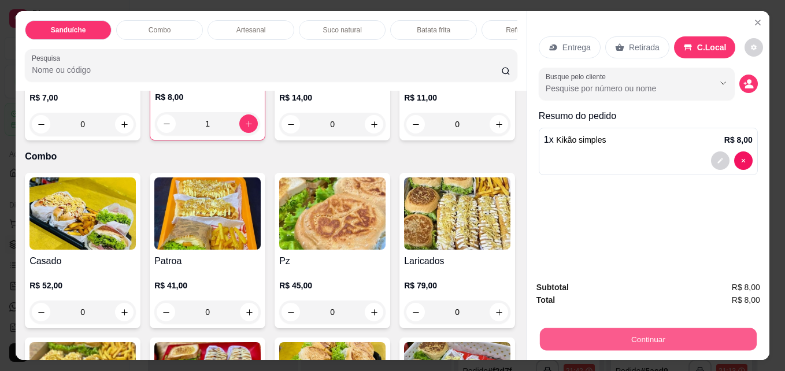
click at [650, 331] on button "Continuar" at bounding box center [648, 339] width 217 height 23
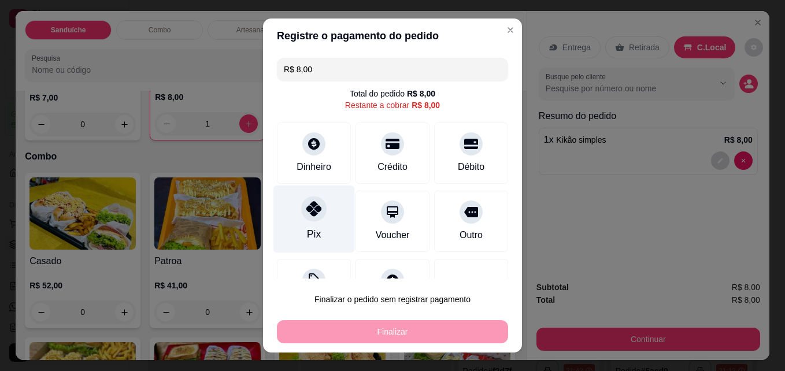
click at [302, 198] on div at bounding box center [313, 209] width 25 height 25
type input "R$ 0,00"
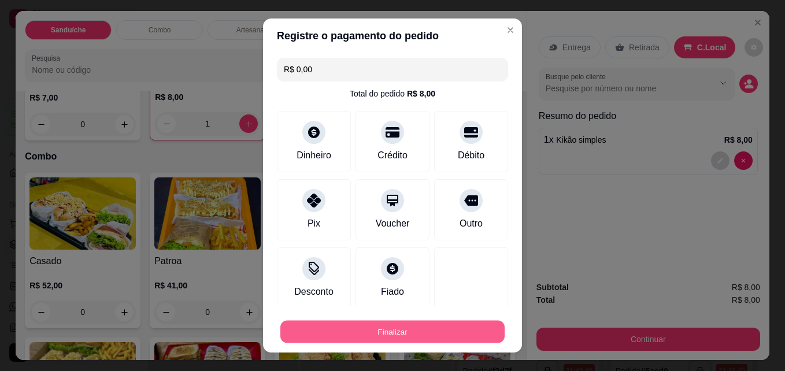
click at [377, 331] on button "Finalizar" at bounding box center [393, 332] width 224 height 23
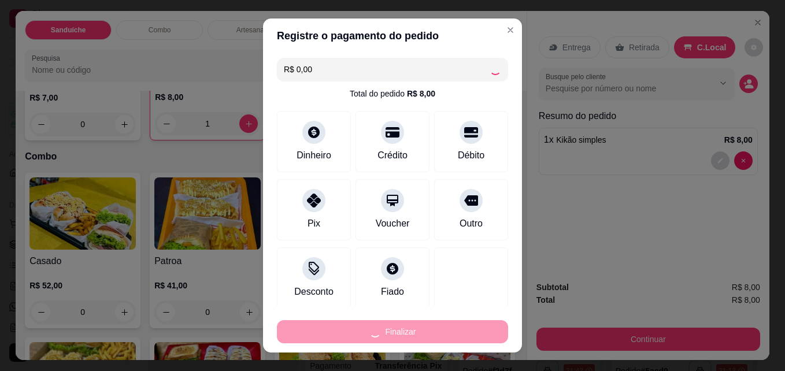
type input "0"
type input "-R$ 8,00"
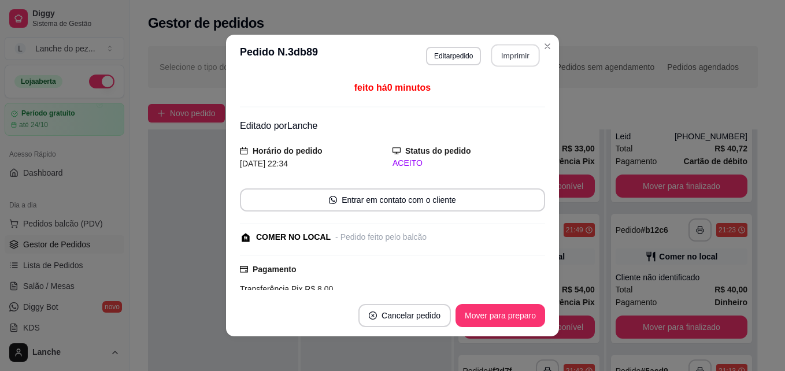
click at [508, 56] on button "Imprimir" at bounding box center [516, 56] width 49 height 23
click at [495, 59] on button "Imprimir" at bounding box center [516, 56] width 49 height 23
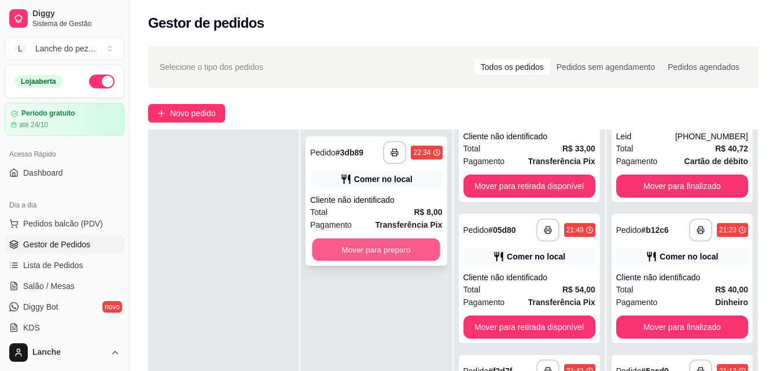
click at [379, 254] on button "Mover para preparo" at bounding box center [376, 250] width 128 height 23
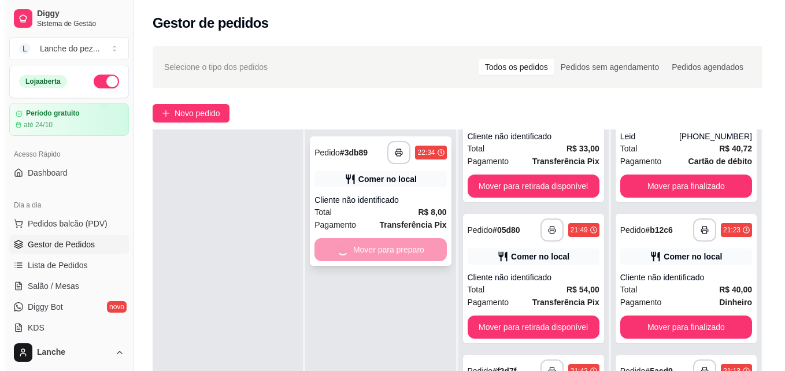
scroll to position [769, 0]
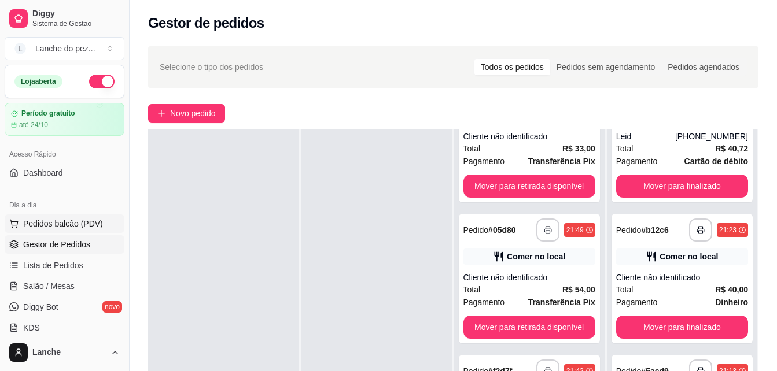
click at [76, 222] on span "Pedidos balcão (PDV)" at bounding box center [63, 224] width 80 height 12
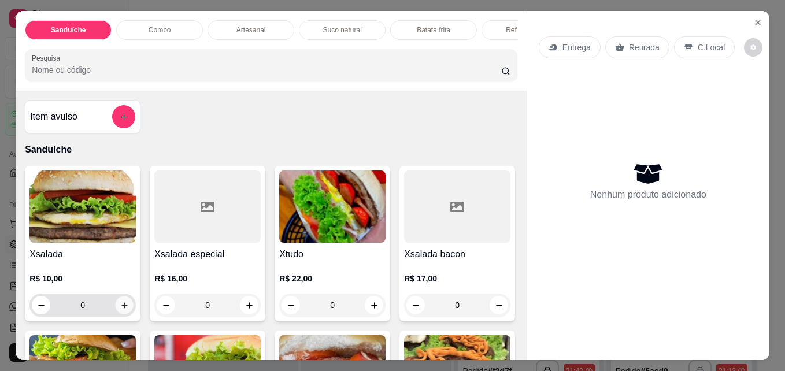
click at [120, 310] on icon "increase-product-quantity" at bounding box center [124, 305] width 9 height 9
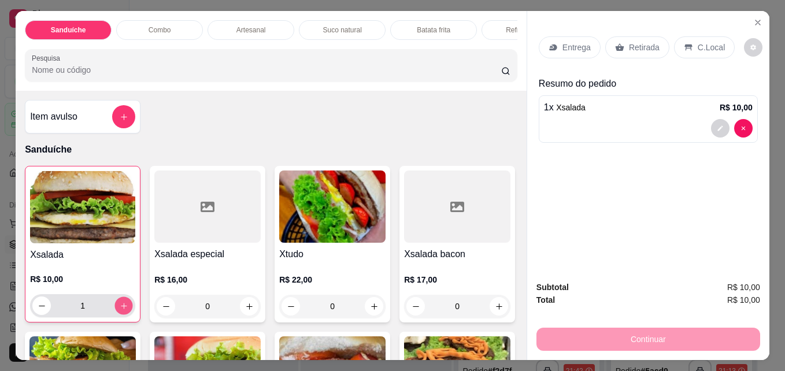
click at [120, 311] on icon "increase-product-quantity" at bounding box center [124, 306] width 9 height 9
type input "5"
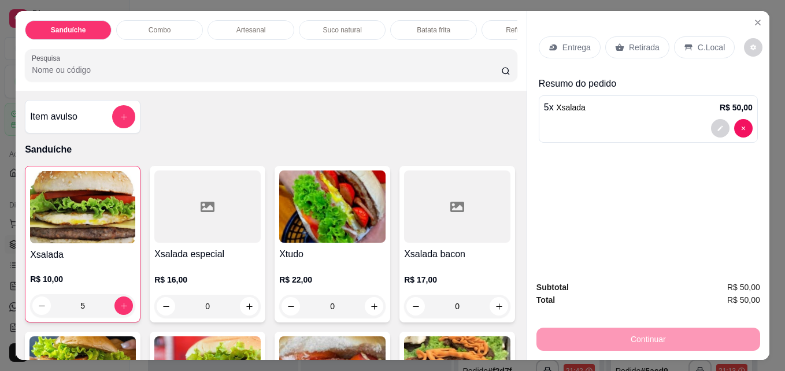
click at [706, 51] on div "C.Local" at bounding box center [704, 47] width 61 height 22
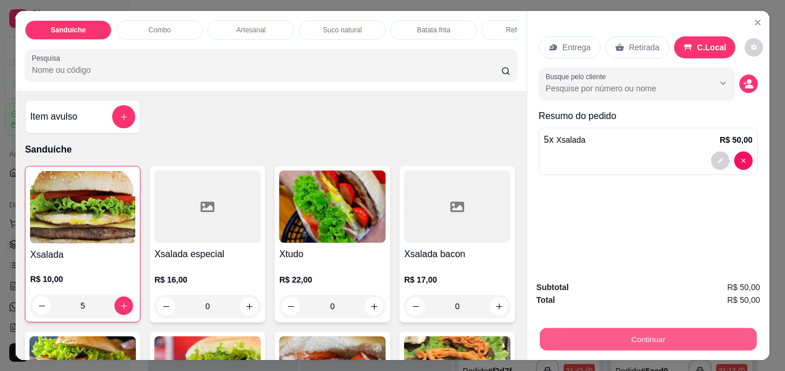
click at [629, 333] on button "Continuar" at bounding box center [648, 339] width 217 height 23
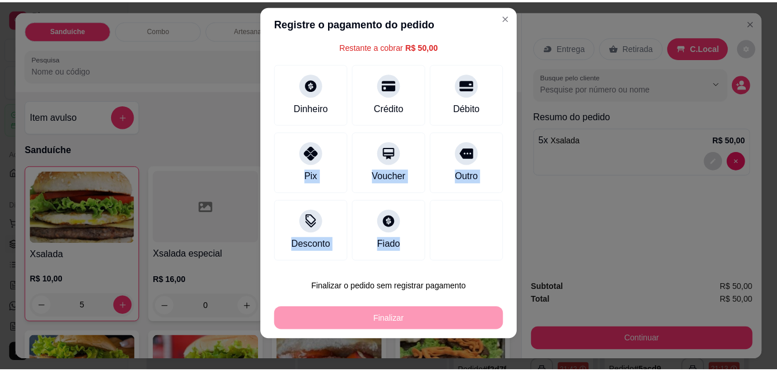
scroll to position [19, 0]
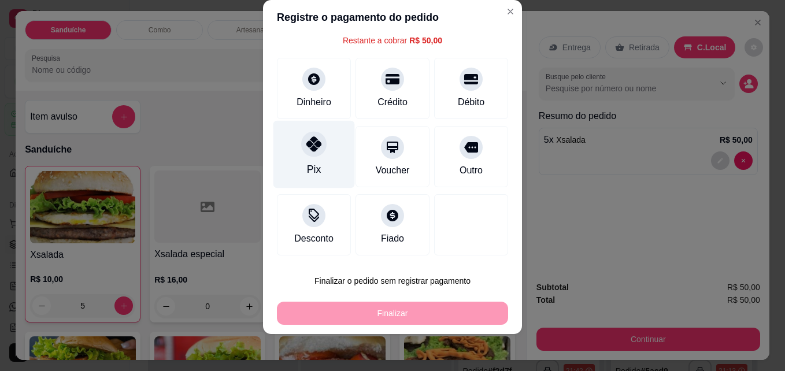
drag, startPoint x: 301, startPoint y: 216, endPoint x: 305, endPoint y: 150, distance: 66.1
click at [307, 150] on icon at bounding box center [314, 143] width 15 height 15
type input "R$ 0,00"
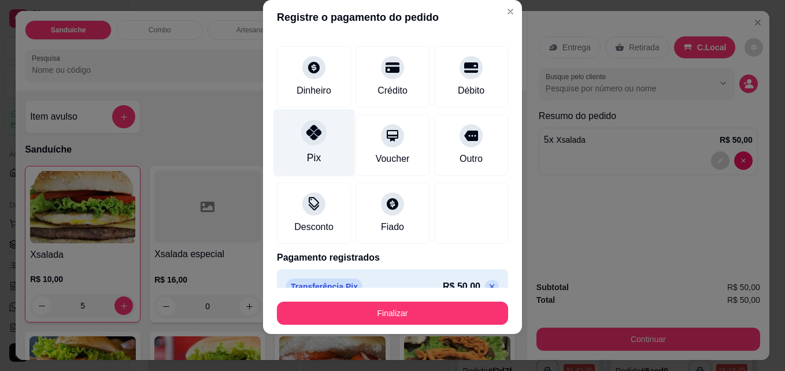
click at [307, 150] on div "Pix" at bounding box center [314, 157] width 14 height 15
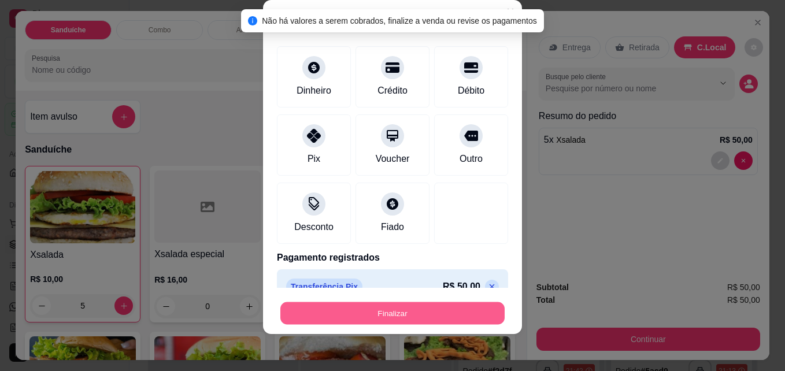
click at [388, 312] on button "Finalizar" at bounding box center [393, 313] width 224 height 23
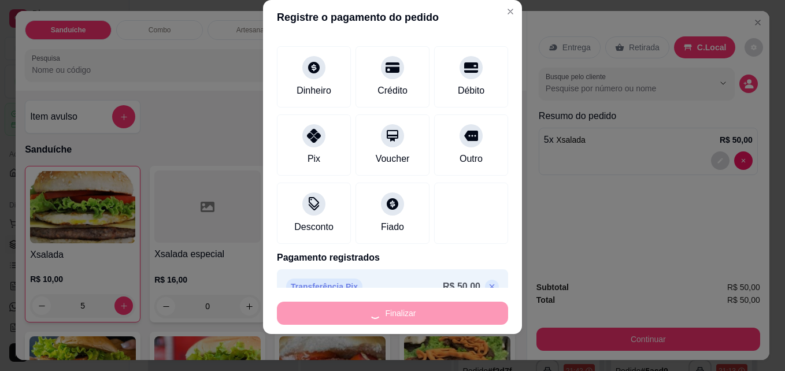
type input "0"
type input "-R$ 50,00"
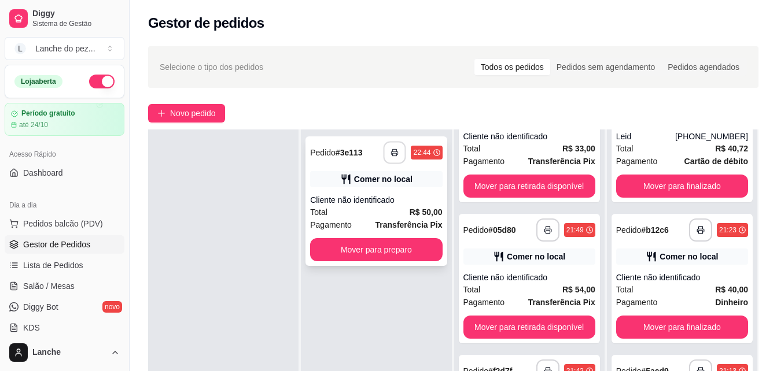
click at [393, 156] on rect "button" at bounding box center [395, 154] width 4 height 3
click at [391, 154] on icon "button" at bounding box center [395, 153] width 8 height 8
click at [85, 226] on span "Pedidos balcão (PDV)" at bounding box center [63, 224] width 80 height 12
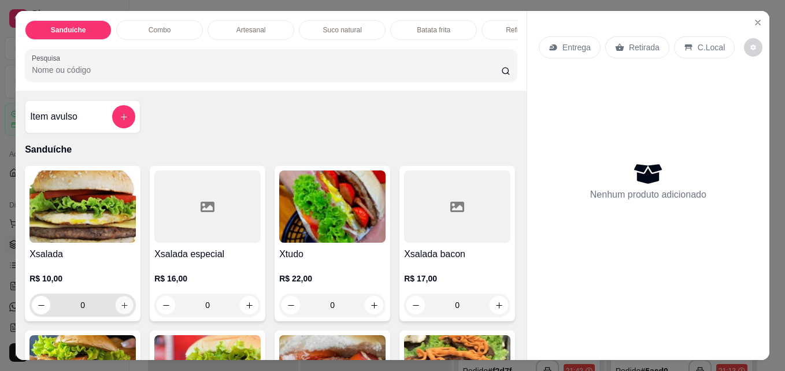
click at [120, 310] on icon "increase-product-quantity" at bounding box center [124, 305] width 9 height 9
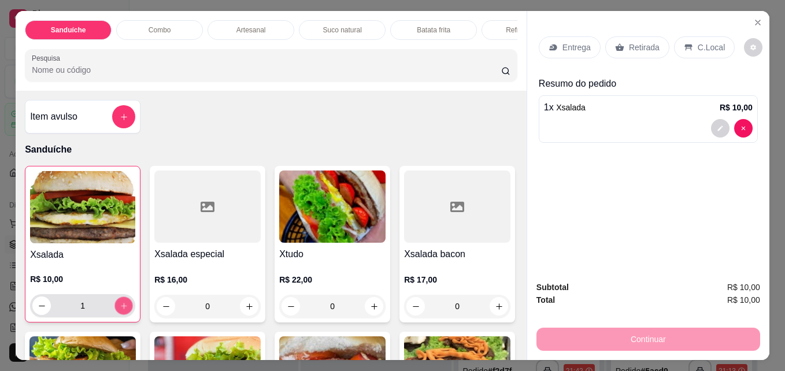
click at [120, 311] on icon "increase-product-quantity" at bounding box center [124, 306] width 9 height 9
type input "2"
click at [703, 42] on p "C.Local" at bounding box center [711, 48] width 27 height 12
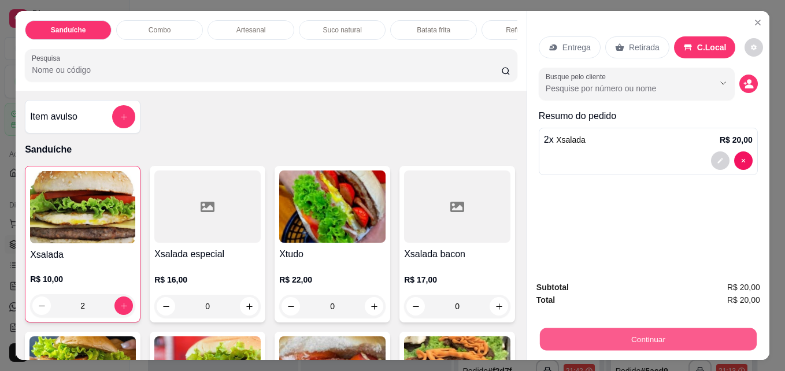
click at [602, 328] on button "Continuar" at bounding box center [648, 339] width 217 height 23
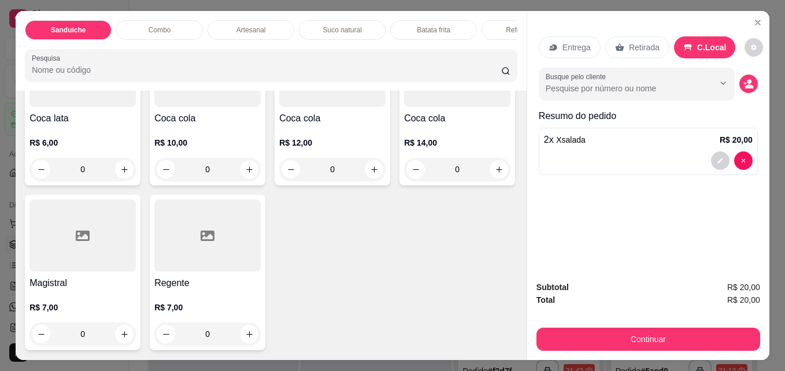
scroll to position [2406, 0]
type input "1"
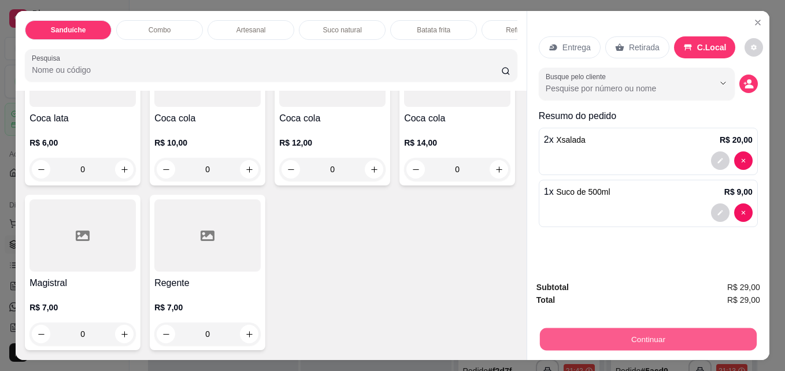
click at [623, 334] on button "Continuar" at bounding box center [648, 339] width 217 height 23
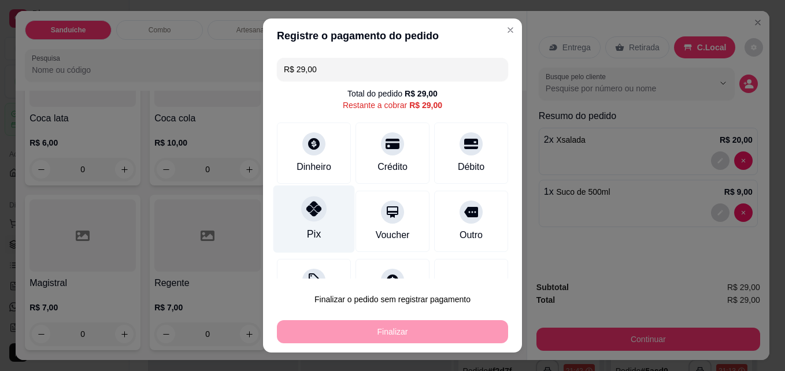
click at [312, 220] on div at bounding box center [313, 209] width 25 height 25
type input "R$ 0,00"
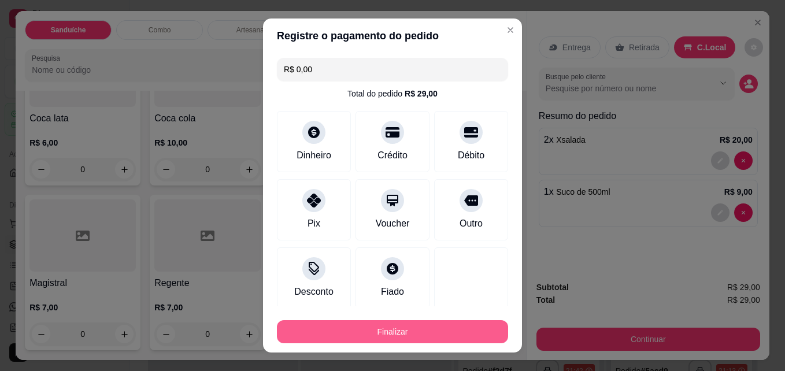
click at [383, 334] on button "Finalizar" at bounding box center [392, 331] width 231 height 23
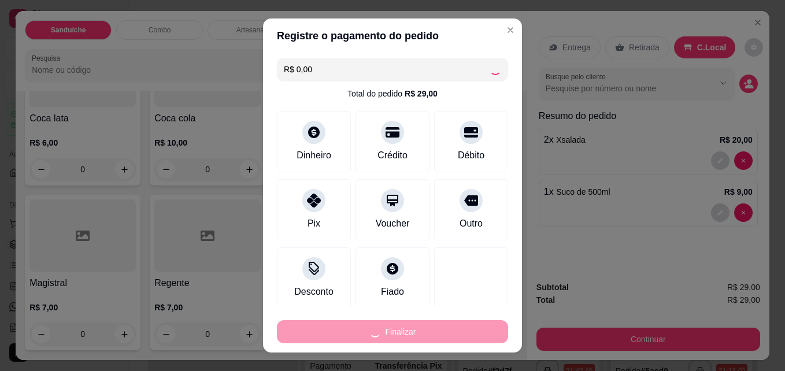
type input "0"
type input "-R$ 29,00"
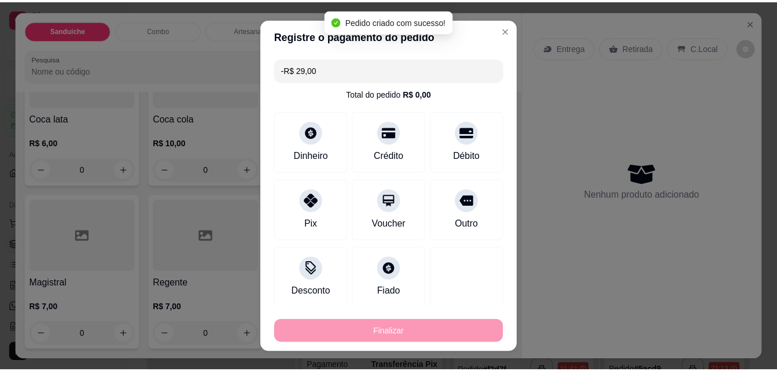
scroll to position [2405, 0]
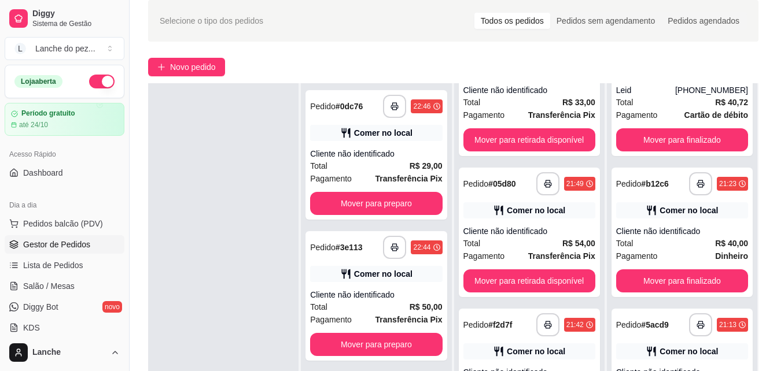
scroll to position [69, 0]
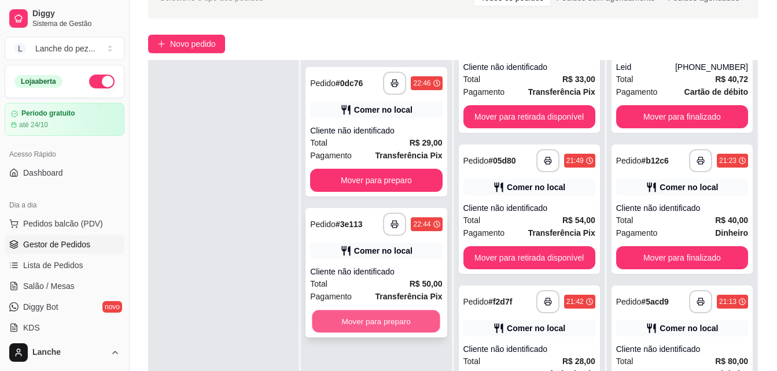
click at [407, 318] on button "Mover para preparo" at bounding box center [376, 322] width 128 height 23
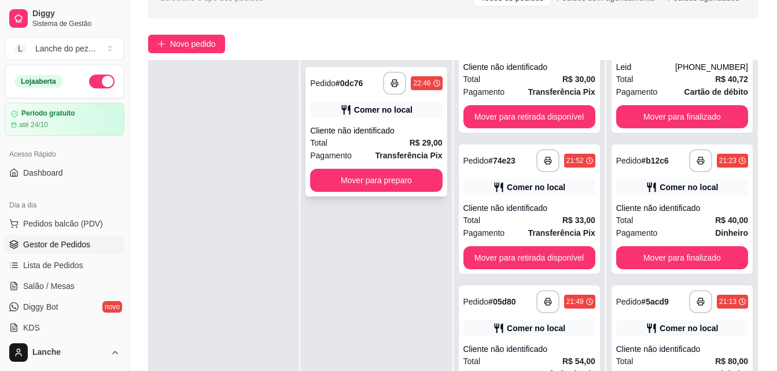
scroll to position [910, 0]
click at [386, 78] on button "button" at bounding box center [394, 83] width 23 height 23
click at [393, 87] on rect "button" at bounding box center [395, 85] width 4 height 3
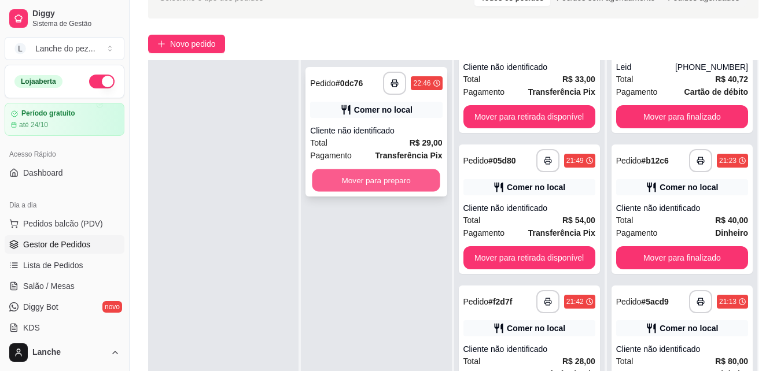
click at [388, 175] on button "Mover para preparo" at bounding box center [376, 180] width 128 height 23
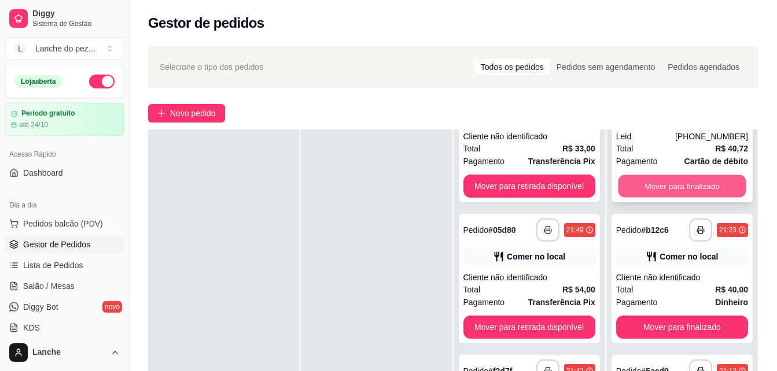
click at [692, 185] on button "Mover para finalizado" at bounding box center [682, 186] width 128 height 23
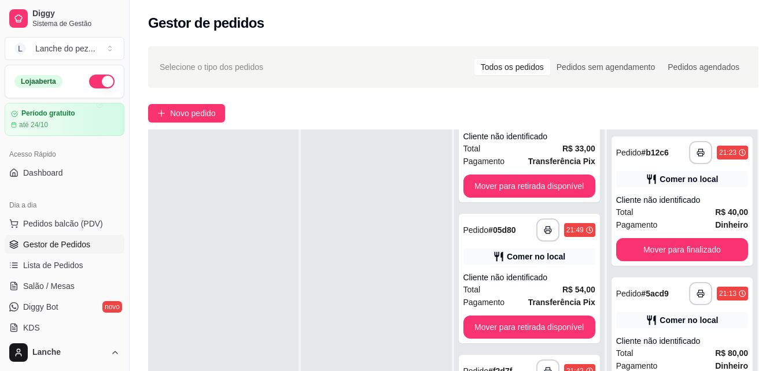
scroll to position [0, 0]
click at [692, 185] on div "Comer no local" at bounding box center [682, 179] width 132 height 16
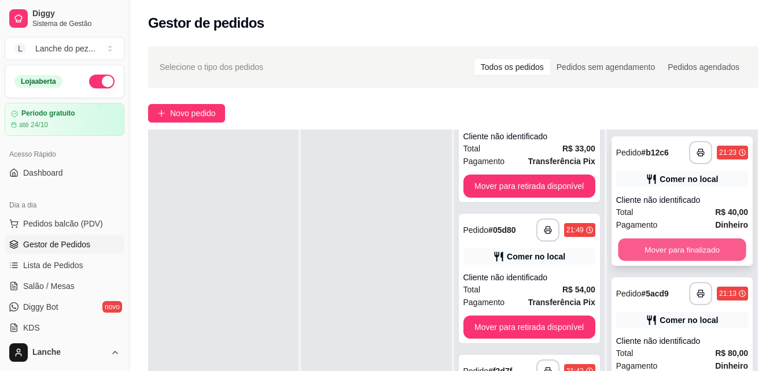
click at [715, 248] on button "Mover para finalizado" at bounding box center [682, 250] width 128 height 23
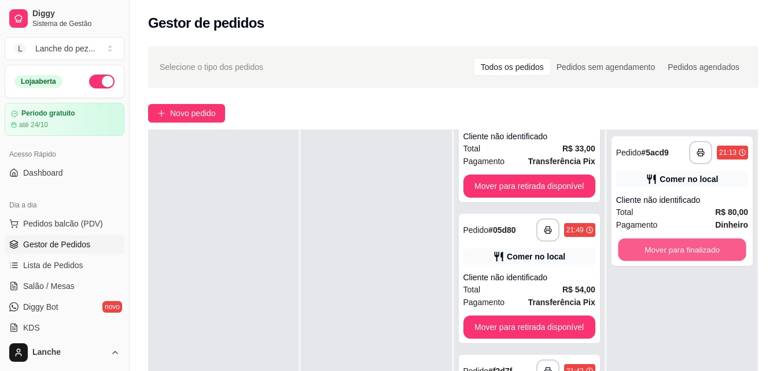
click at [715, 248] on button "Mover para finalizado" at bounding box center [682, 250] width 128 height 23
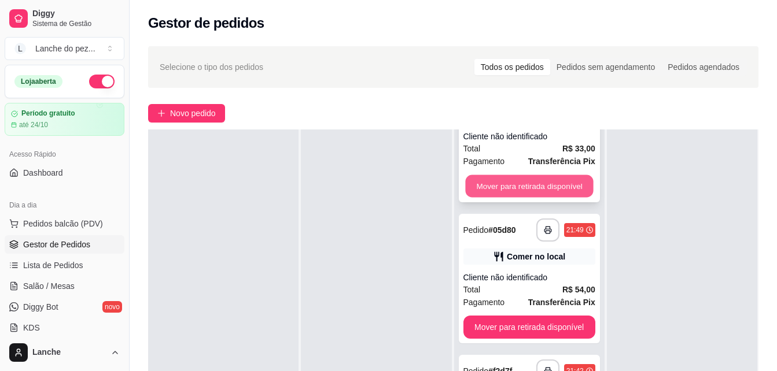
click at [558, 187] on button "Mover para retirada disponível" at bounding box center [529, 186] width 128 height 23
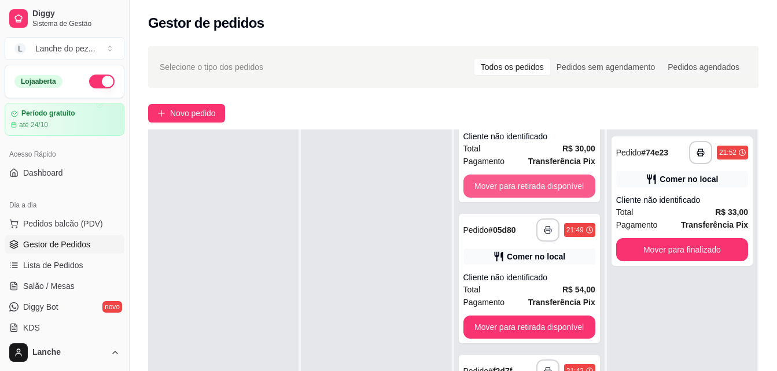
scroll to position [910, 0]
click at [558, 187] on button "Mover para retirada disponível" at bounding box center [529, 186] width 128 height 23
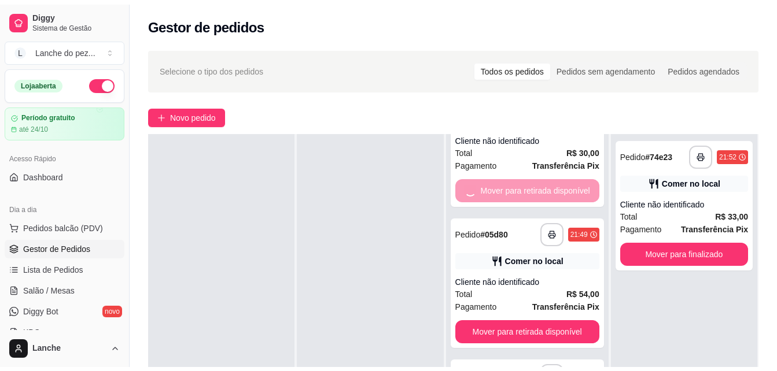
scroll to position [769, 0]
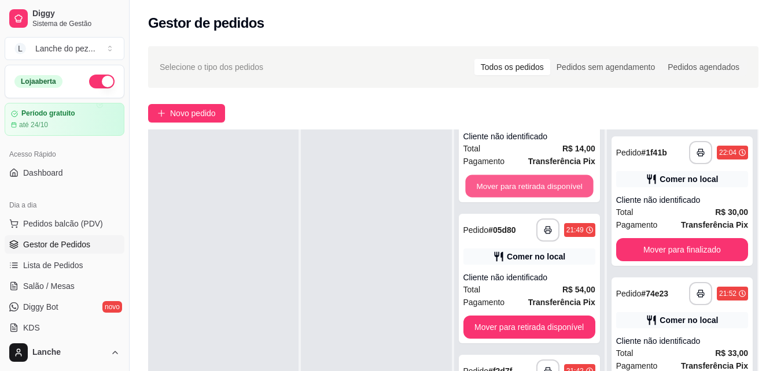
click at [558, 187] on button "Mover para retirada disponível" at bounding box center [529, 186] width 128 height 23
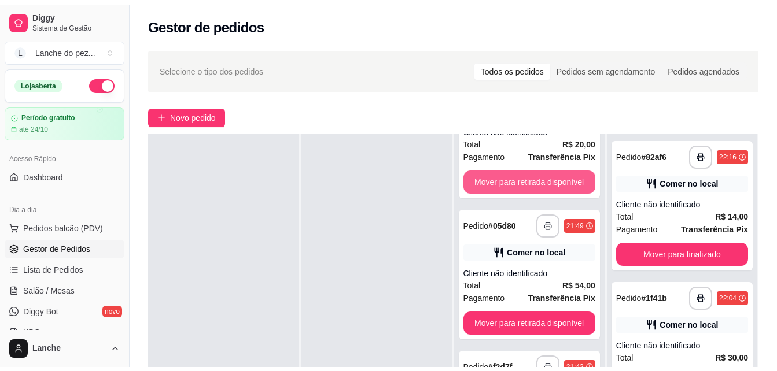
scroll to position [628, 0]
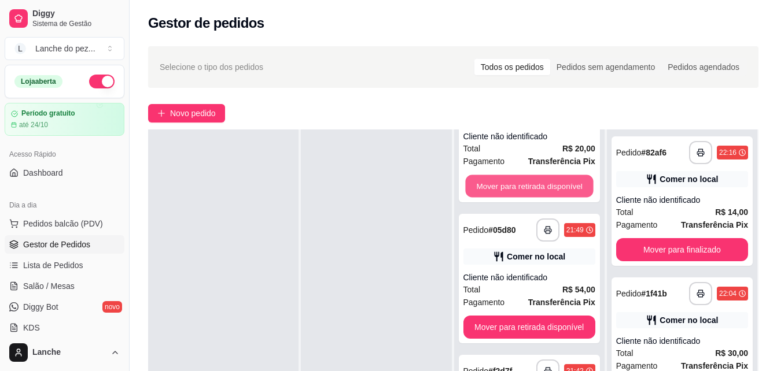
click at [558, 187] on button "Mover para retirada disponível" at bounding box center [529, 186] width 128 height 23
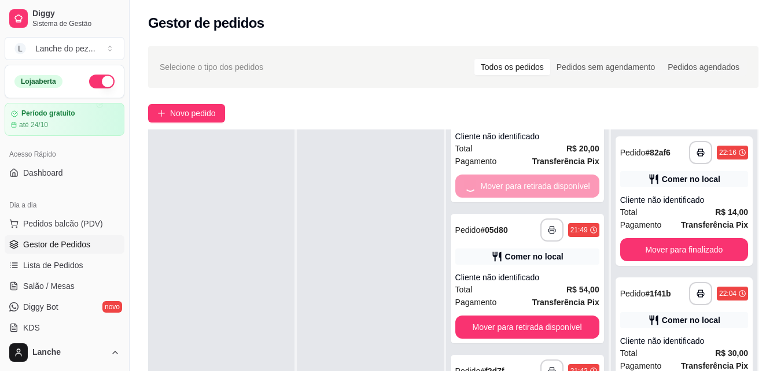
scroll to position [487, 0]
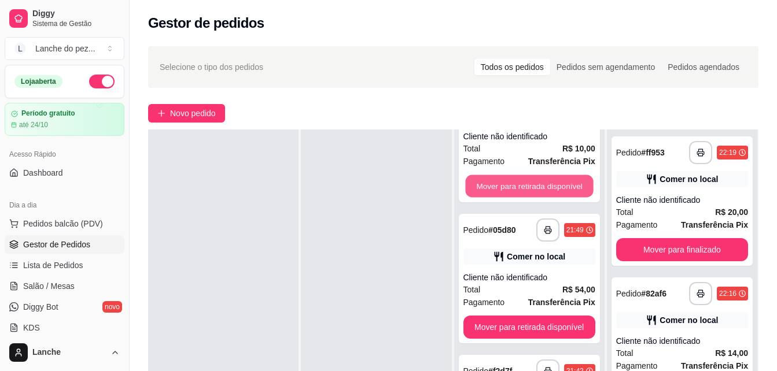
click at [558, 187] on button "Mover para retirada disponível" at bounding box center [529, 186] width 128 height 23
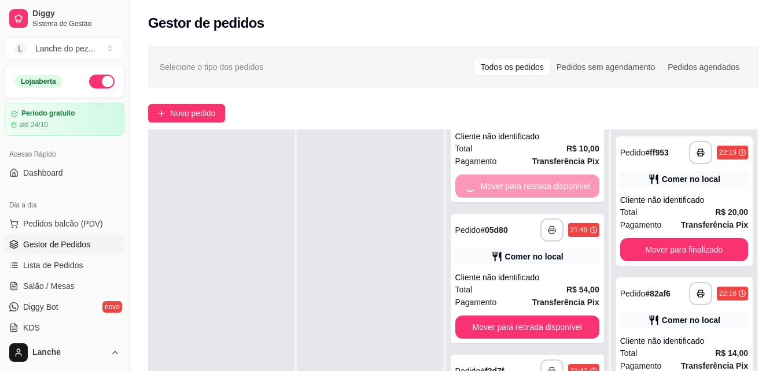
scroll to position [346, 0]
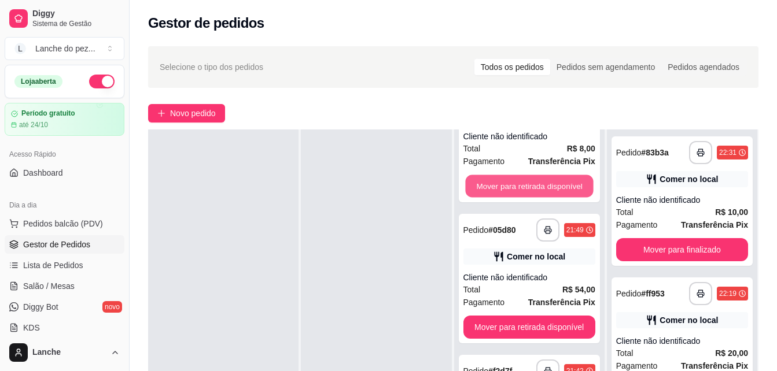
click at [558, 187] on button "Mover para retirada disponível" at bounding box center [529, 186] width 128 height 23
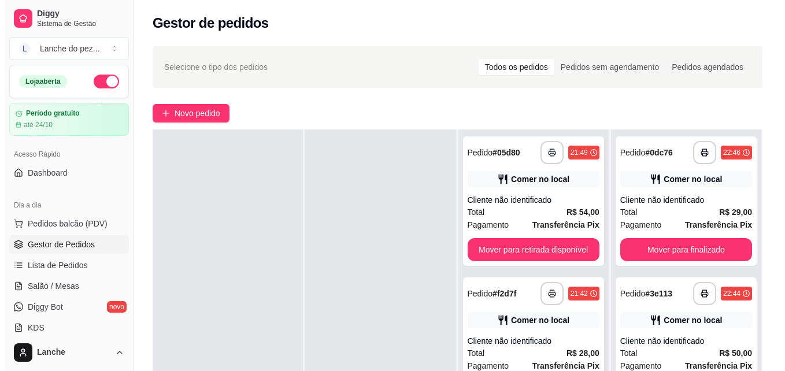
scroll to position [0, 0]
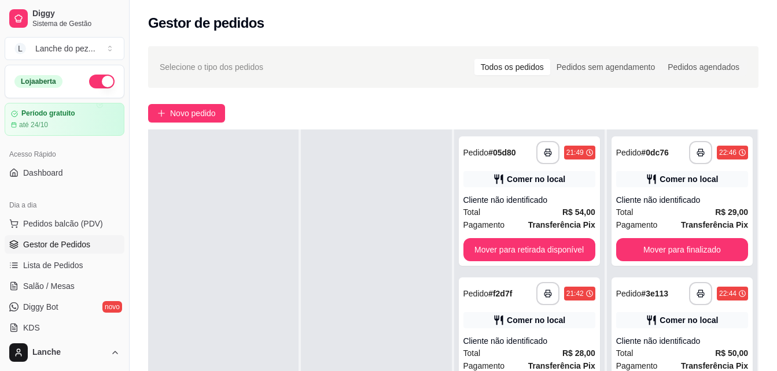
click at [558, 187] on div "**********" at bounding box center [529, 201] width 141 height 130
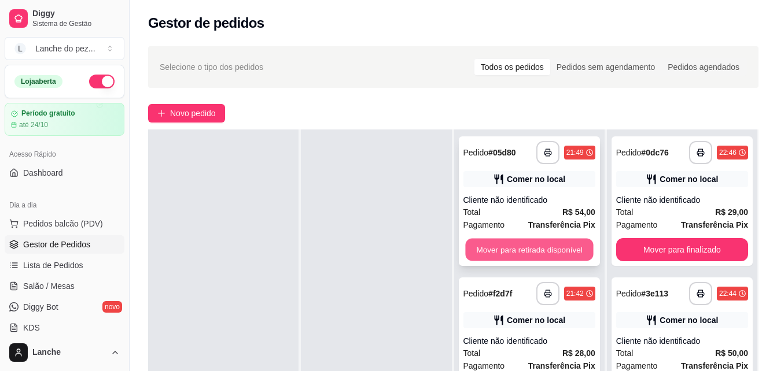
click at [547, 249] on button "Mover para retirada disponível" at bounding box center [529, 250] width 128 height 23
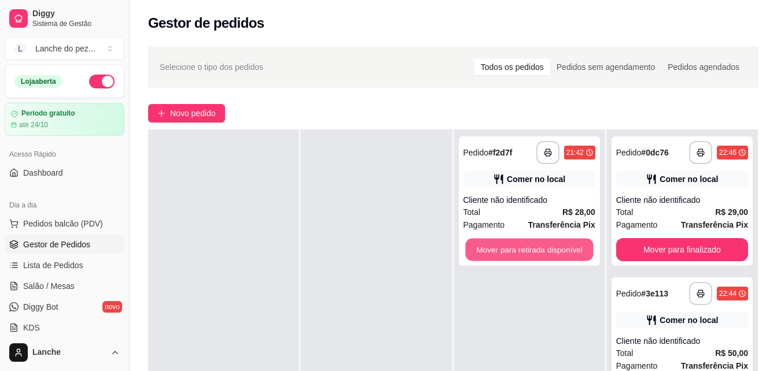
click at [547, 249] on button "Mover para retirada disponível" at bounding box center [529, 250] width 128 height 23
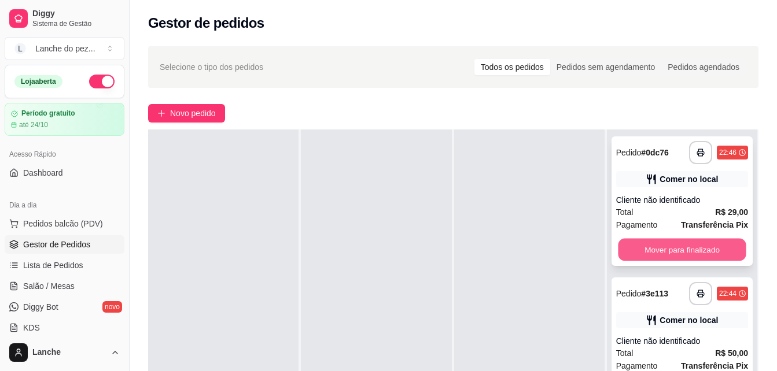
click at [710, 259] on button "Mover para finalizado" at bounding box center [682, 250] width 128 height 23
click at [691, 243] on button "Mover para finalizado" at bounding box center [682, 250] width 128 height 23
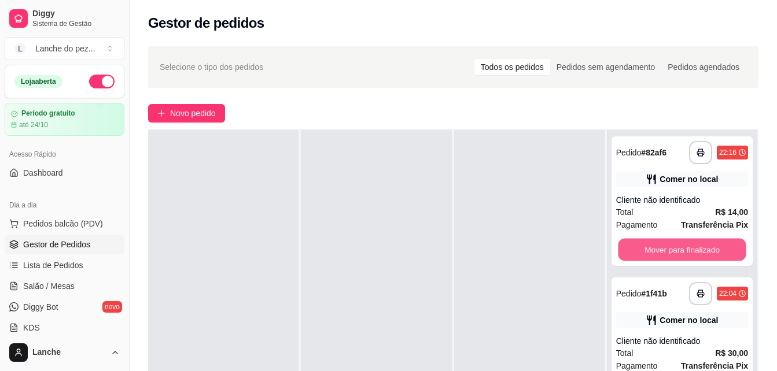
click at [691, 243] on button "Mover para finalizado" at bounding box center [682, 250] width 128 height 23
click at [691, 243] on button "Mover para finalizado" at bounding box center [682, 249] width 132 height 23
click at [691, 243] on button "Mover para finalizado" at bounding box center [682, 250] width 128 height 23
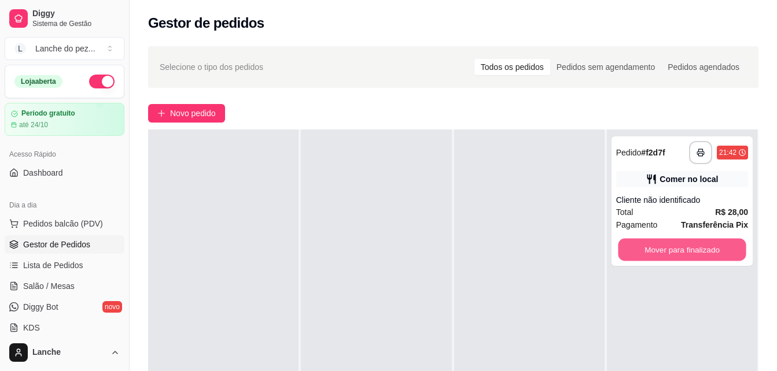
click at [691, 243] on button "Mover para finalizado" at bounding box center [682, 250] width 128 height 23
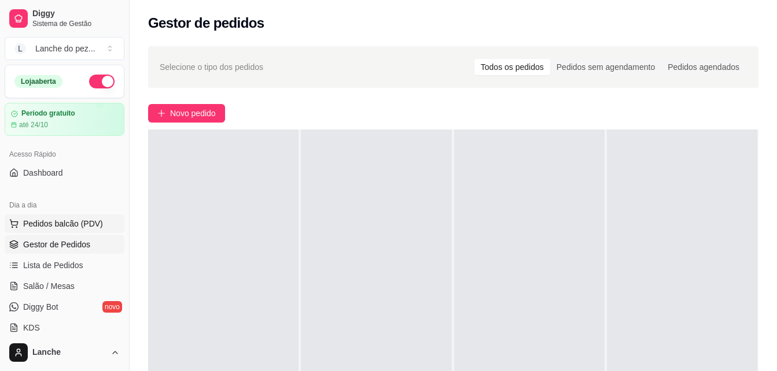
click at [72, 221] on span "Pedidos balcão (PDV)" at bounding box center [63, 224] width 80 height 12
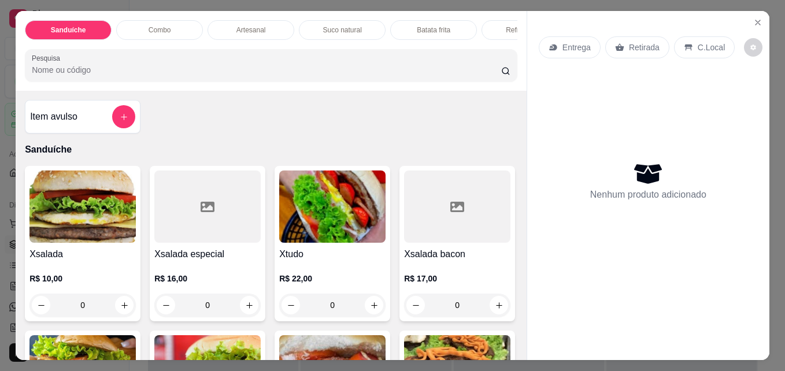
scroll to position [50, 0]
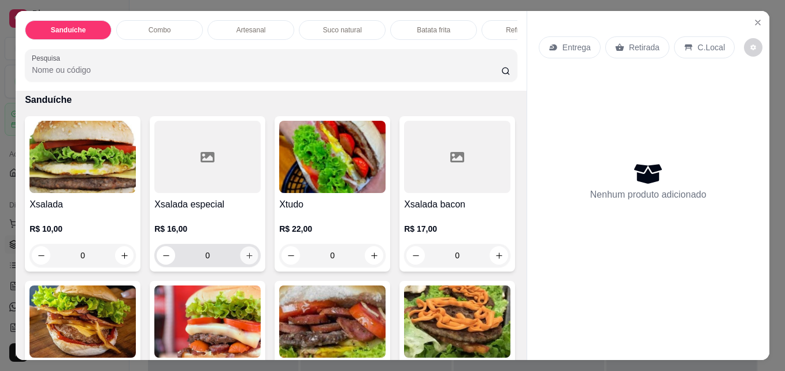
click at [246, 258] on icon "increase-product-quantity" at bounding box center [249, 256] width 9 height 9
type input "1"
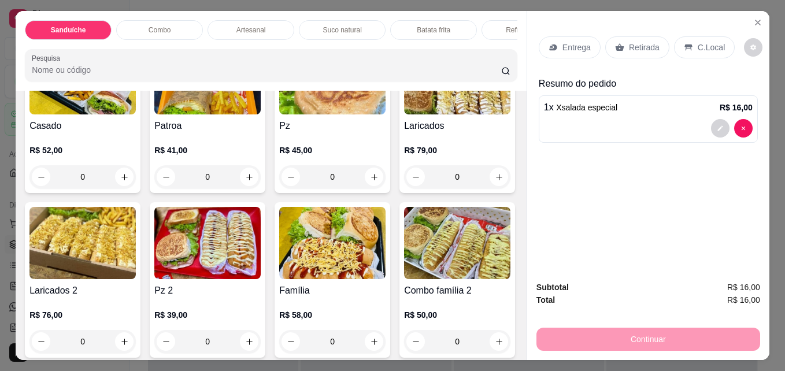
scroll to position [974, 0]
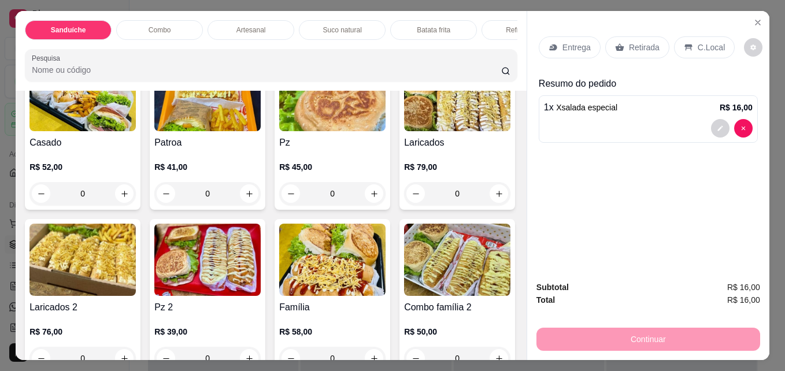
click at [495, 10] on icon "increase-product-quantity" at bounding box center [499, 6] width 9 height 9
type input "1"
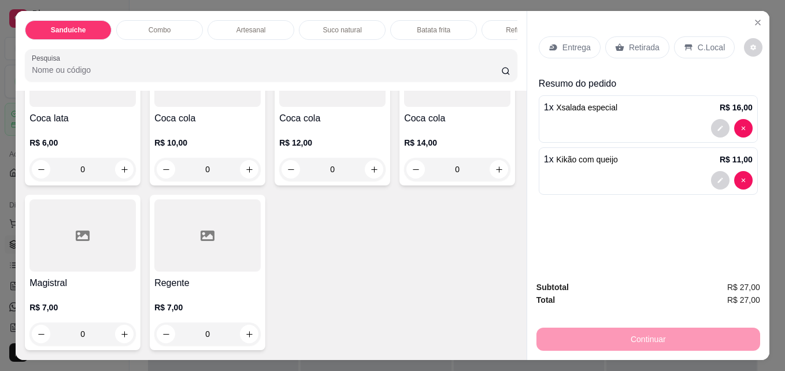
scroll to position [3106, 0]
click at [249, 165] on icon "increase-product-quantity" at bounding box center [249, 169] width 9 height 9
type input "1"
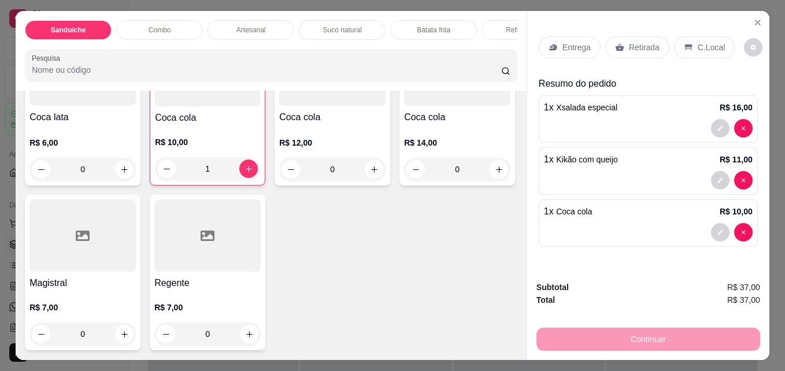
click at [704, 47] on p "C.Local" at bounding box center [711, 48] width 27 height 12
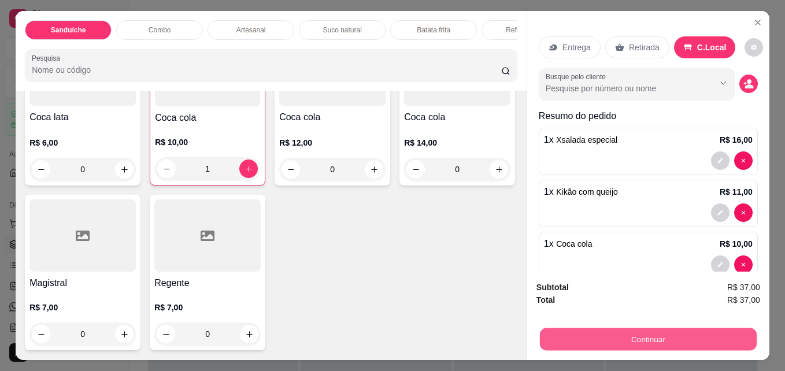
click at [645, 338] on button "Continuar" at bounding box center [648, 339] width 217 height 23
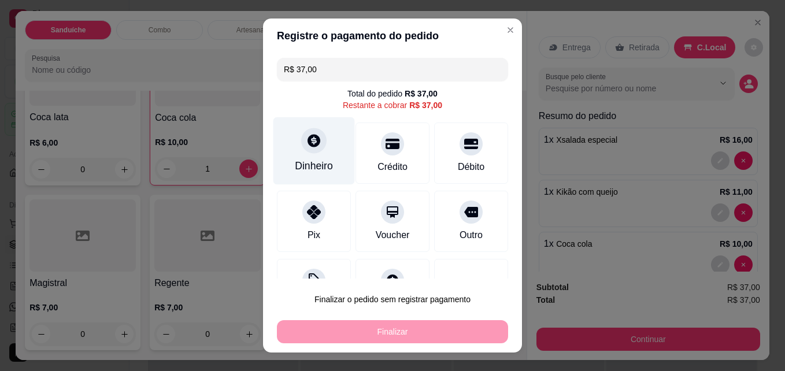
click at [283, 147] on div "Dinheiro" at bounding box center [315, 151] width 82 height 68
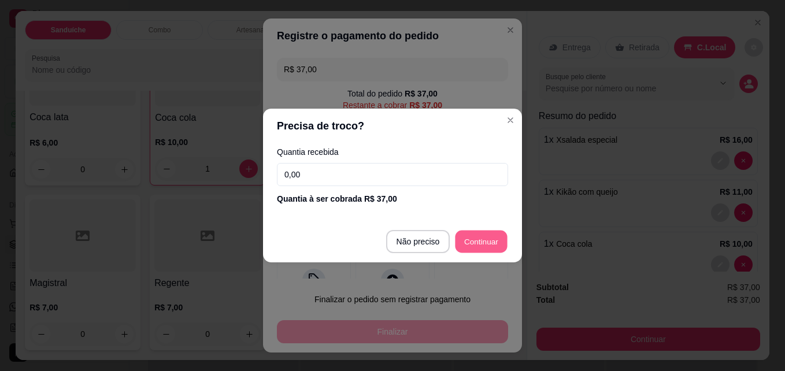
type input "R$ 0,00"
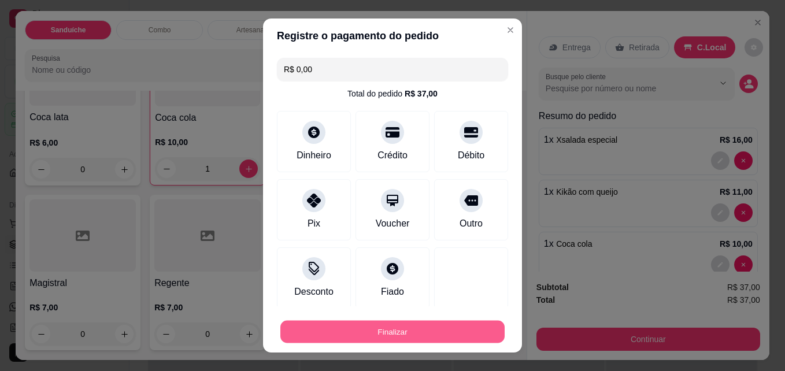
click at [431, 330] on button "Finalizar" at bounding box center [393, 332] width 224 height 23
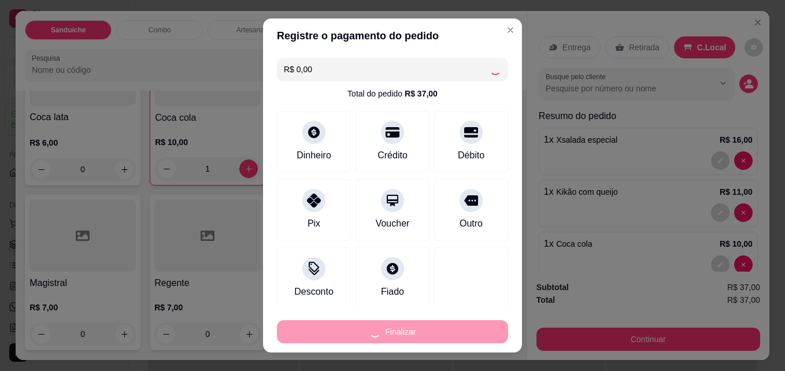
type input "0"
type input "-R$ 37,00"
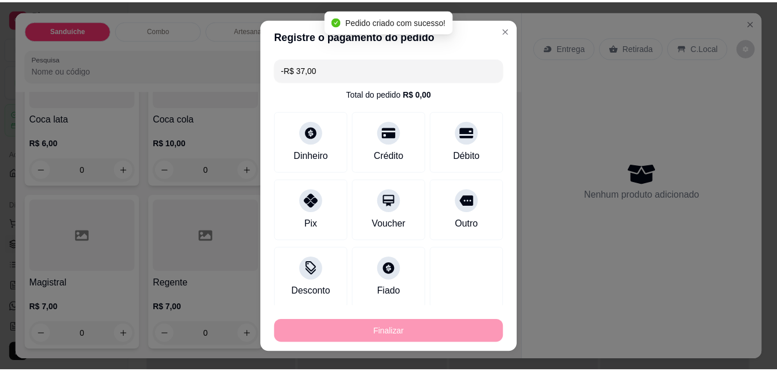
scroll to position [3104, 0]
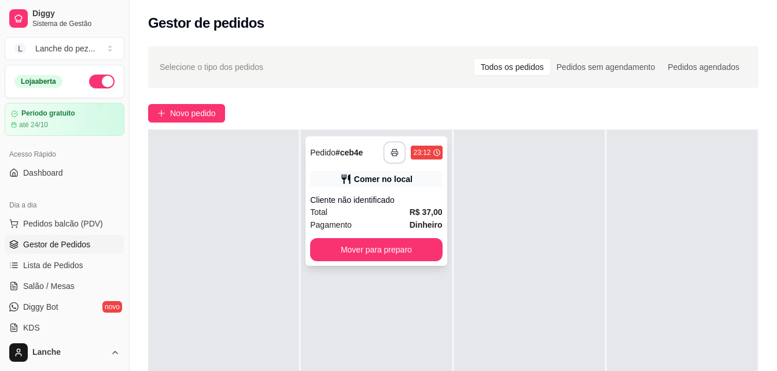
click at [398, 152] on button "button" at bounding box center [394, 153] width 23 height 23
click at [363, 245] on button "Mover para preparo" at bounding box center [376, 249] width 132 height 23
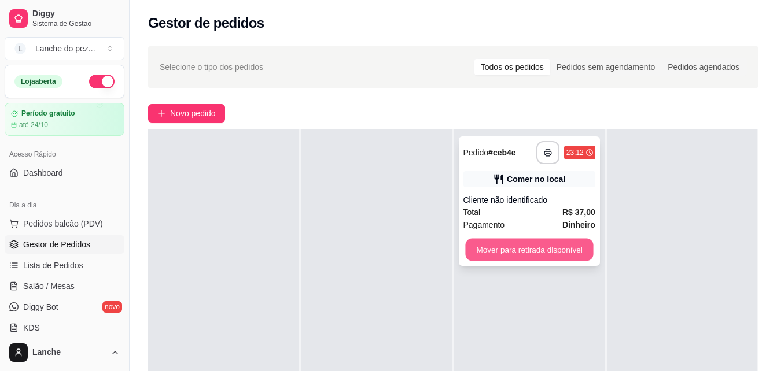
click at [524, 252] on button "Mover para retirada disponível" at bounding box center [529, 250] width 128 height 23
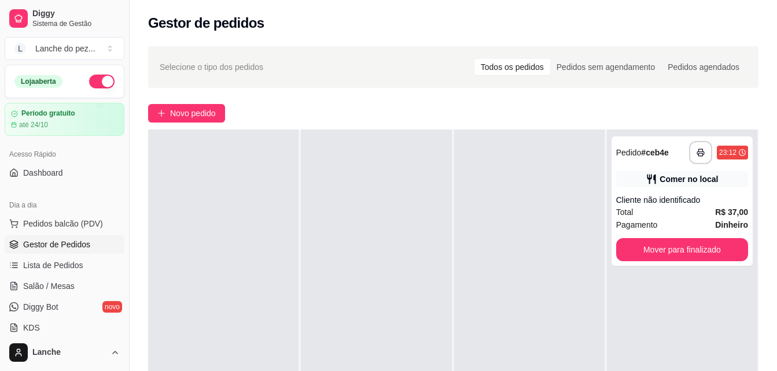
click at [80, 214] on div "Dia a dia" at bounding box center [65, 205] width 120 height 19
click at [53, 219] on span "Pedidos balcão (PDV)" at bounding box center [63, 224] width 80 height 12
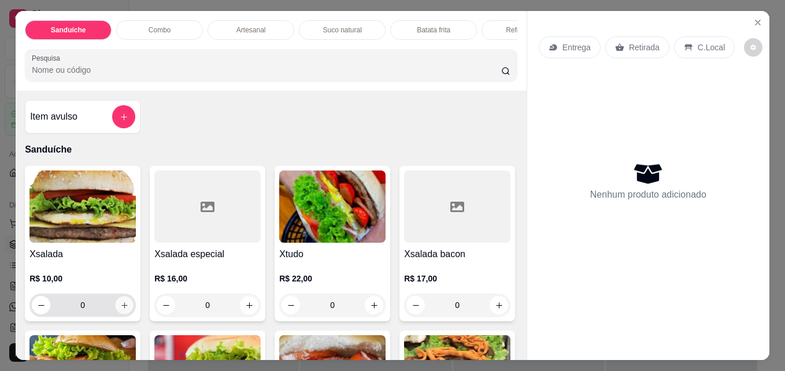
click at [119, 304] on button "increase-product-quantity" at bounding box center [125, 306] width 18 height 18
type input "1"
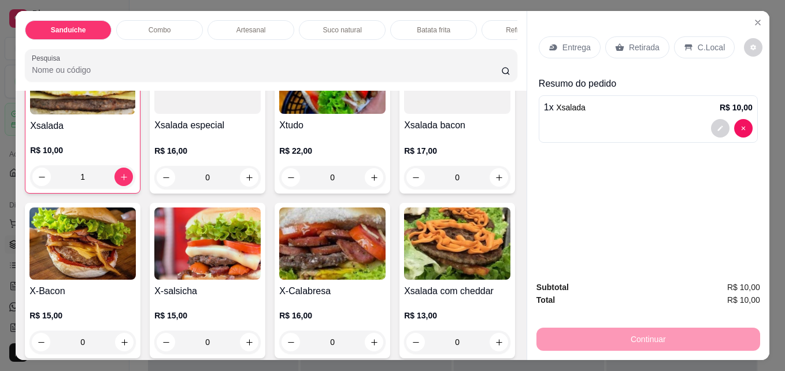
scroll to position [139, 0]
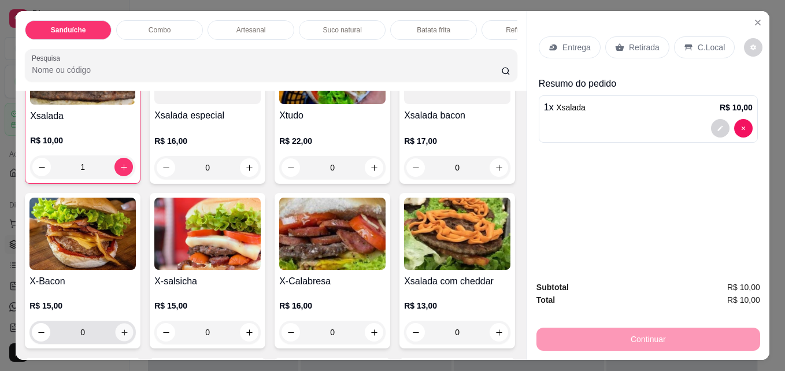
click at [129, 337] on icon "increase-product-quantity" at bounding box center [124, 333] width 9 height 9
type input "1"
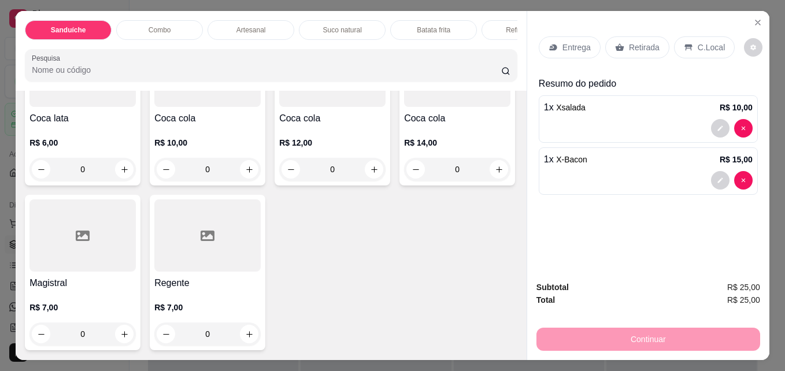
scroll to position [3106, 0]
click at [246, 167] on icon "increase-product-quantity" at bounding box center [249, 170] width 6 height 6
type input "1"
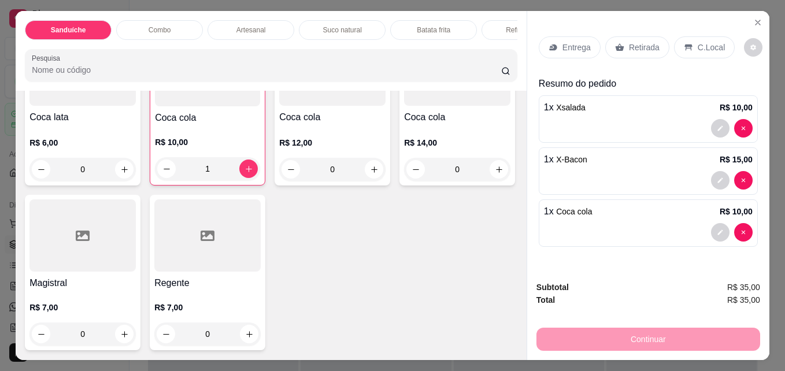
click at [689, 44] on div "C.Local" at bounding box center [704, 47] width 61 height 22
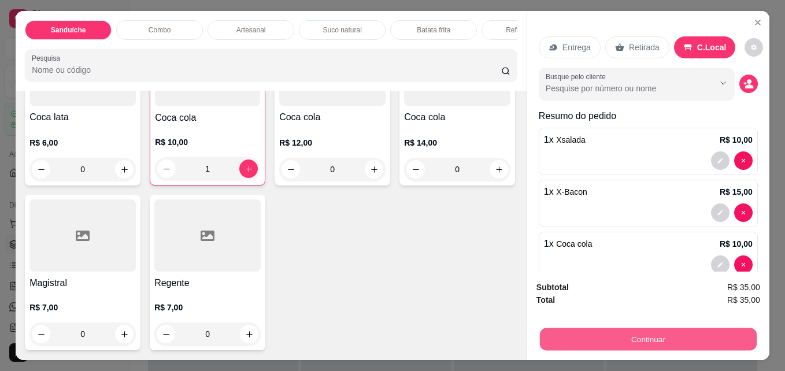
click at [665, 333] on button "Continuar" at bounding box center [648, 339] width 217 height 23
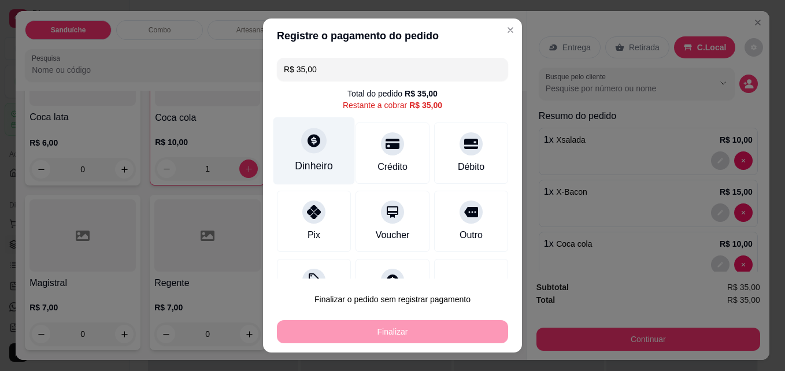
click at [312, 153] on div "Dinheiro" at bounding box center [315, 151] width 82 height 68
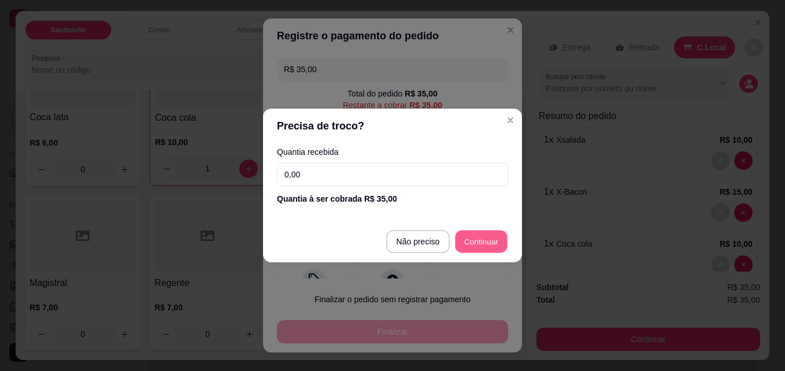
type input "R$ 0,00"
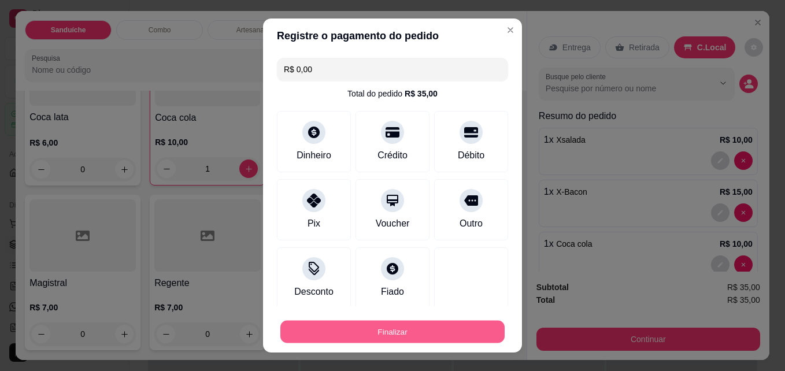
click at [428, 331] on button "Finalizar" at bounding box center [393, 332] width 224 height 23
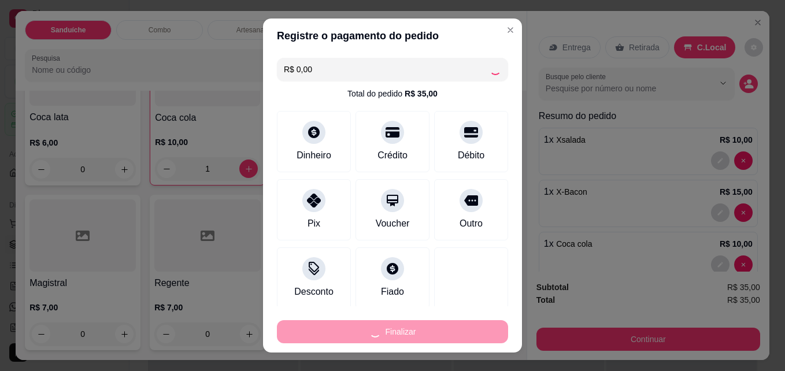
type input "0"
type input "-R$ 35,00"
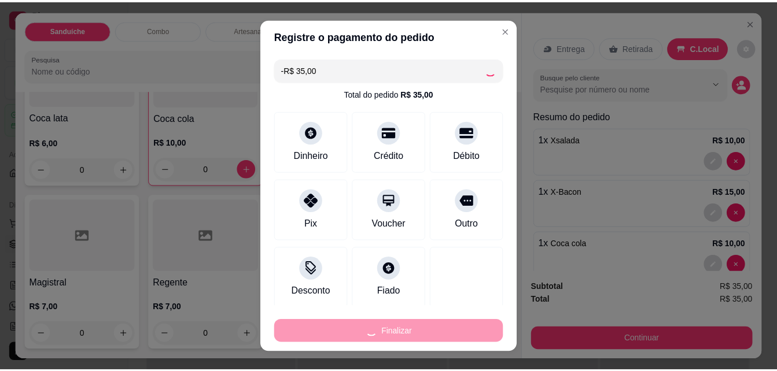
scroll to position [3104, 0]
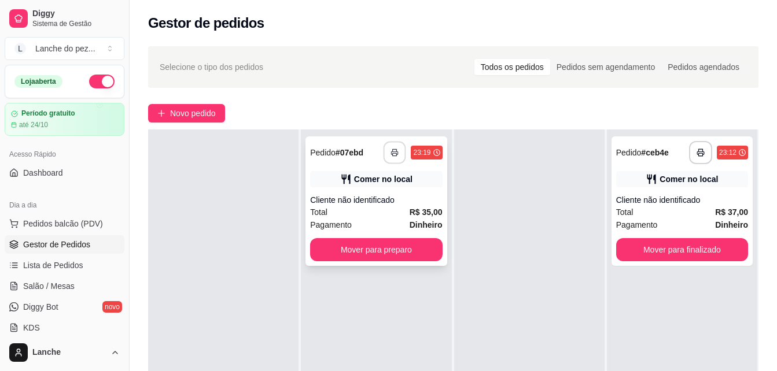
click at [391, 153] on icon "button" at bounding box center [395, 153] width 8 height 8
click at [397, 144] on button "button" at bounding box center [394, 153] width 23 height 23
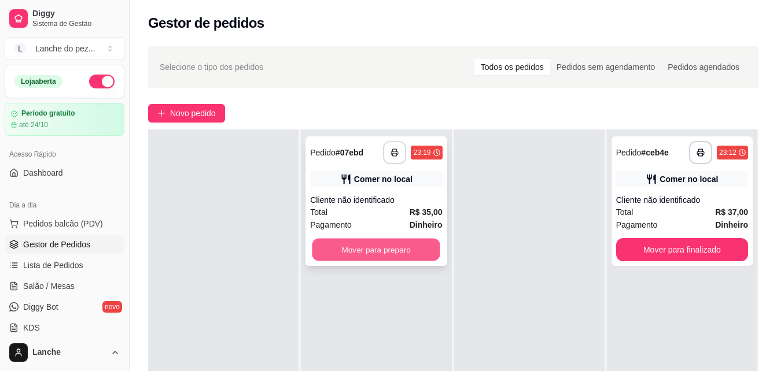
click at [389, 244] on button "Mover para preparo" at bounding box center [376, 250] width 128 height 23
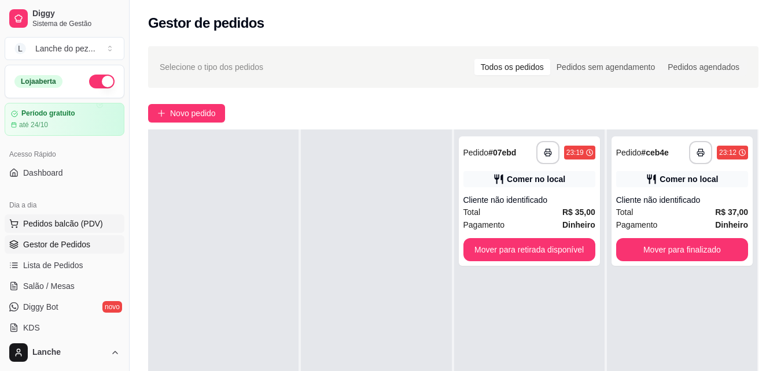
click at [65, 225] on span "Pedidos balcão (PDV)" at bounding box center [63, 224] width 80 height 12
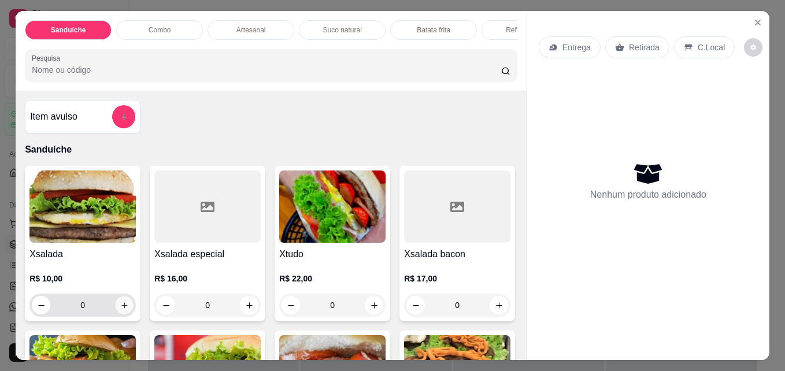
click at [121, 308] on icon "increase-product-quantity" at bounding box center [124, 305] width 9 height 9
type input "1"
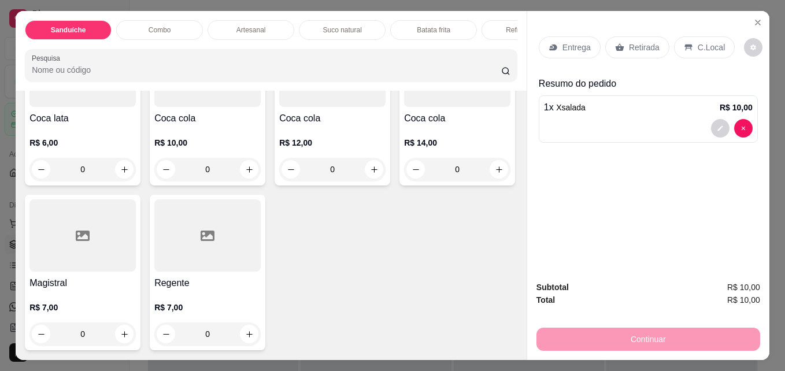
scroll to position [3105, 0]
click at [120, 165] on icon "increase-product-quantity" at bounding box center [124, 169] width 9 height 9
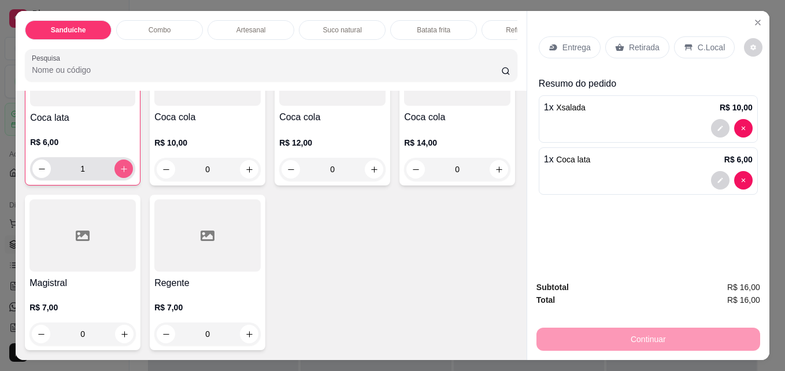
scroll to position [3106, 0]
click at [120, 165] on icon "increase-product-quantity" at bounding box center [124, 169] width 9 height 9
type input "2"
click at [699, 42] on p "C.Local" at bounding box center [711, 48] width 27 height 12
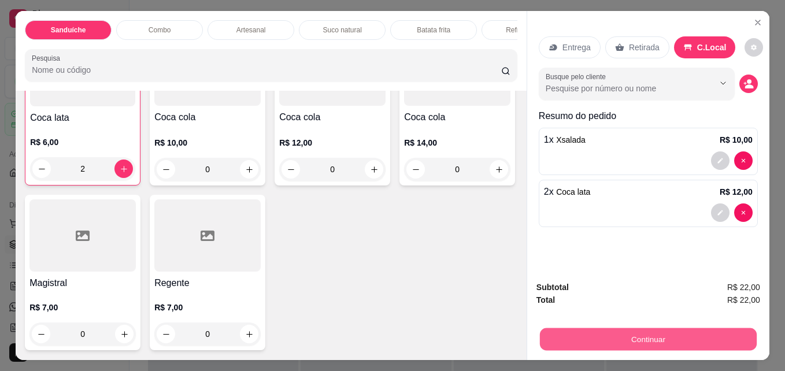
click at [587, 331] on button "Continuar" at bounding box center [648, 339] width 217 height 23
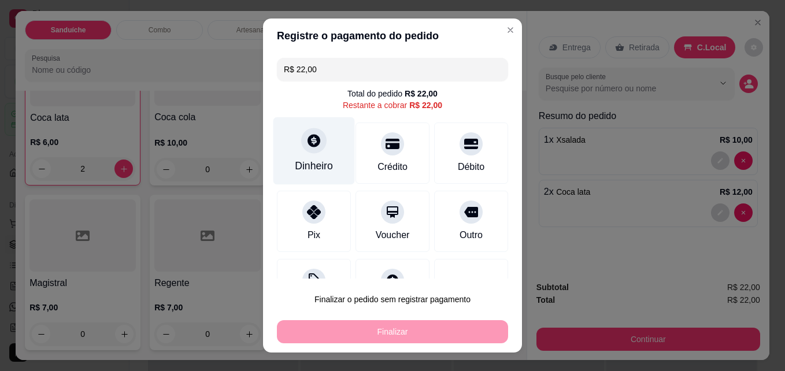
click at [315, 157] on div "Dinheiro" at bounding box center [315, 151] width 82 height 68
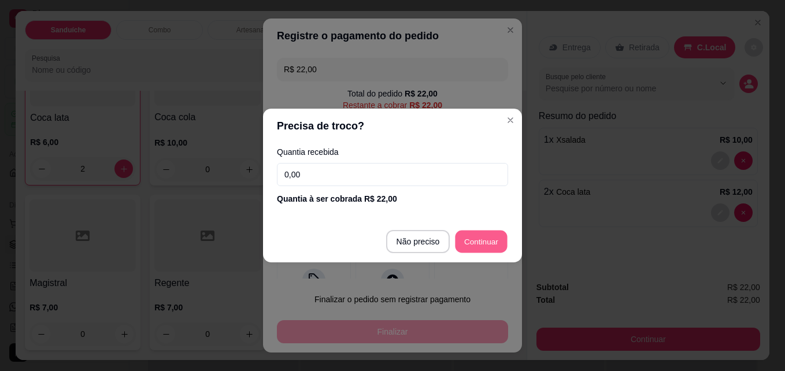
type input "R$ 0,00"
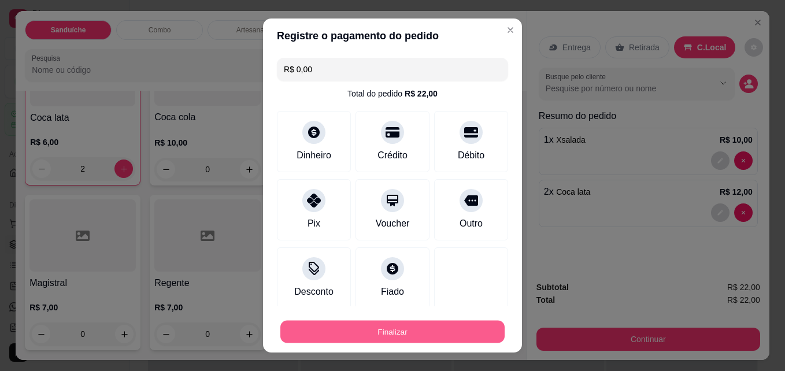
click at [384, 336] on button "Finalizar" at bounding box center [393, 332] width 224 height 23
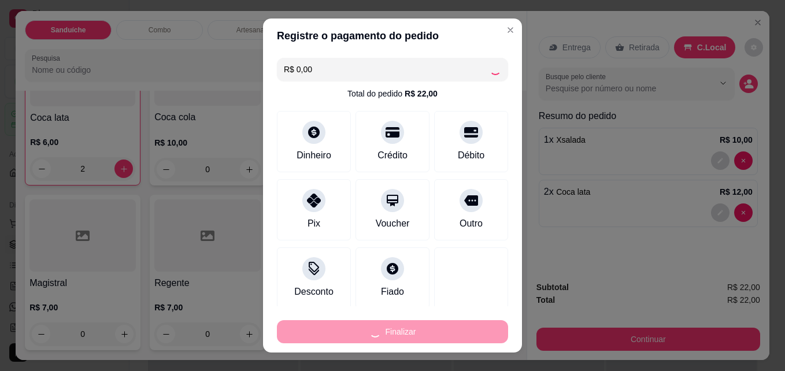
type input "0"
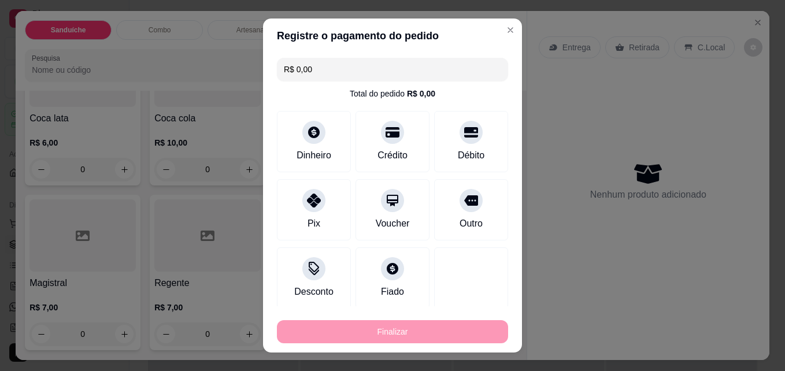
type input "-R$ 22,00"
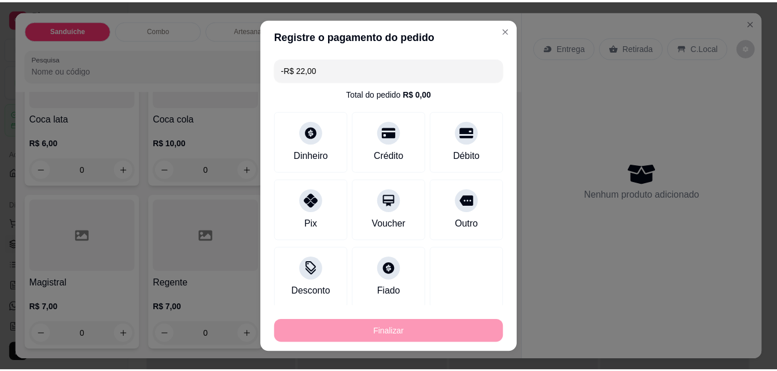
scroll to position [3104, 0]
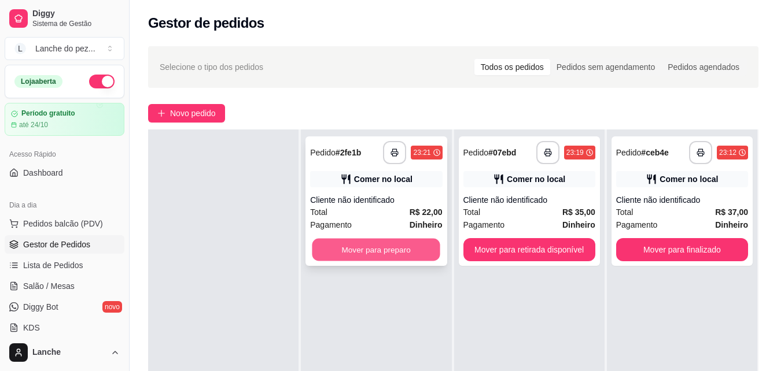
click at [381, 242] on button "Mover para preparo" at bounding box center [376, 250] width 128 height 23
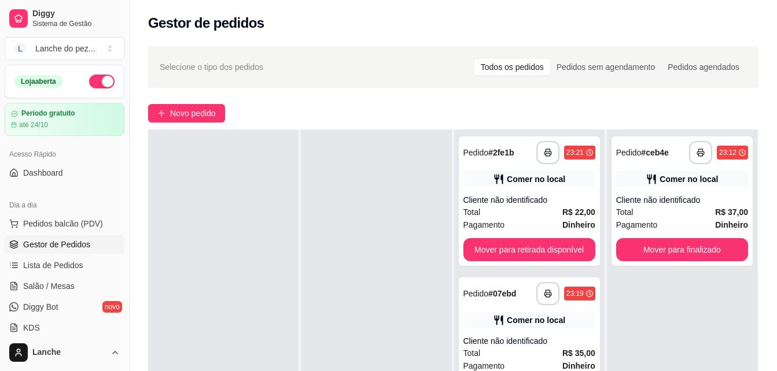
click at [594, 336] on div "**********" at bounding box center [529, 315] width 150 height 371
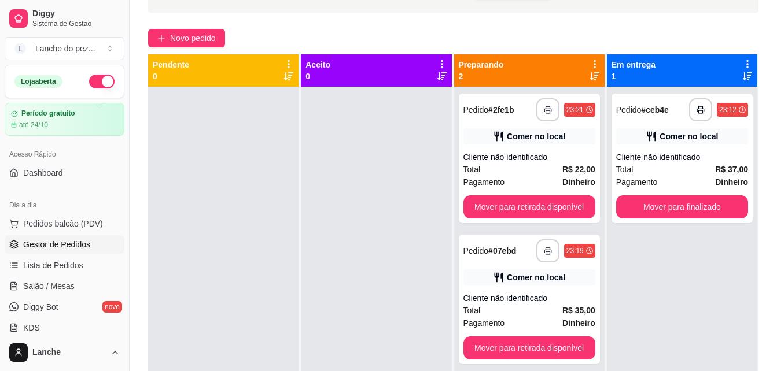
scroll to position [38, 0]
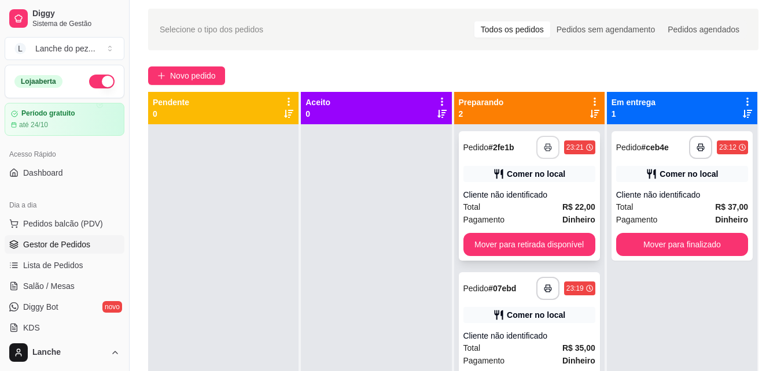
click at [544, 146] on icon "button" at bounding box center [548, 147] width 8 height 8
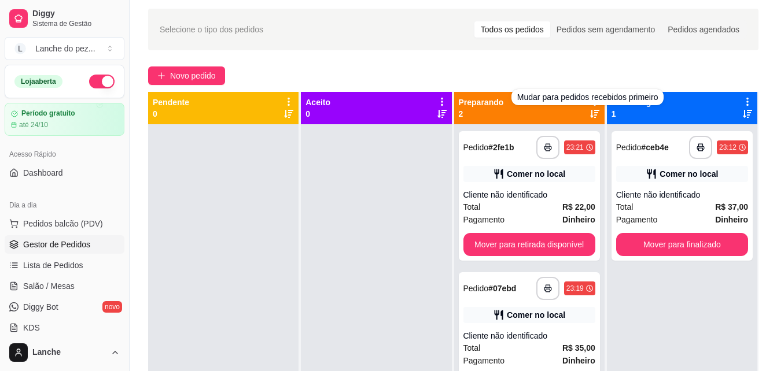
click at [590, 111] on icon at bounding box center [594, 114] width 9 height 8
click at [589, 97] on icon at bounding box center [594, 102] width 10 height 10
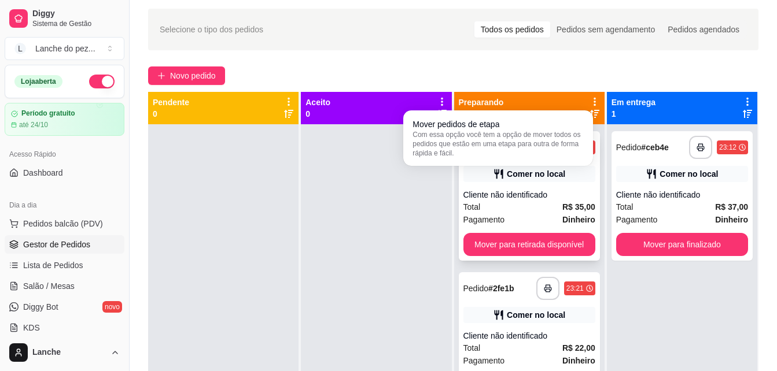
click at [564, 173] on div "Comer no local" at bounding box center [529, 174] width 132 height 16
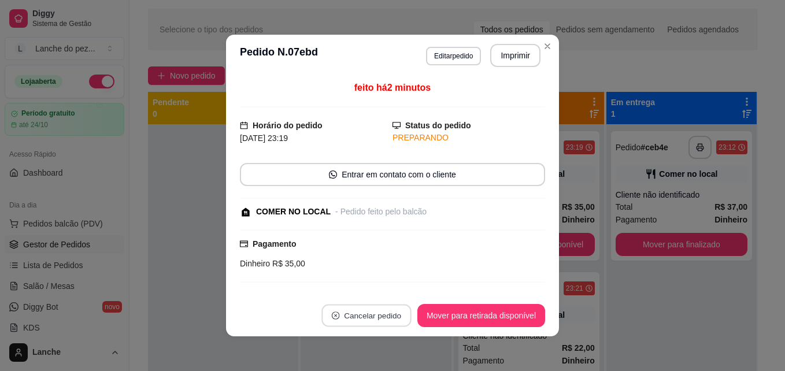
click at [367, 321] on button "Cancelar pedido" at bounding box center [367, 316] width 90 height 23
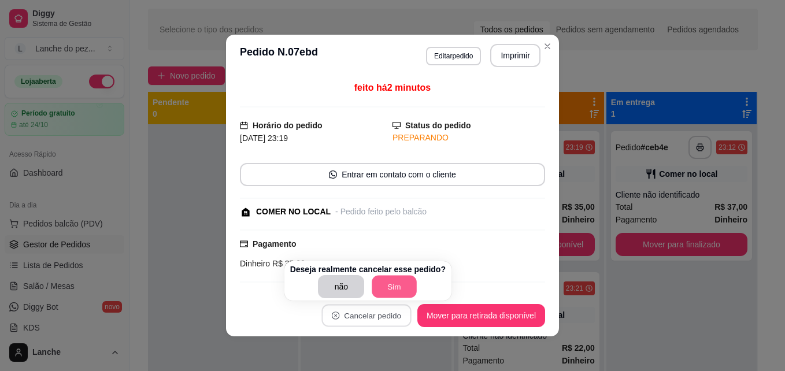
click at [392, 287] on button "Sim" at bounding box center [394, 287] width 45 height 23
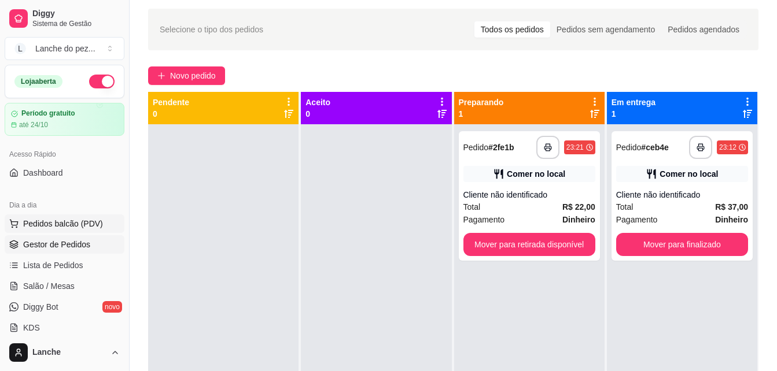
click at [51, 225] on span "Pedidos balcão (PDV)" at bounding box center [63, 224] width 80 height 12
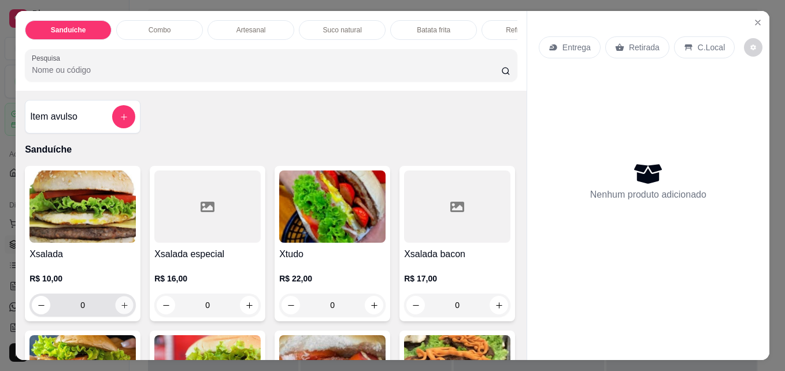
click at [123, 310] on icon "increase-product-quantity" at bounding box center [124, 305] width 9 height 9
type input "1"
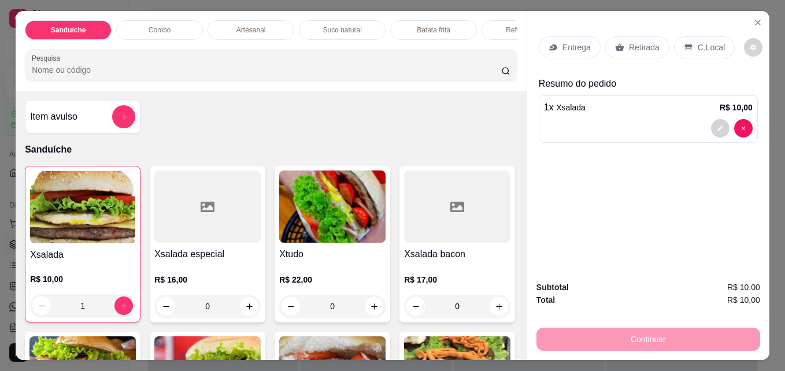
click at [192, 71] on input "Pesquisa" at bounding box center [267, 70] width 470 height 12
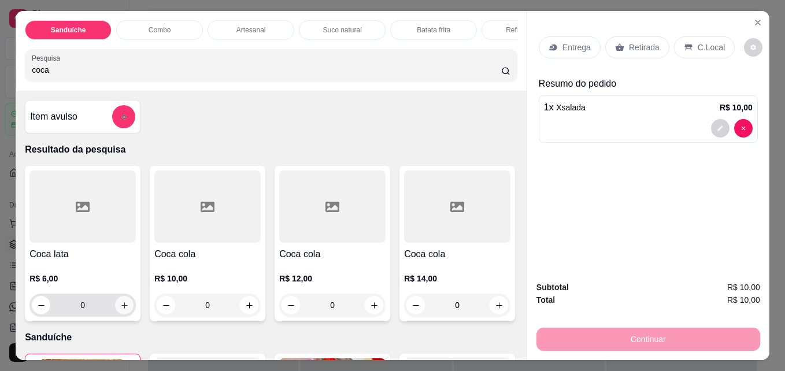
type input "coca"
click at [123, 310] on icon "increase-product-quantity" at bounding box center [124, 305] width 9 height 9
type input "1"
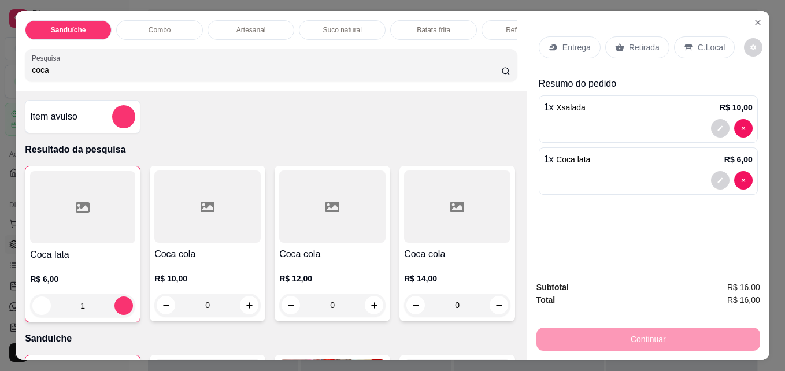
click at [707, 45] on p "C.Local" at bounding box center [711, 48] width 27 height 12
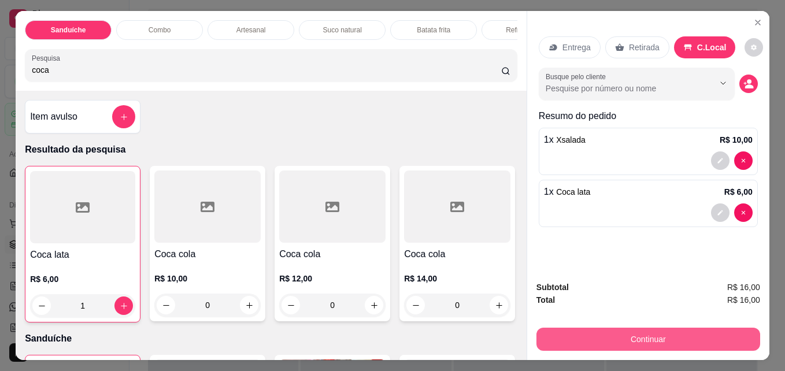
click at [626, 333] on button "Continuar" at bounding box center [649, 339] width 224 height 23
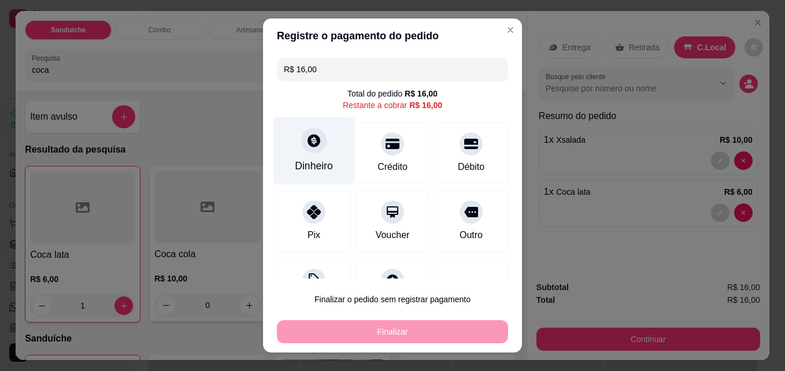
click at [327, 145] on div "Dinheiro" at bounding box center [315, 151] width 82 height 68
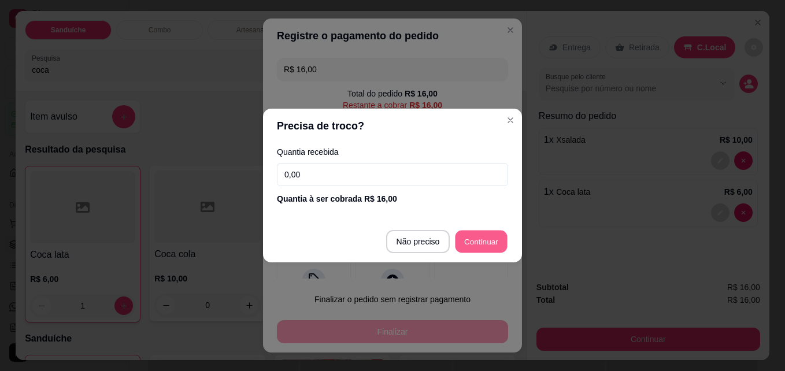
type input "R$ 0,00"
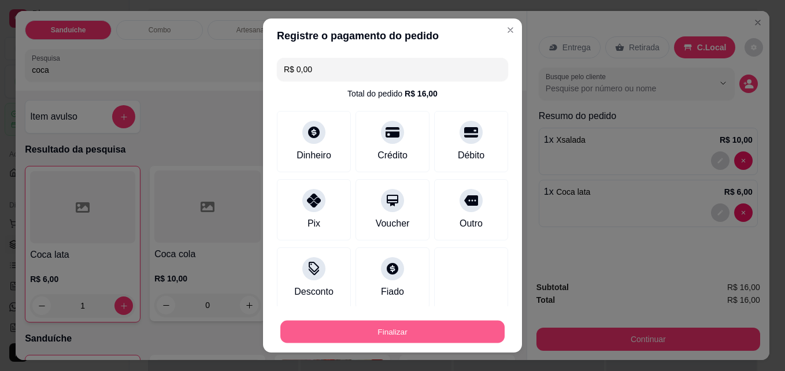
click at [393, 326] on button "Finalizar" at bounding box center [393, 332] width 224 height 23
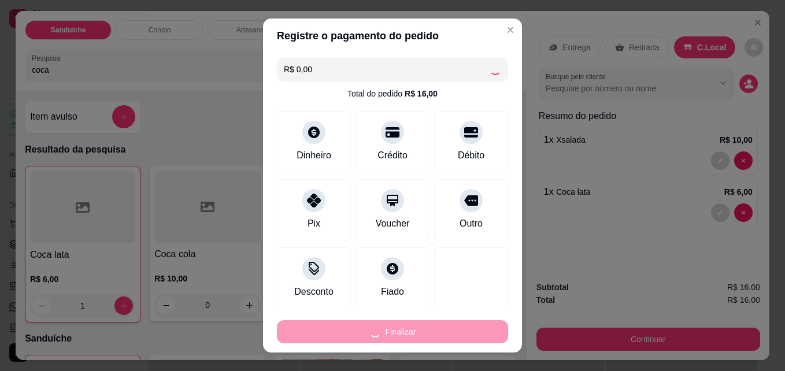
type input "0"
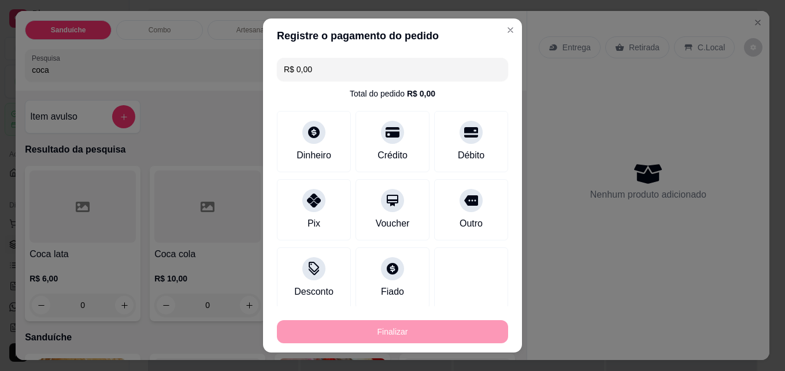
type input "-R$ 16,00"
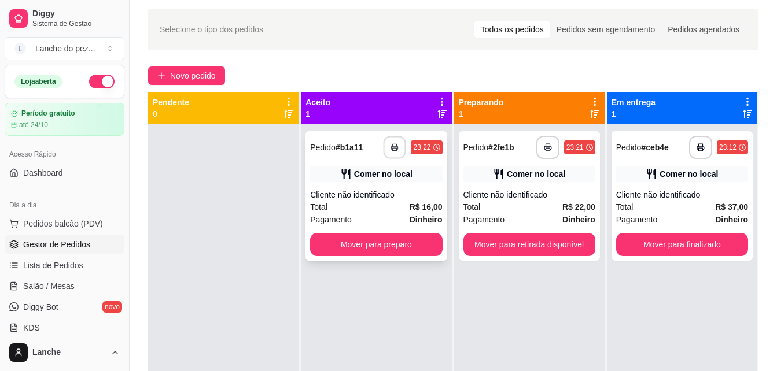
click at [392, 145] on icon "button" at bounding box center [395, 147] width 8 height 8
click at [385, 148] on button "button" at bounding box center [394, 147] width 23 height 23
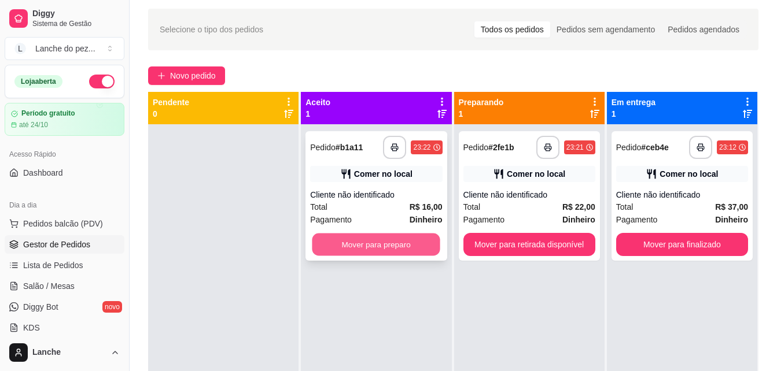
click at [366, 239] on button "Mover para preparo" at bounding box center [376, 245] width 128 height 23
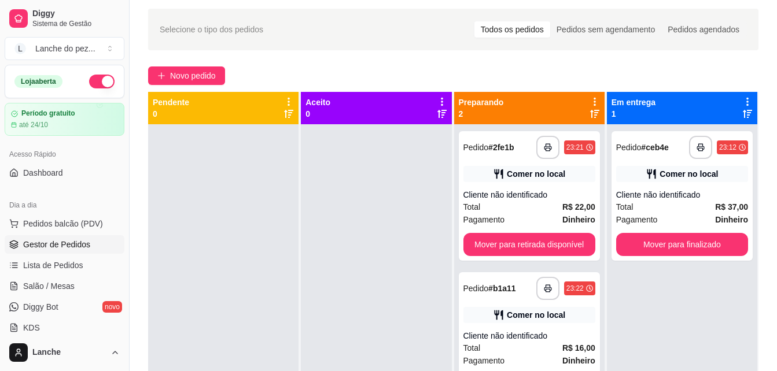
click at [589, 99] on icon at bounding box center [594, 102] width 10 height 10
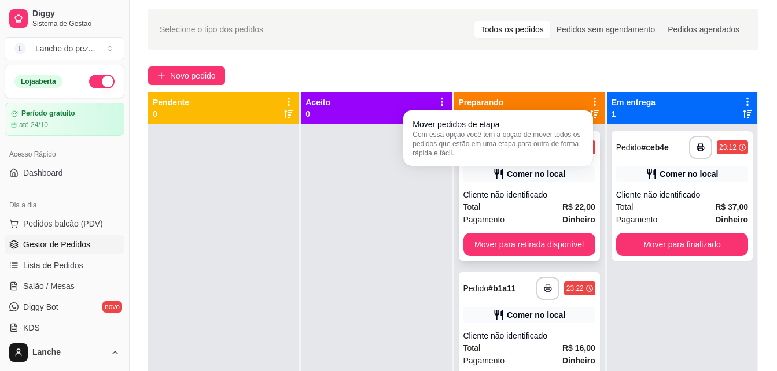
click at [560, 182] on div "**********" at bounding box center [529, 196] width 141 height 130
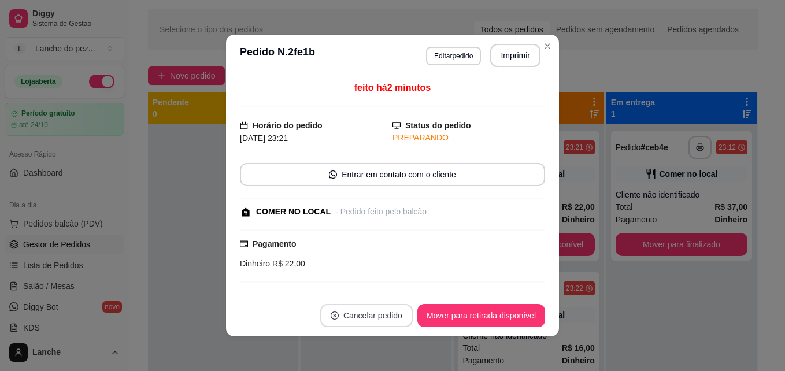
click at [395, 315] on button "Cancelar pedido" at bounding box center [366, 315] width 93 height 23
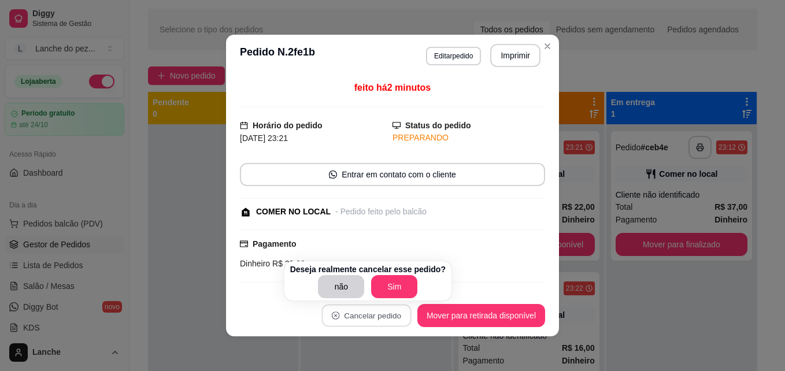
scroll to position [126, 0]
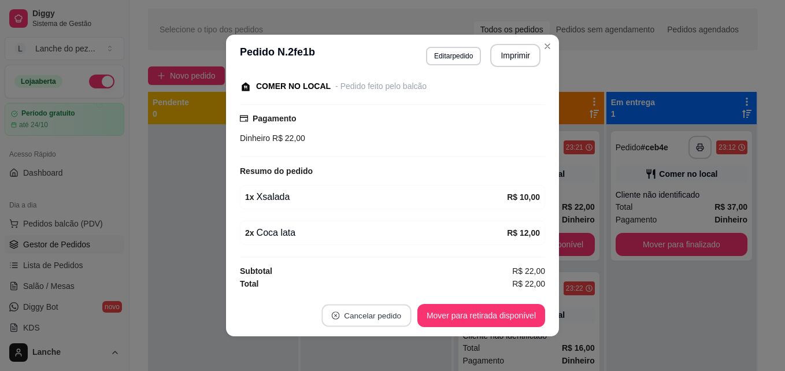
click at [393, 311] on button "Cancelar pedido" at bounding box center [367, 316] width 90 height 23
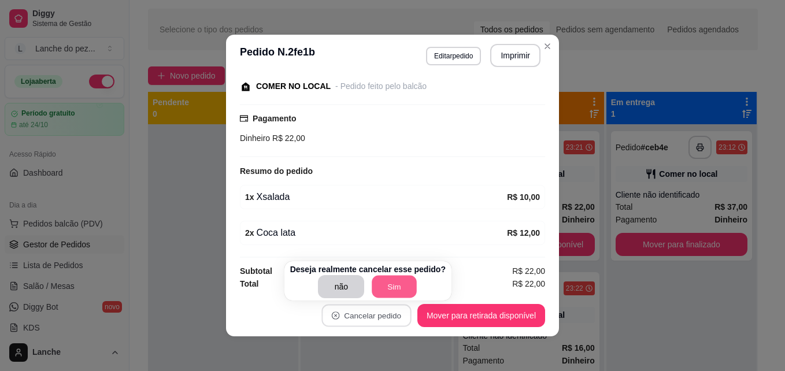
click at [389, 287] on button "Sim" at bounding box center [394, 287] width 45 height 23
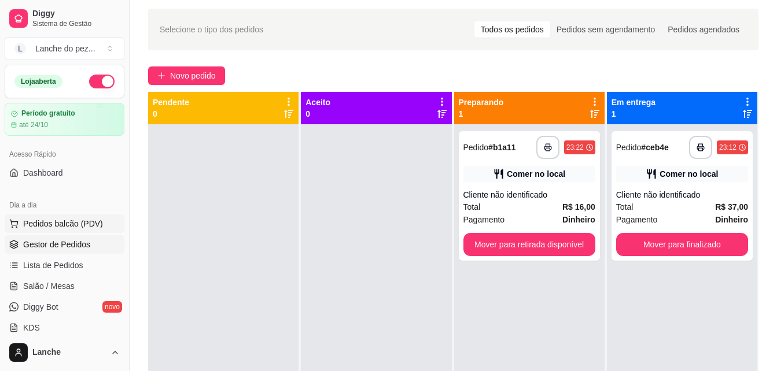
click at [43, 221] on span "Pedidos balcão (PDV)" at bounding box center [63, 224] width 80 height 12
